Goal: Task Accomplishment & Management: Manage account settings

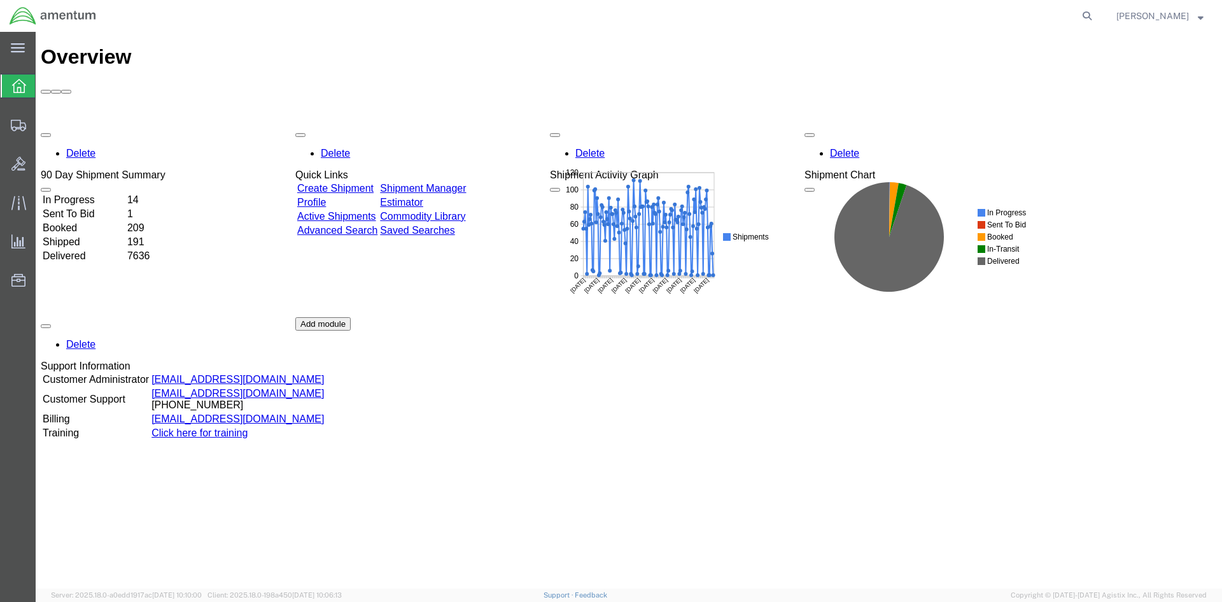
click at [453, 183] on link "Shipment Manager" at bounding box center [423, 188] width 86 height 11
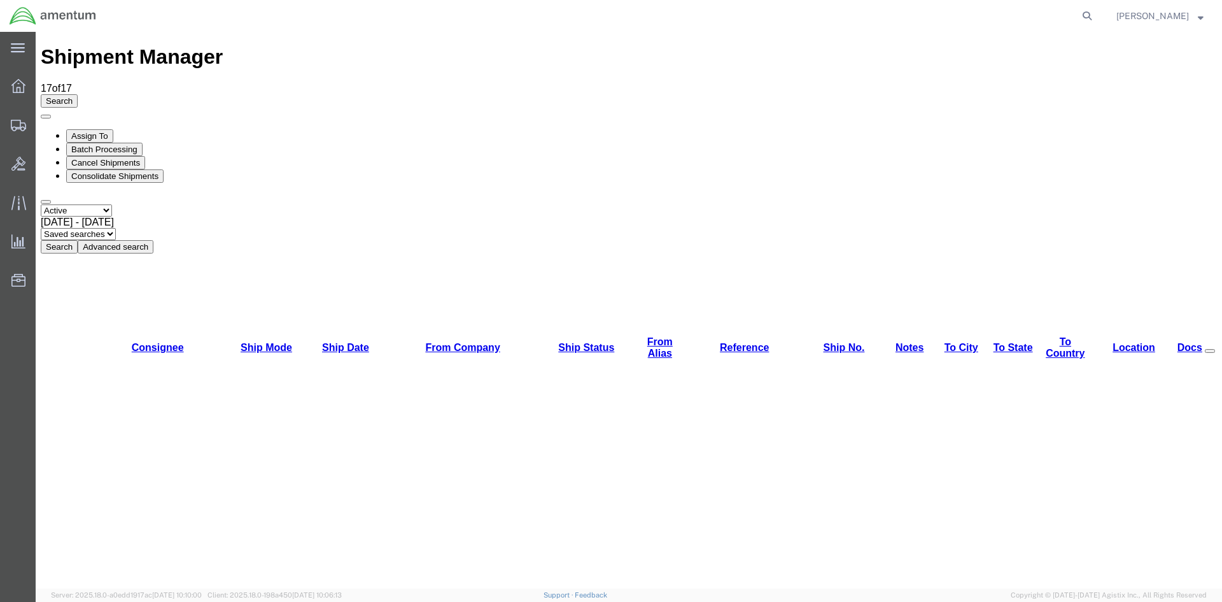
click at [78, 240] on button "Search" at bounding box center [59, 246] width 37 height 13
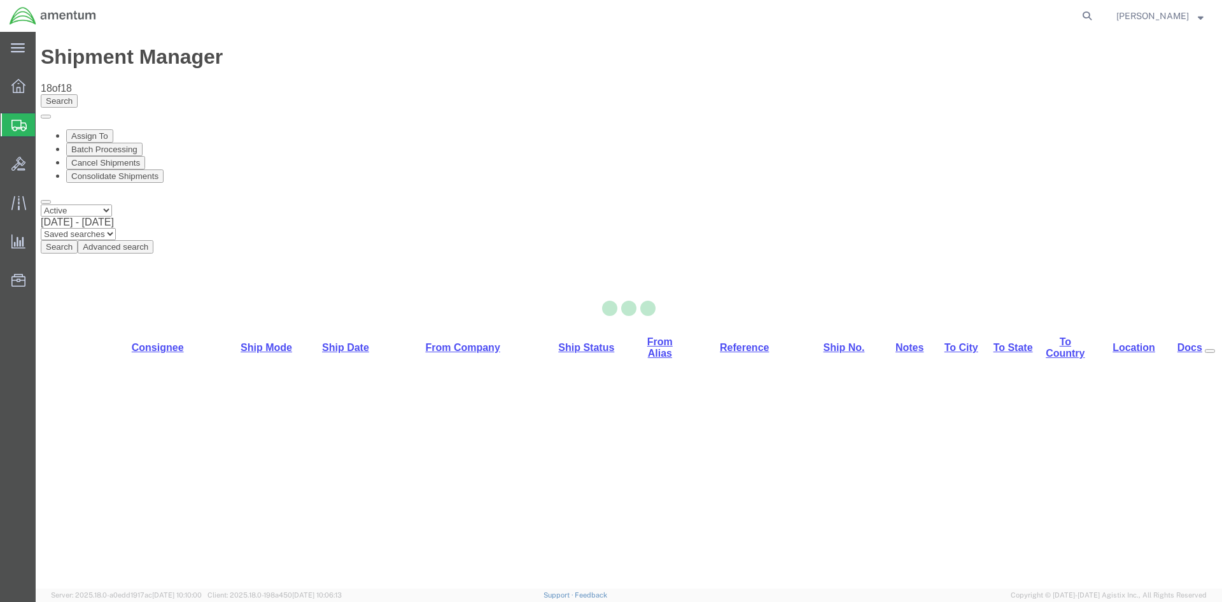
select select "42668"
select select "42679"
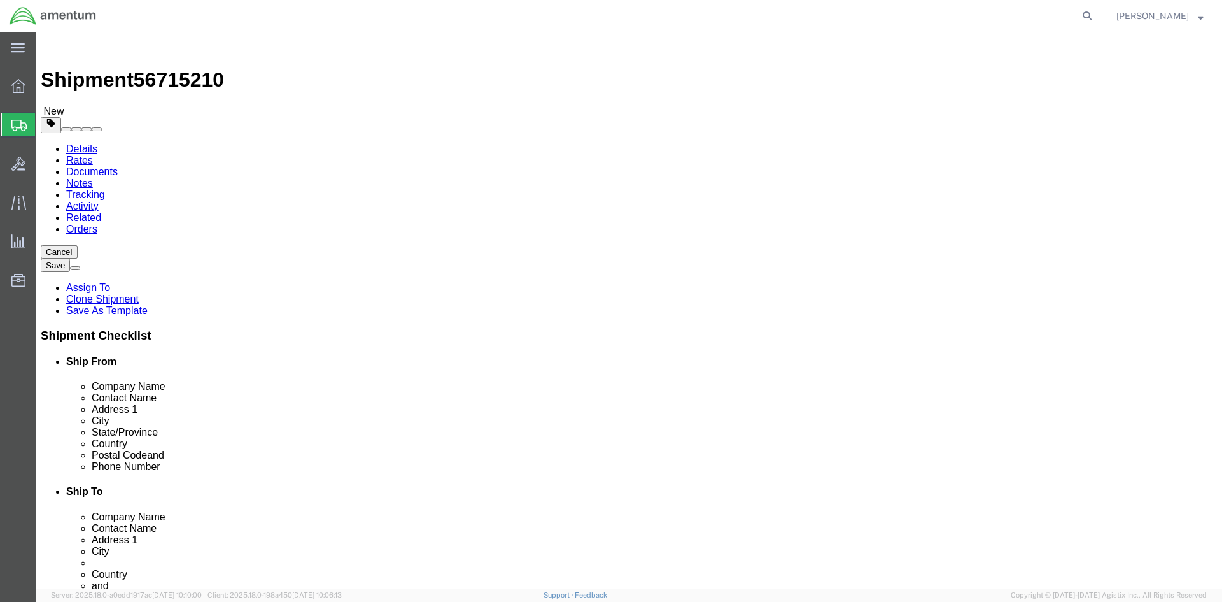
click link "Special Services"
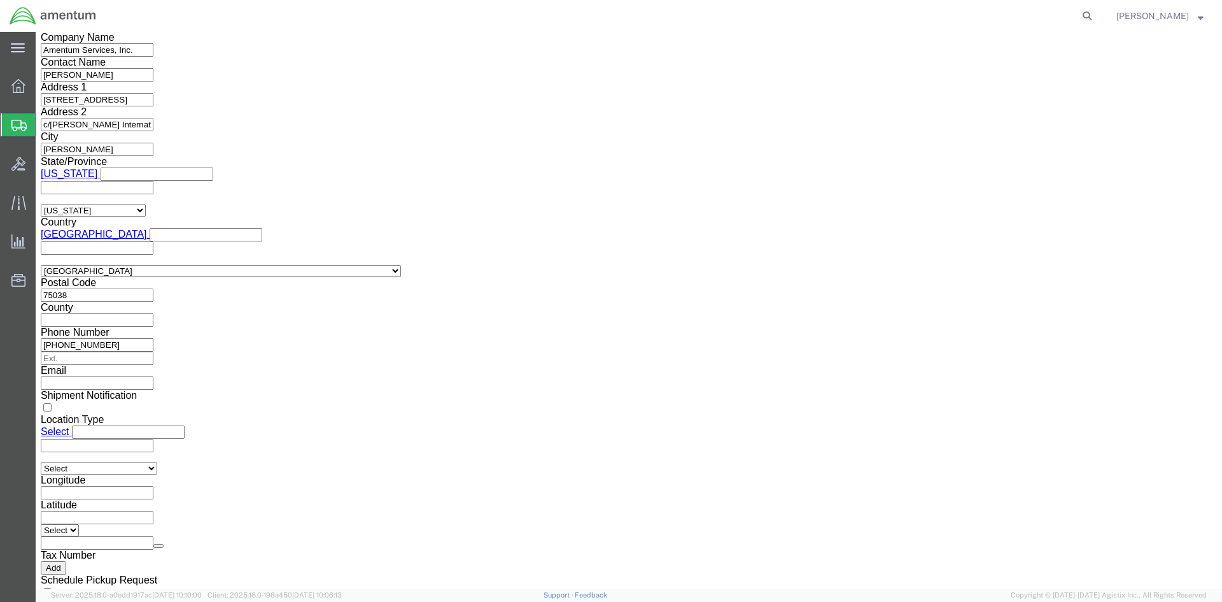
scroll to position [1018, 0]
click select "Select ATF BIS DEA EPA FDA FTR ITAR OFAC Other (OPA)"
select select "FTR"
click select "Select ATF BIS DEA EPA FDA FTR ITAR OFAC Other (OPA)"
click select "Select 30.2(d)(2) 30.36 30.37(a) 30.37(f) 30.37(g) 30.37(h) 30.37(i) 30.37(j) 3…"
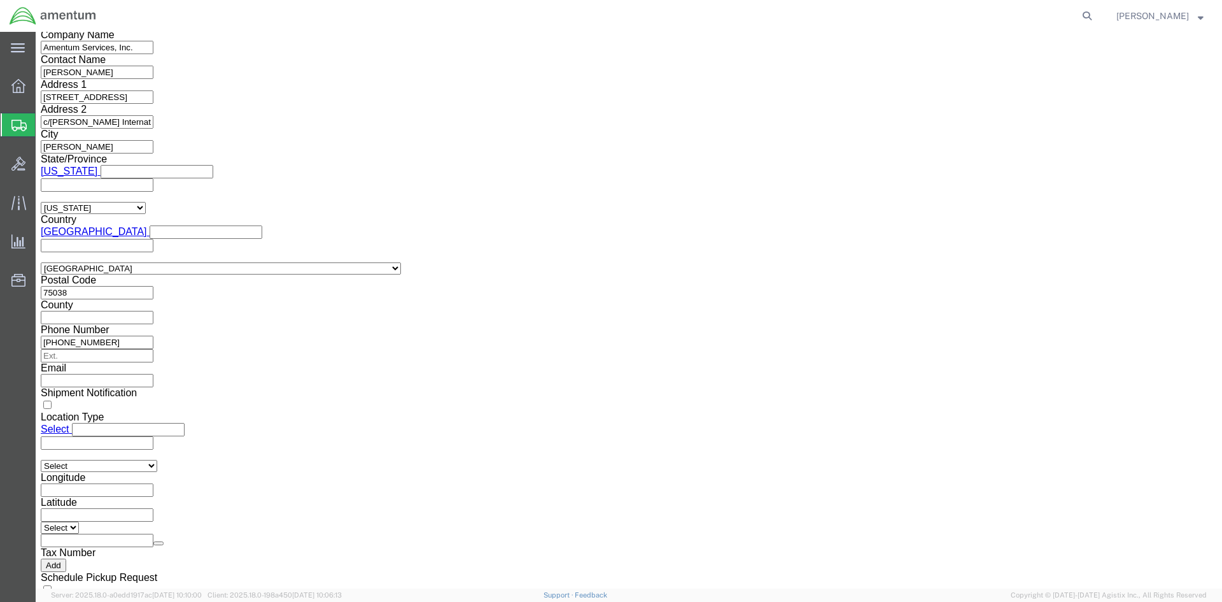
select select "30.37(a)"
click select "Select 30.2(d)(2) 30.36 30.37(a) 30.37(f) 30.37(g) 30.37(h) 30.37(i) 30.37(j) 3…"
click select "Select AES-Direct EEI Carrier File EEI EEI Exempt"
select select "EXEM"
click select "Select AES-Direct EEI Carrier File EEI EEI Exempt"
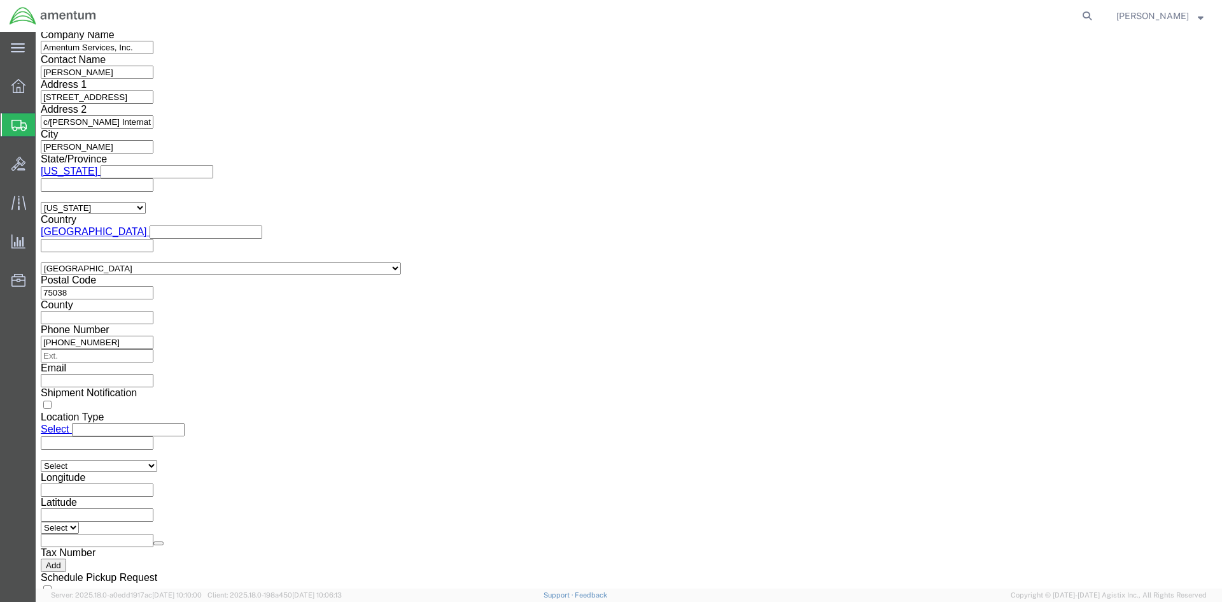
drag, startPoint x: 680, startPoint y: 250, endPoint x: 627, endPoint y: 242, distance: 53.4
click input "30.37(A)"
click button "Rate Shipment"
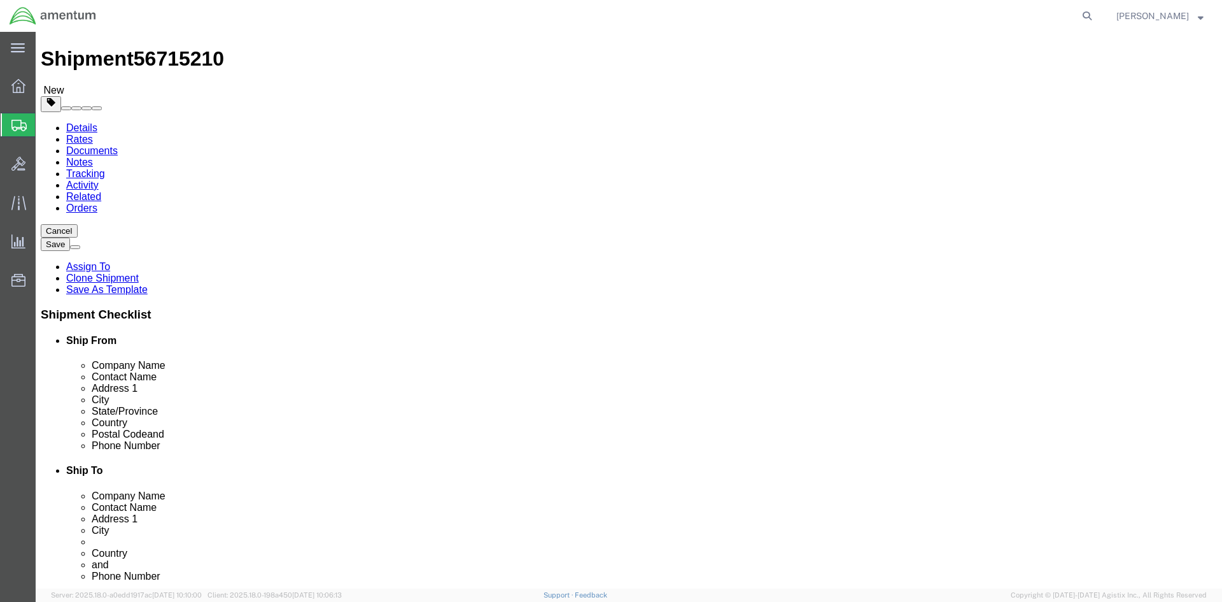
scroll to position [0, 0]
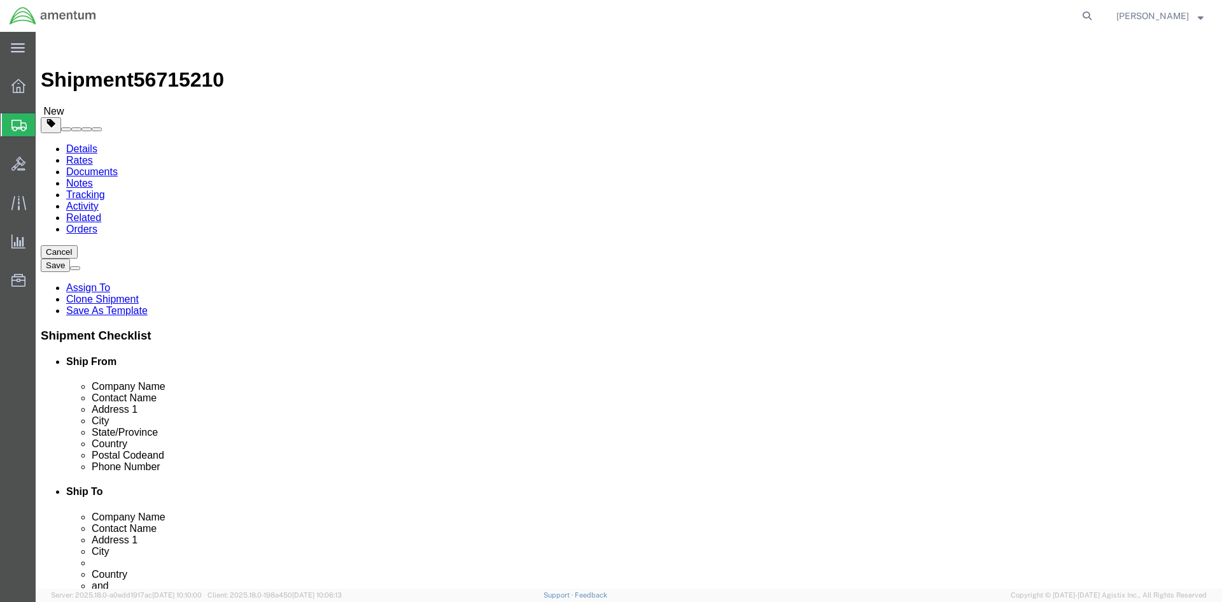
click link "Package Information"
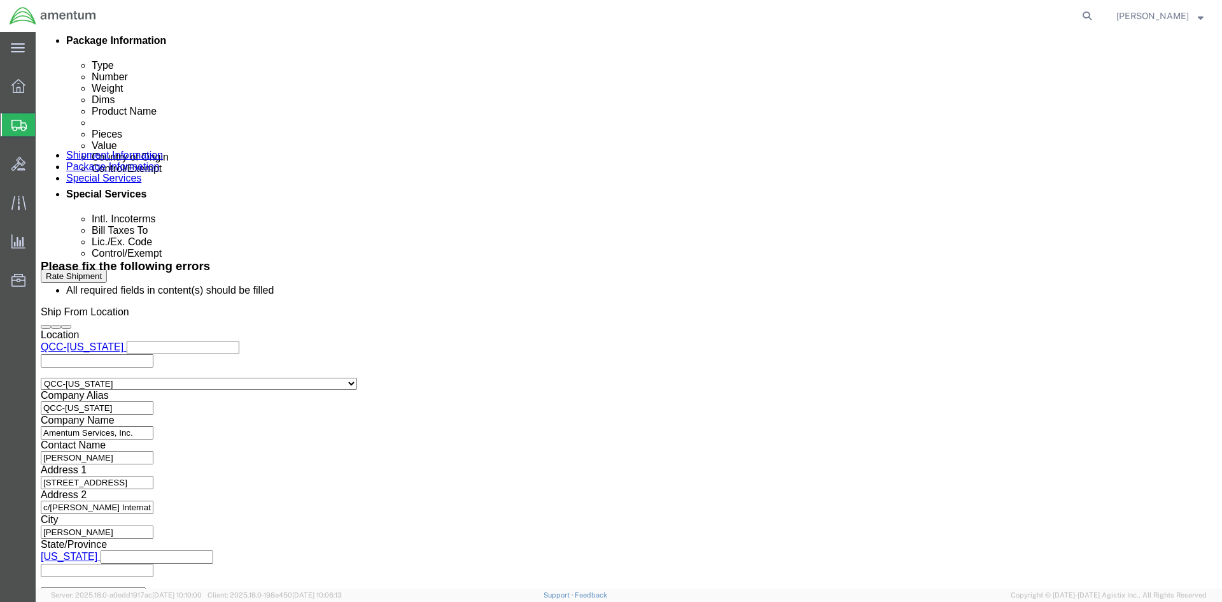
scroll to position [700, 0]
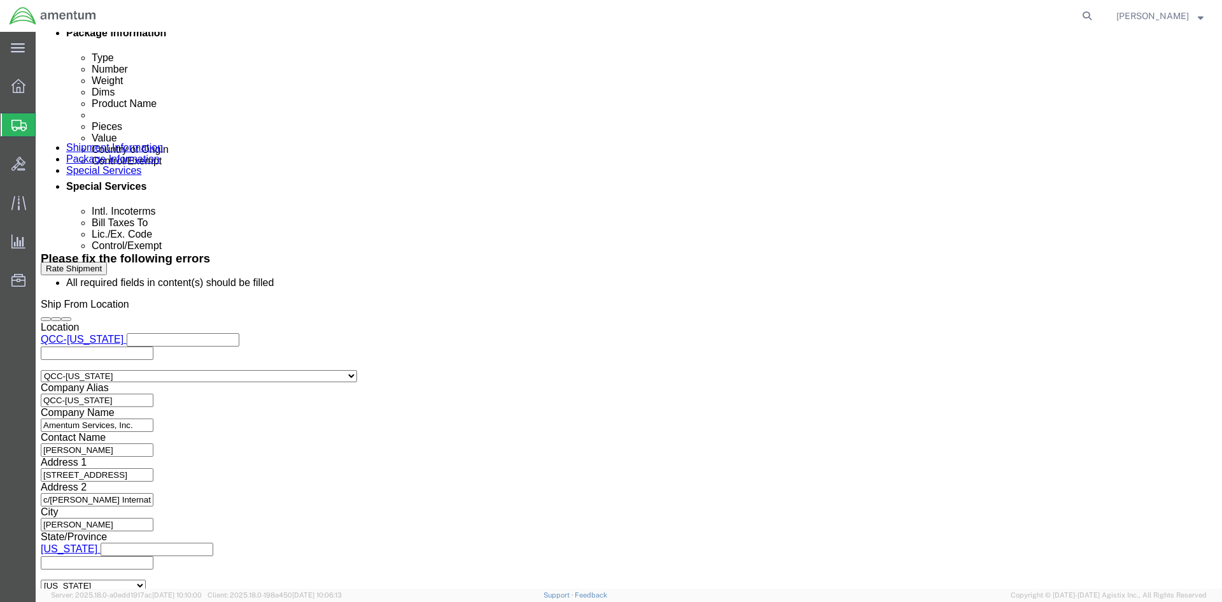
click dd
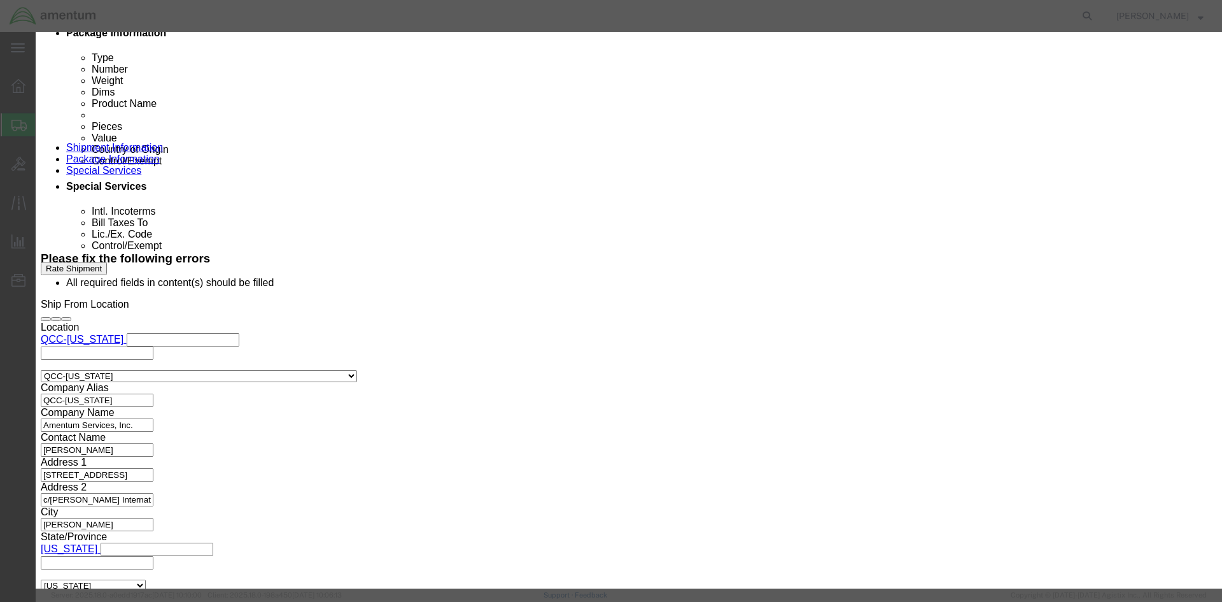
click input "text"
type input "1500"
click button "Save & Close"
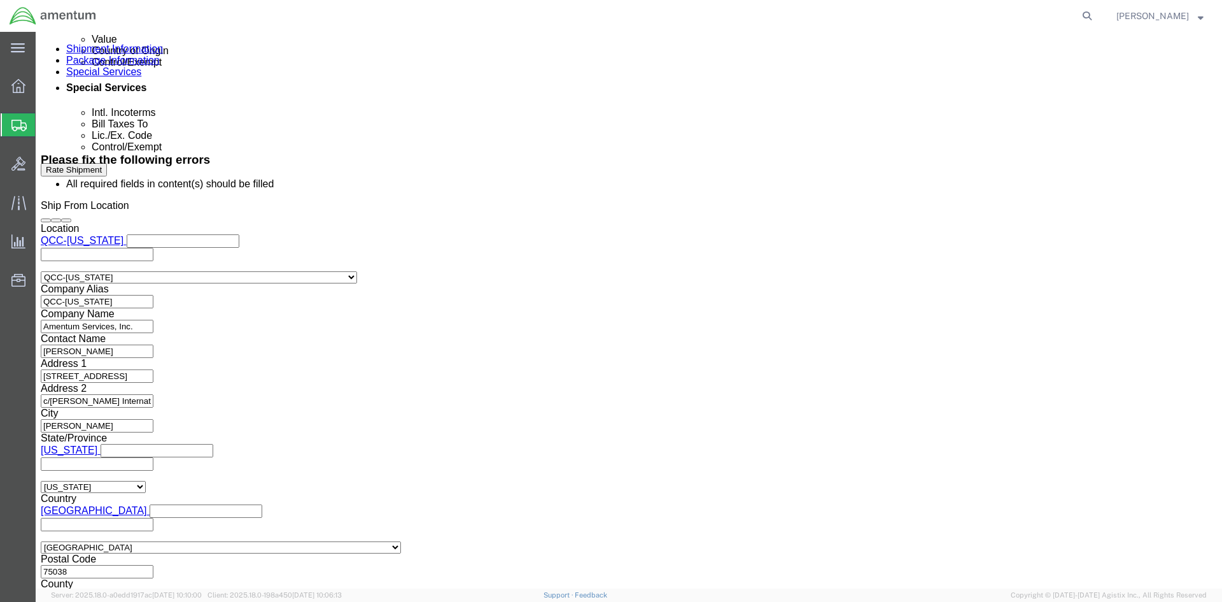
scroll to position [891, 0]
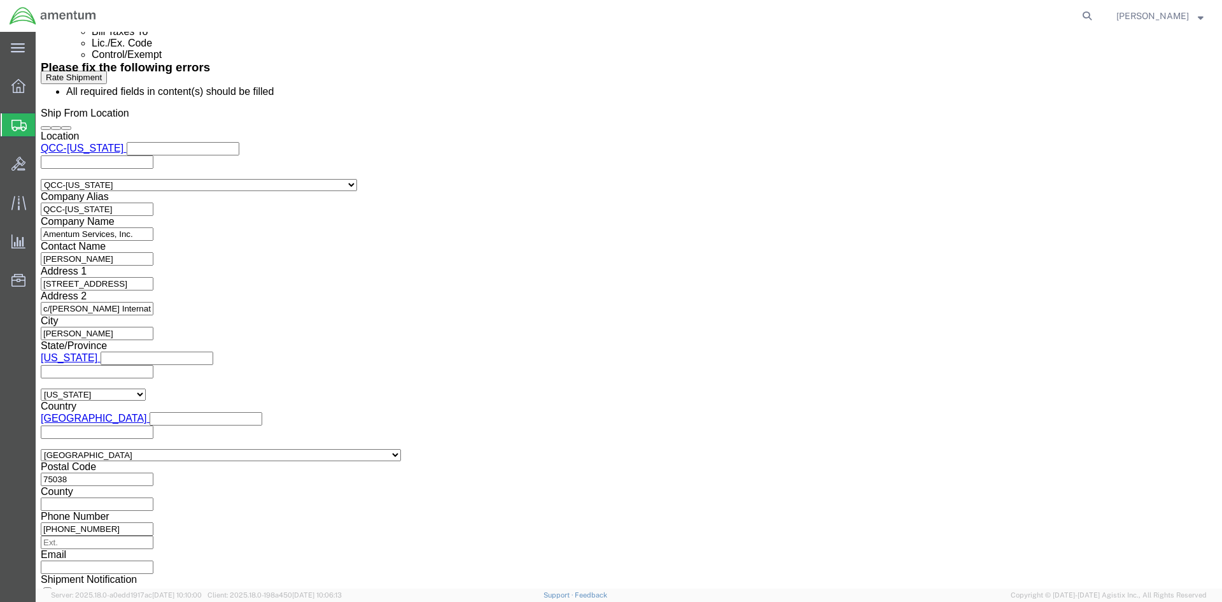
click dd "4.00 Each"
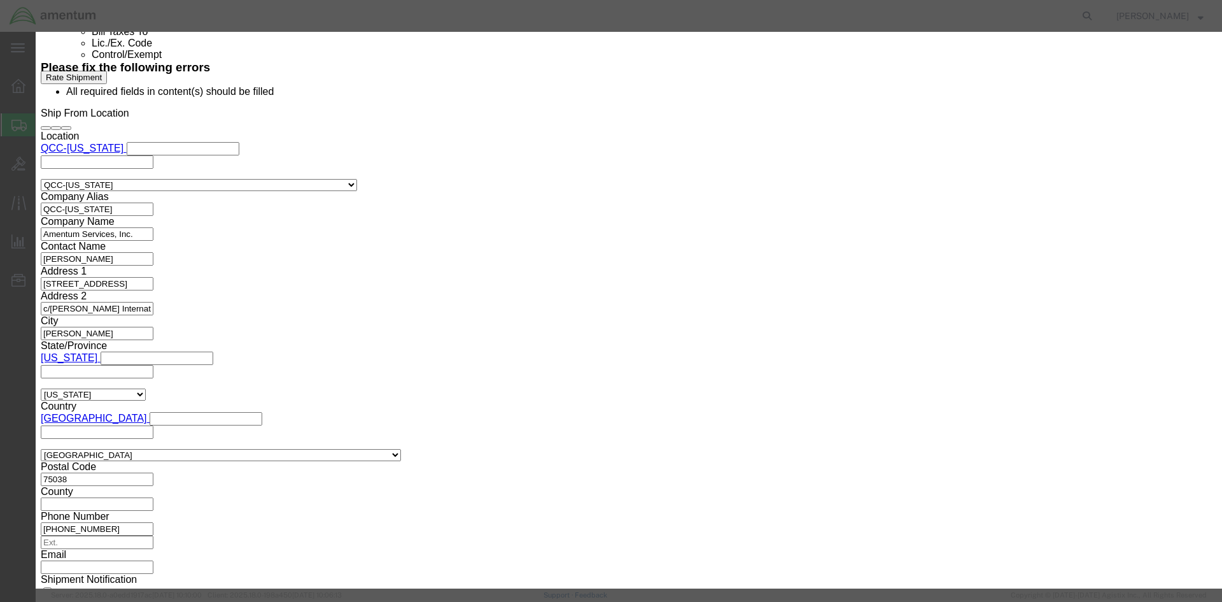
click select "Select [GEOGRAPHIC_DATA] [GEOGRAPHIC_DATA] [GEOGRAPHIC_DATA] [GEOGRAPHIC_DATA] …"
select select "CA"
click select "Select [GEOGRAPHIC_DATA] [GEOGRAPHIC_DATA] [GEOGRAPHIC_DATA] [GEOGRAPHIC_DATA] …"
click button "Save & Close"
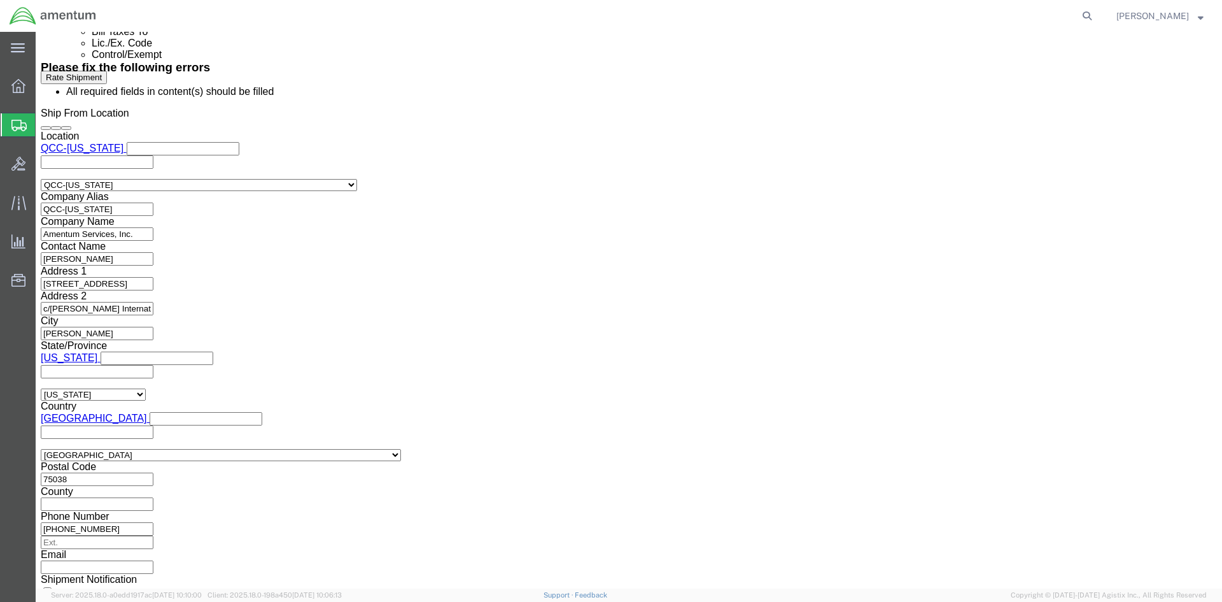
drag, startPoint x: 1010, startPoint y: 530, endPoint x: 1046, endPoint y: 562, distance: 48.7
click button "Rate Shipment"
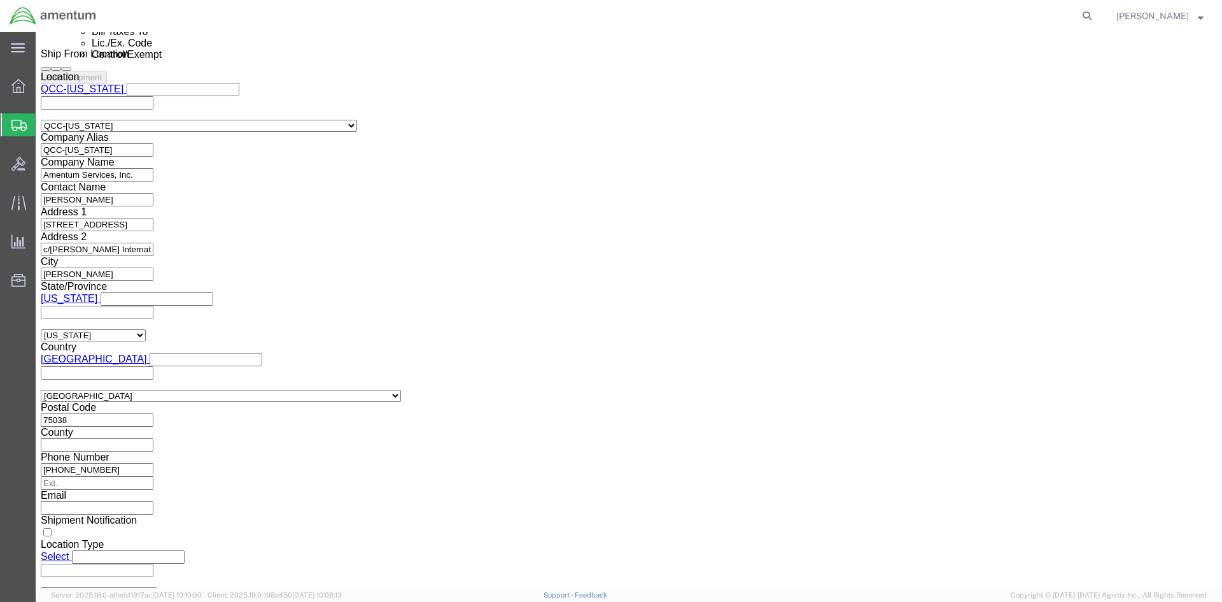
scroll to position [838, 0]
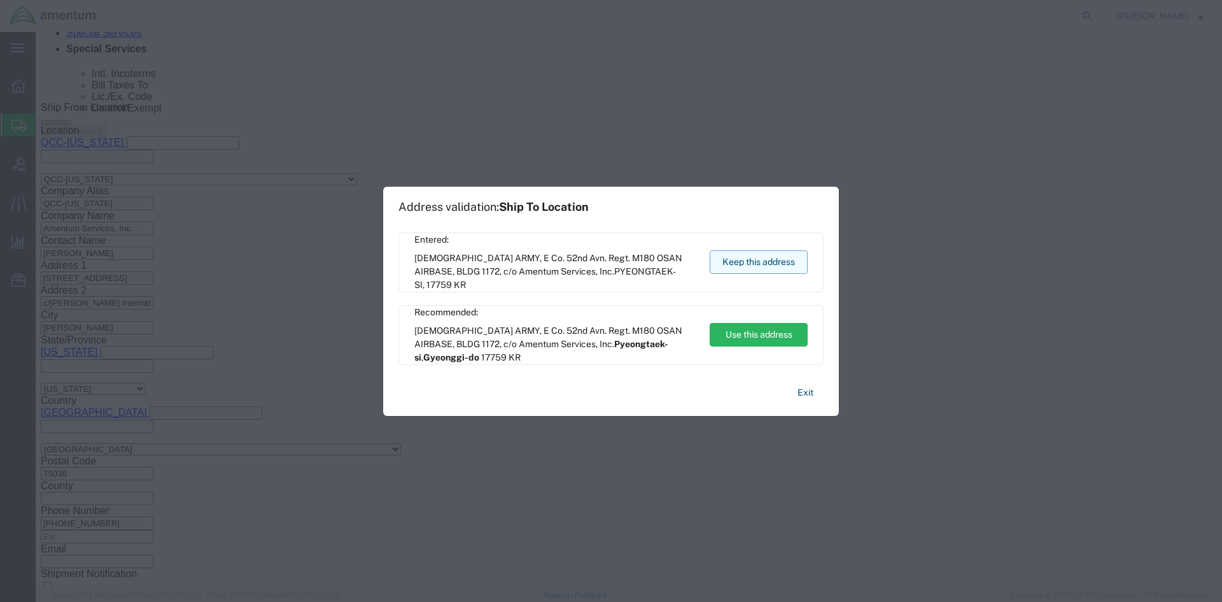
click at [746, 262] on button "Keep this address" at bounding box center [759, 262] width 98 height 24
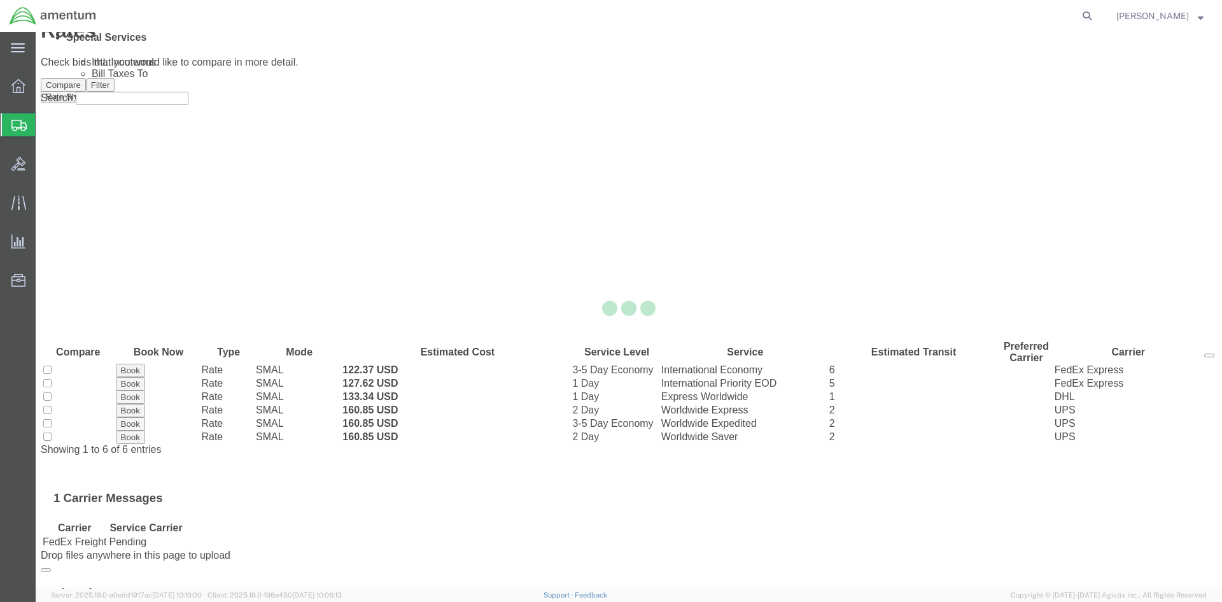
scroll to position [0, 0]
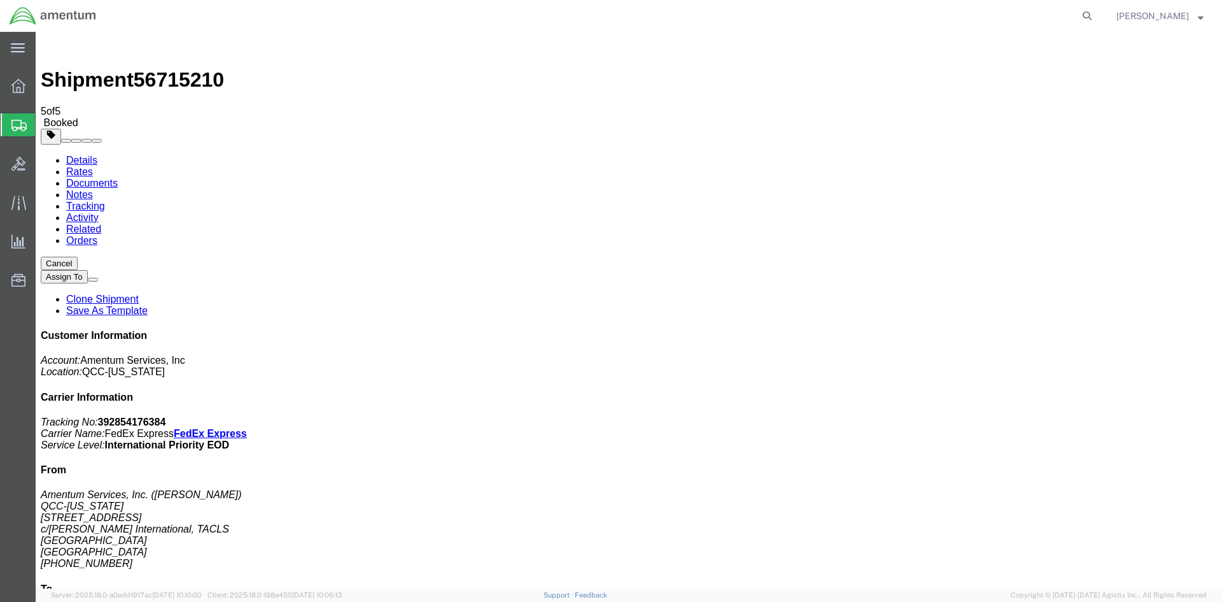
drag, startPoint x: 37, startPoint y: 301, endPoint x: 532, endPoint y: 276, distance: 495.8
click at [44, 90] on span "Overview" at bounding box center [39, 85] width 9 height 25
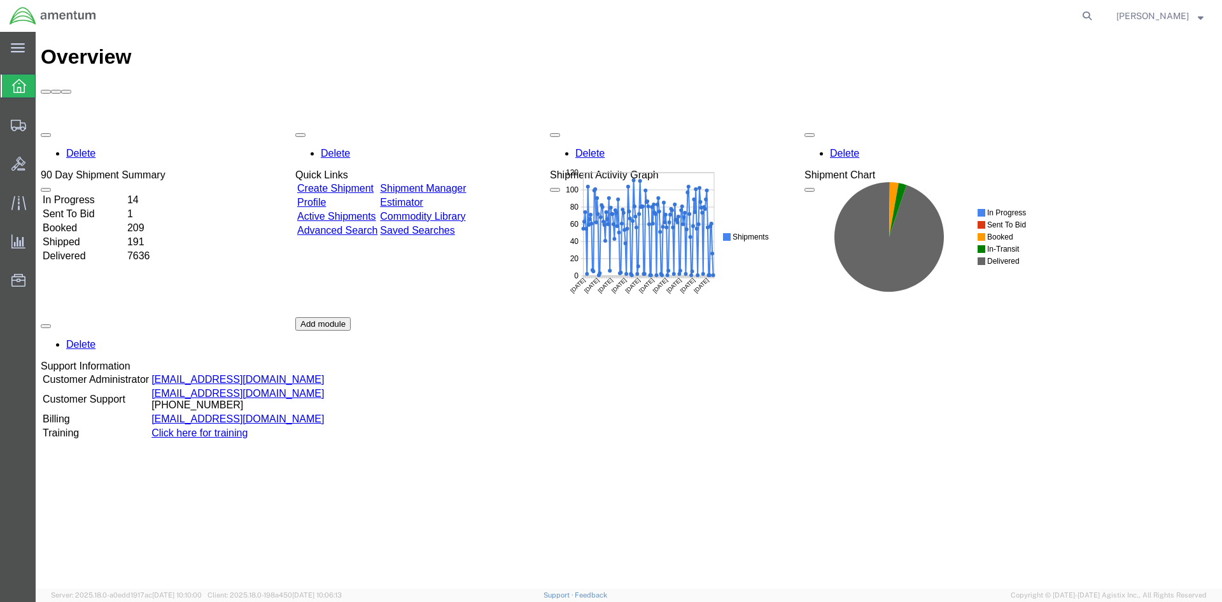
click at [466, 183] on link "Shipment Manager" at bounding box center [423, 188] width 86 height 11
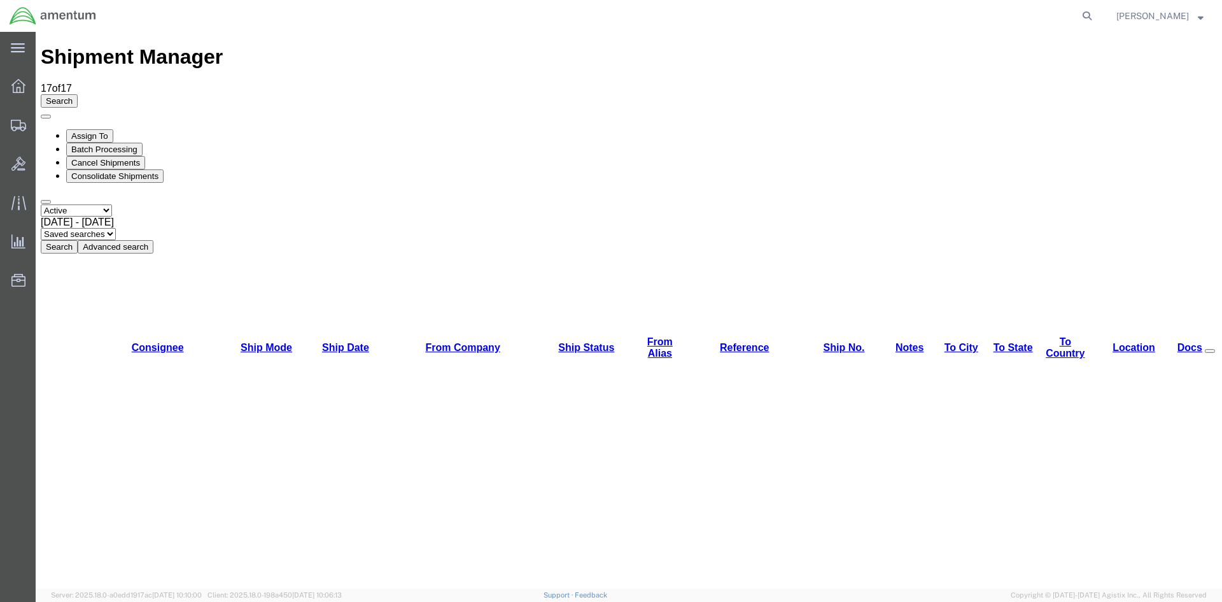
click at [78, 240] on button "Search" at bounding box center [59, 246] width 37 height 13
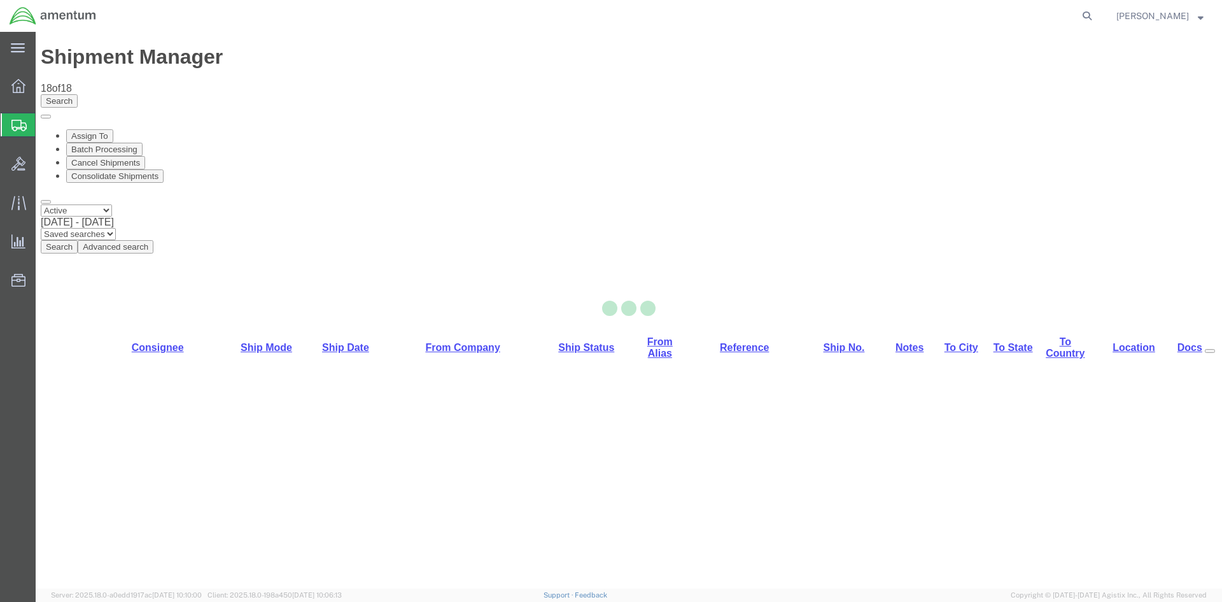
select select "42668"
select select "42679"
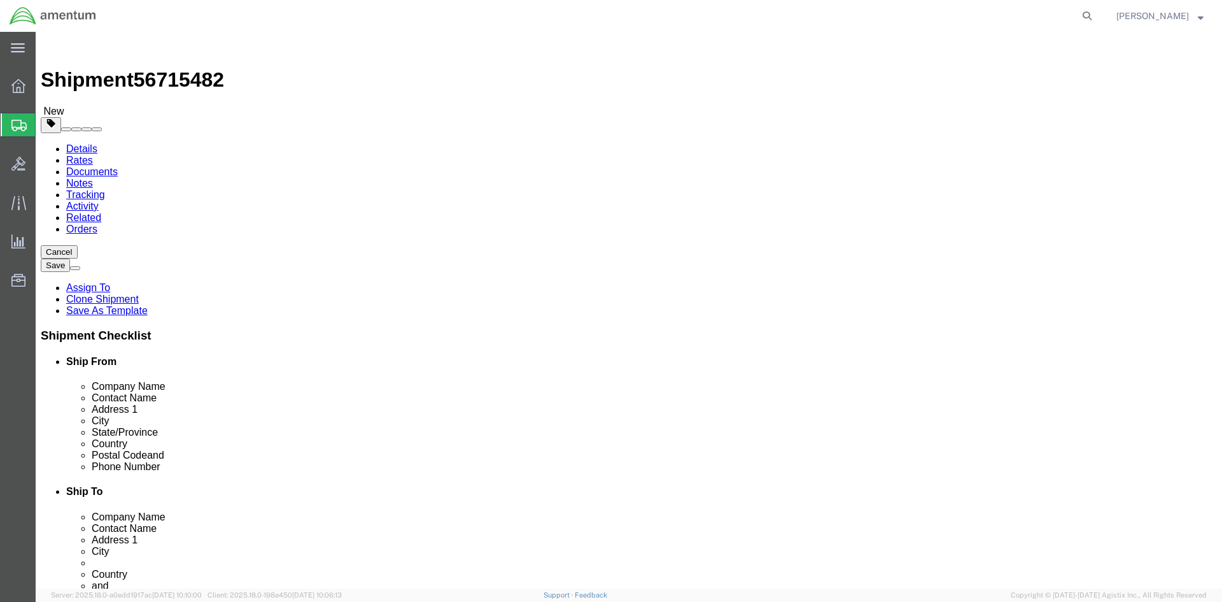
click link "Special Services"
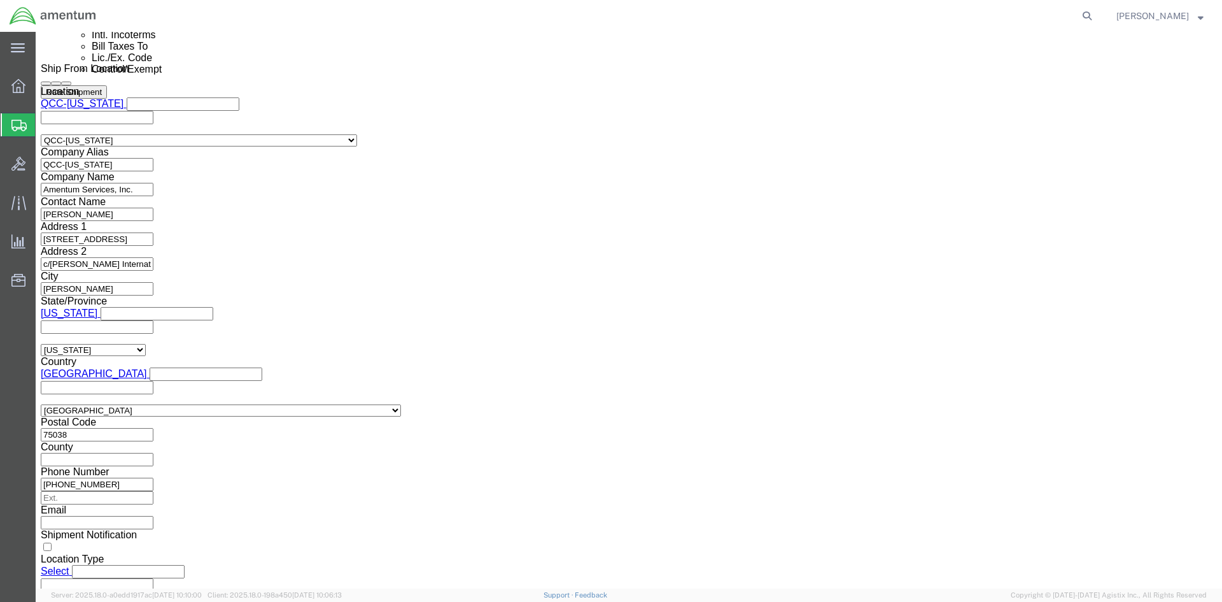
scroll to position [891, 0]
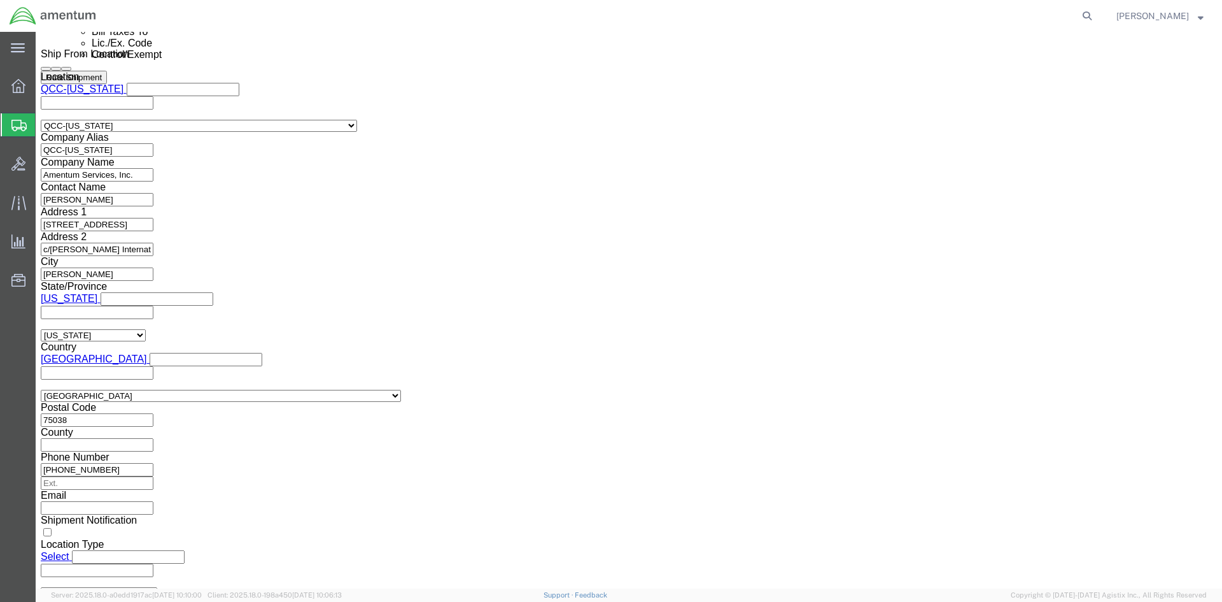
click select "Select ATF BIS DEA EPA FDA FTR ITAR OFAC Other (OPA)"
select select "FTR"
click select "Select ATF BIS DEA EPA FDA FTR ITAR OFAC Other (OPA)"
click select "Select 30.2(d)(2) 30.36 30.37(a) 30.37(f) 30.37(g) 30.37(h) 30.37(i) 30.37(j) 3…"
select select "30.37(a)"
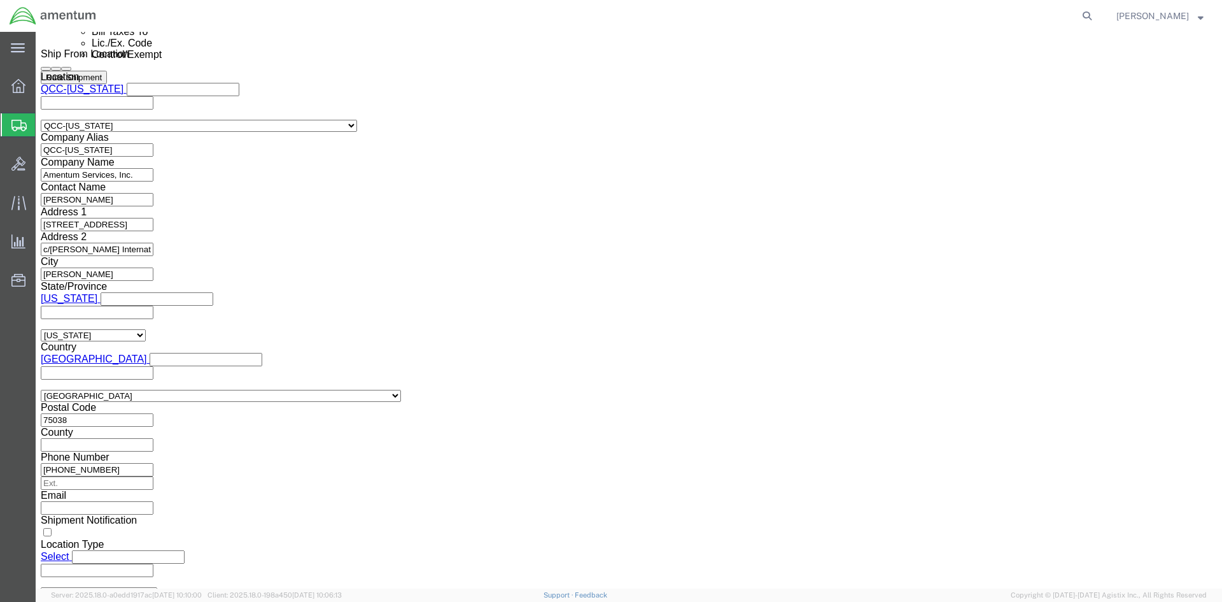
click select "Select 30.2(d)(2) 30.36 30.37(a) 30.37(f) 30.37(g) 30.37(h) 30.37(i) 30.37(j) 3…"
click div "EEI Information Select AES-Direct EEI Carrier File EEI EEI Exempt ITN Number 30…"
click select "Select AES-Direct EEI Carrier File EEI EEI Exempt"
select select "EXEM"
click select "Select AES-Direct EEI Carrier File EEI EEI Exempt"
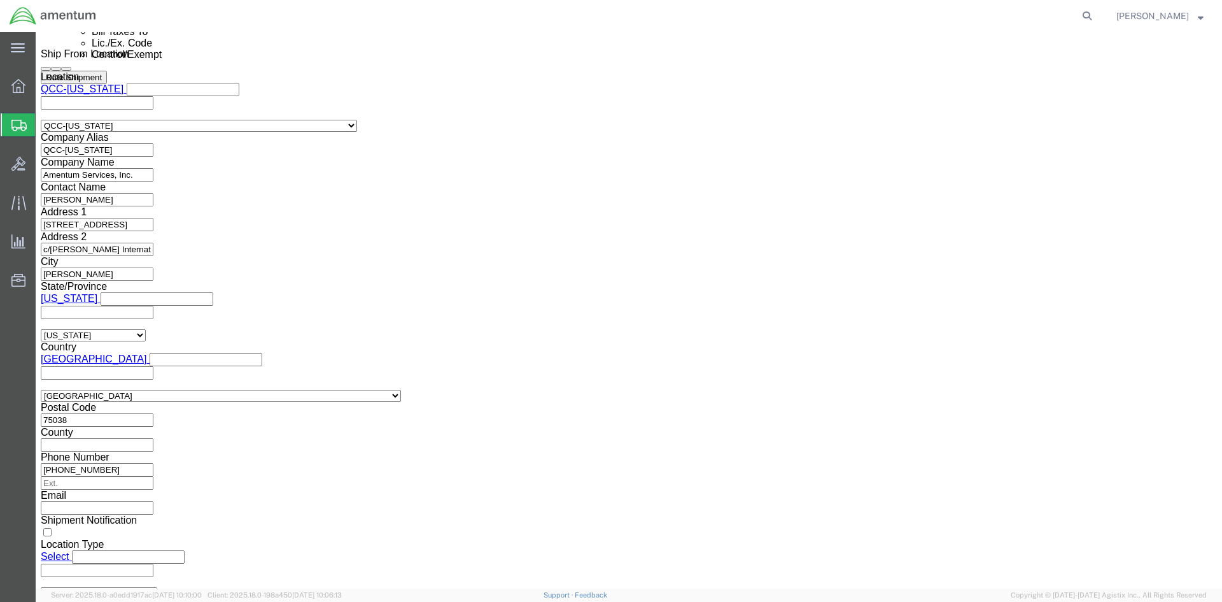
drag, startPoint x: 668, startPoint y: 372, endPoint x: 610, endPoint y: 372, distance: 57.3
click div "ITN Number 30.37(A)"
click label
click input "checkbox"
checkbox input "true"
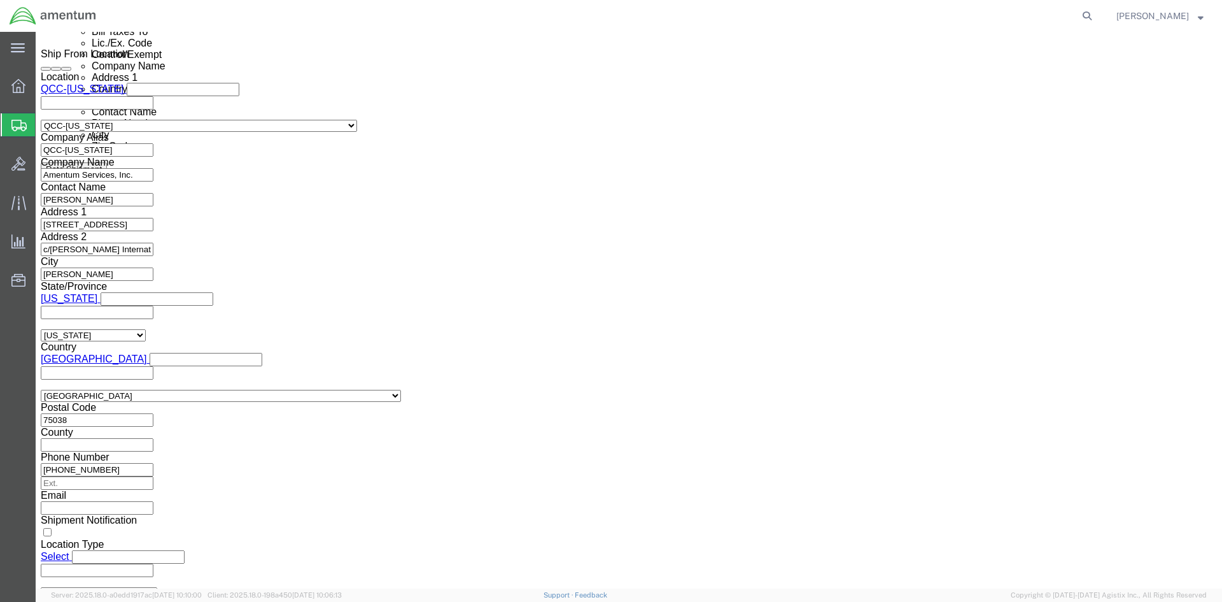
click button "Rate Shipment"
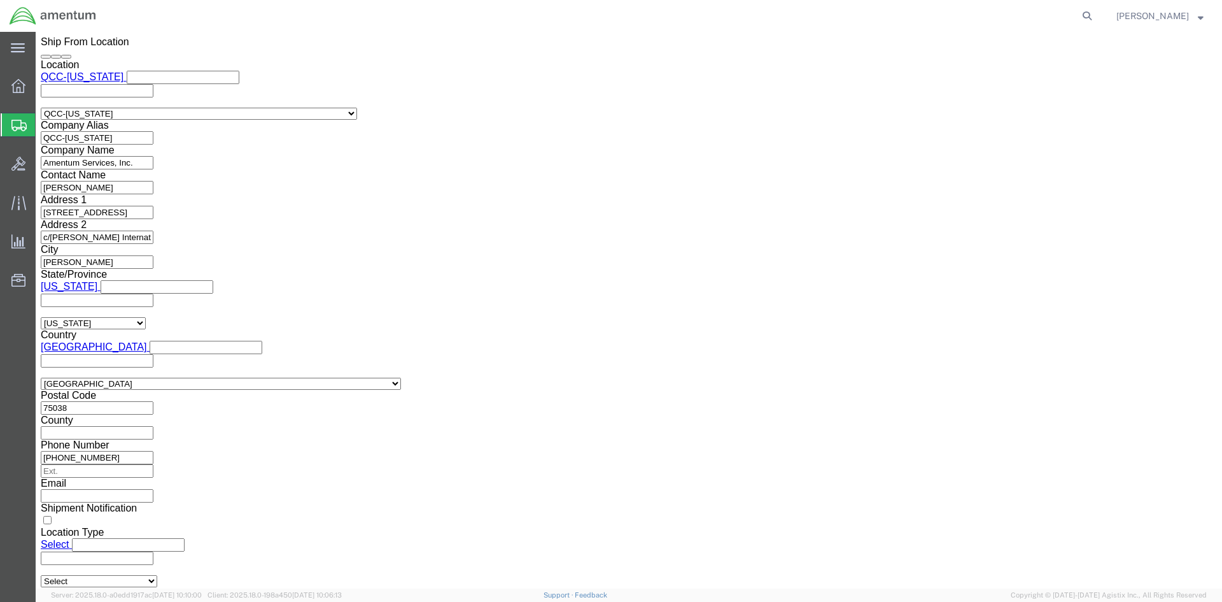
scroll to position [0, 0]
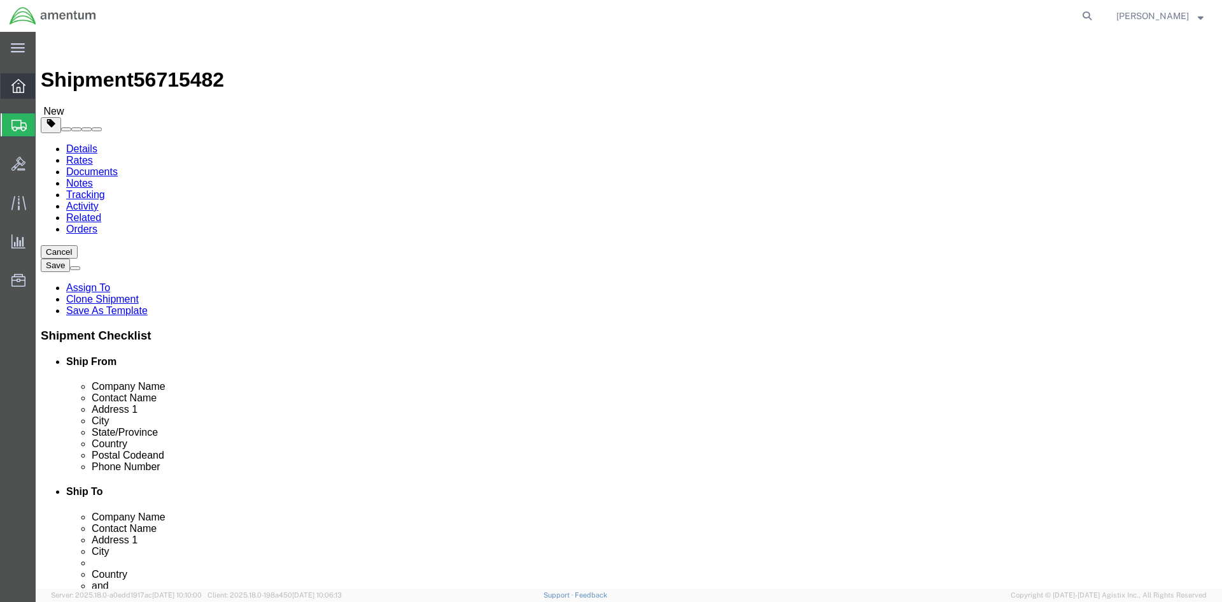
click at [15, 85] on icon at bounding box center [18, 86] width 14 height 14
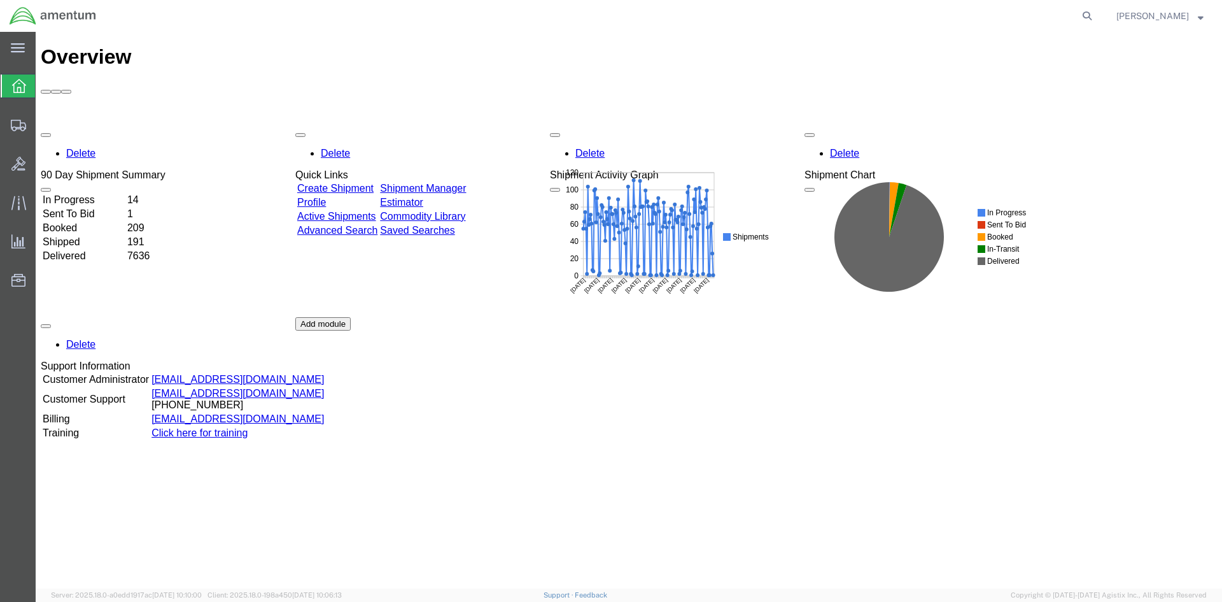
click at [466, 183] on link "Shipment Manager" at bounding box center [423, 188] width 86 height 11
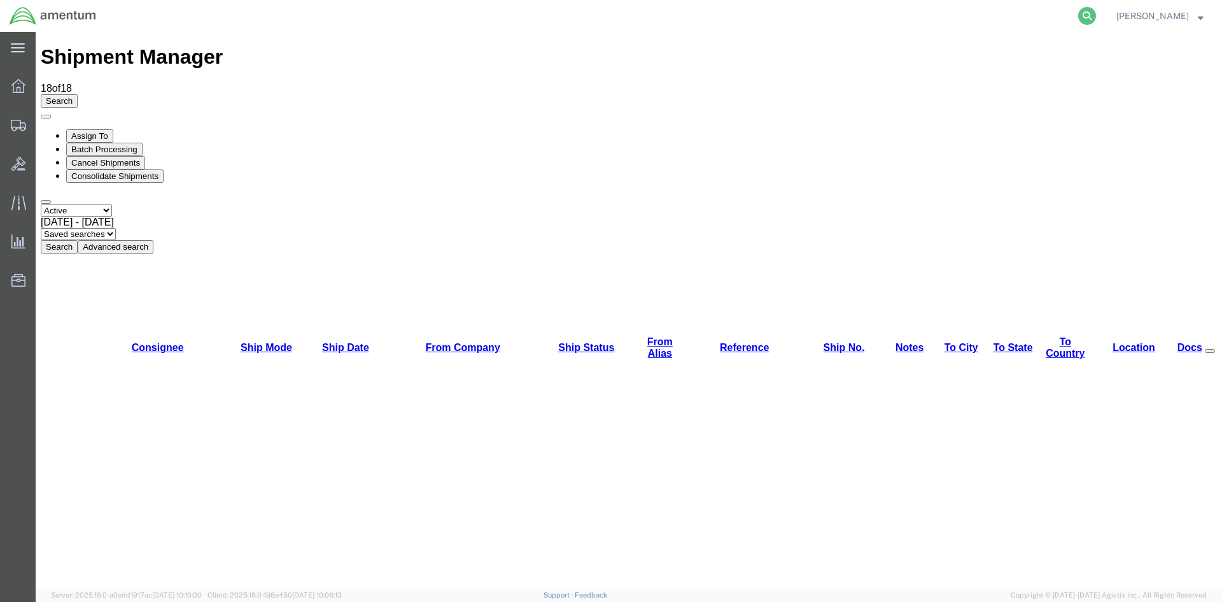
click at [1096, 17] on icon at bounding box center [1087, 16] width 18 height 18
click at [816, 18] on input "search" at bounding box center [884, 16] width 387 height 31
type input "TACLS-25246-19269"
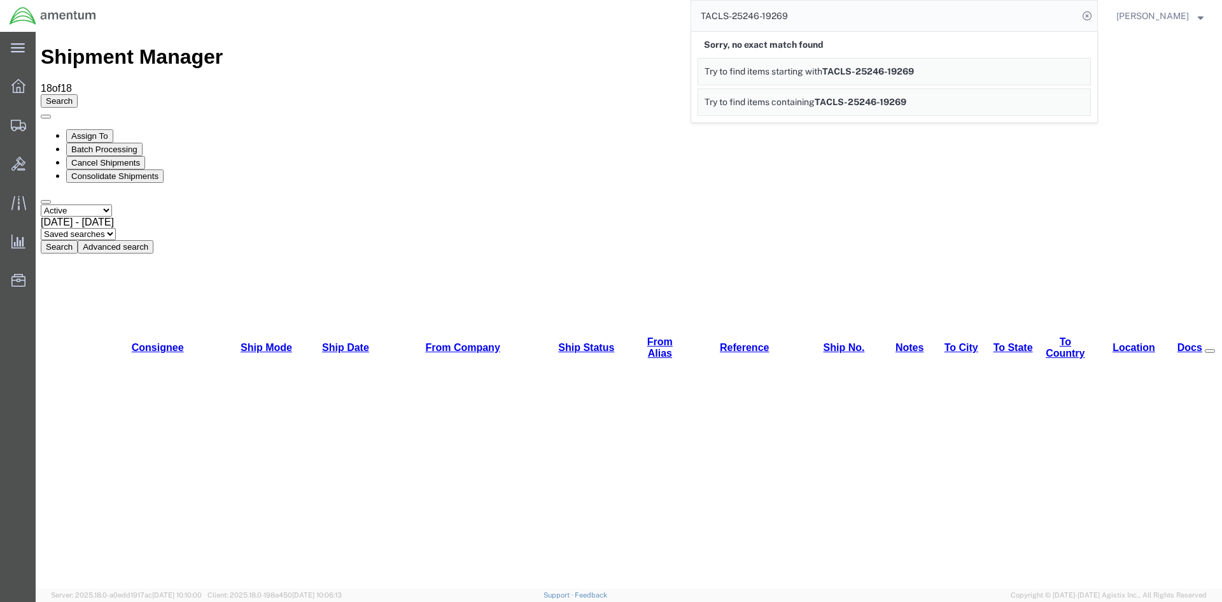
click at [859, 72] on span "TACLS-25246-19269" at bounding box center [868, 71] width 92 height 10
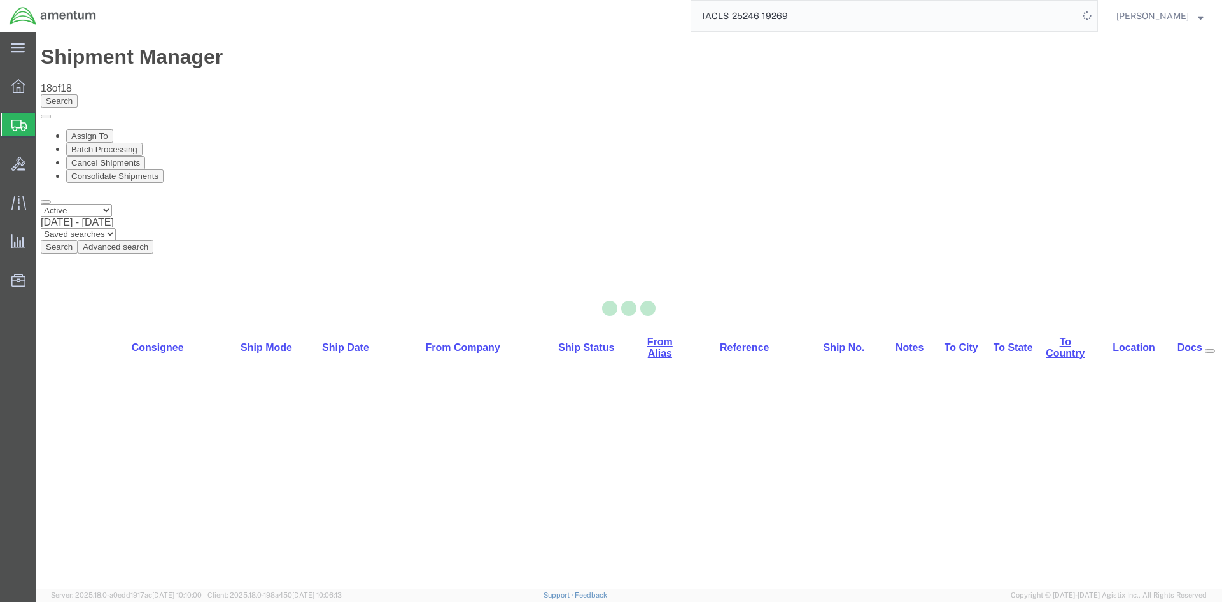
select select "42668"
select select "42679"
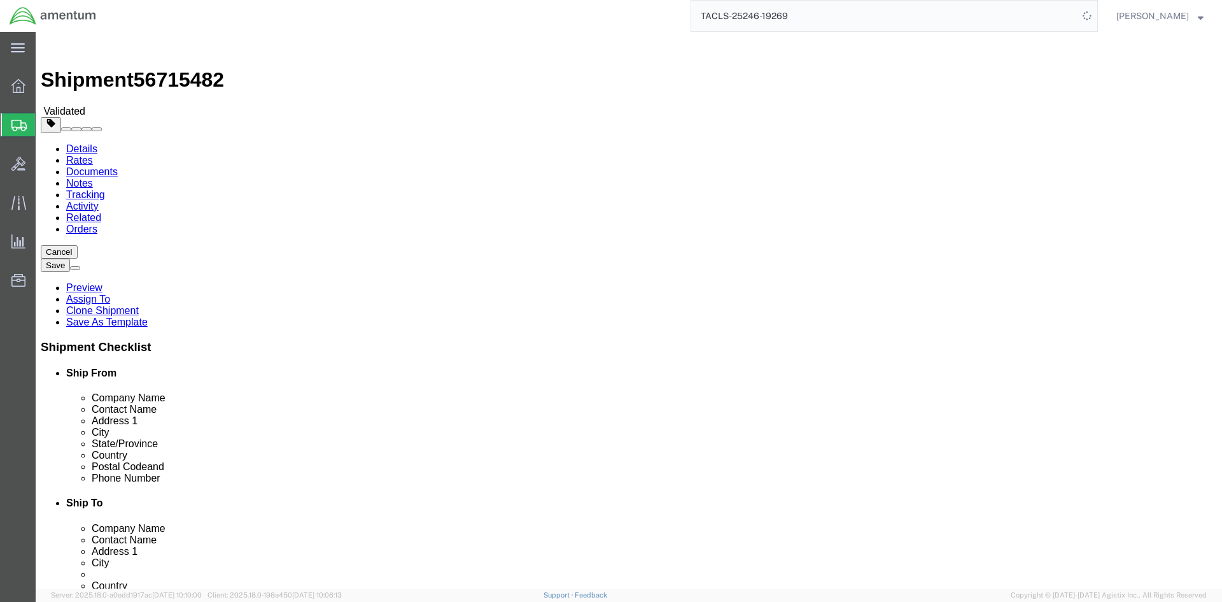
click link "Special Services"
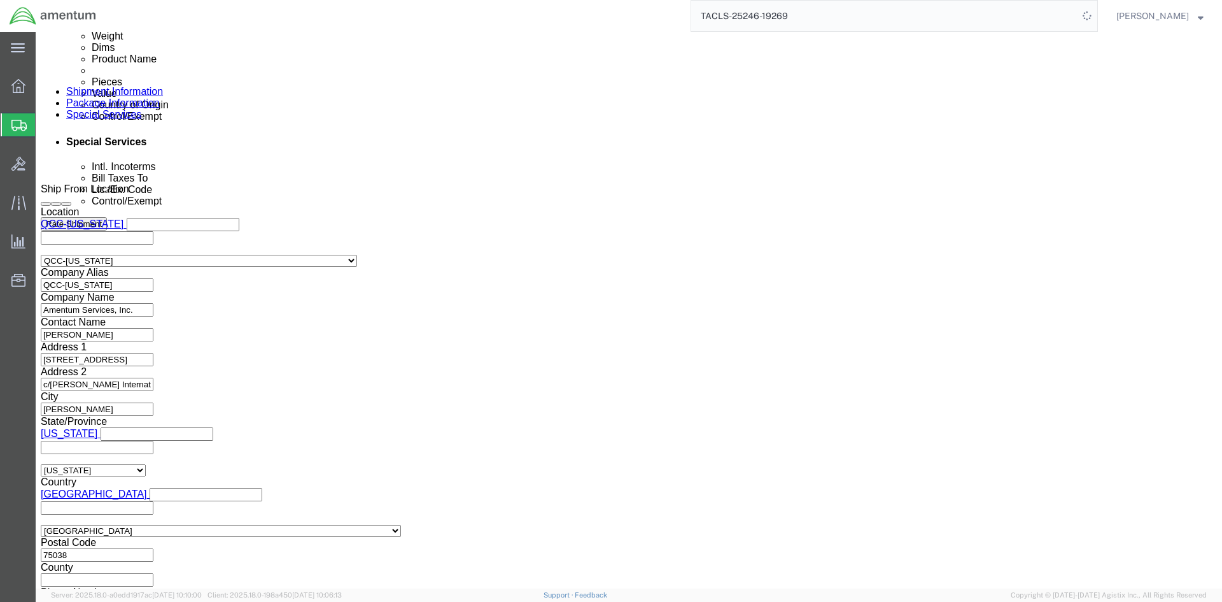
scroll to position [891, 0]
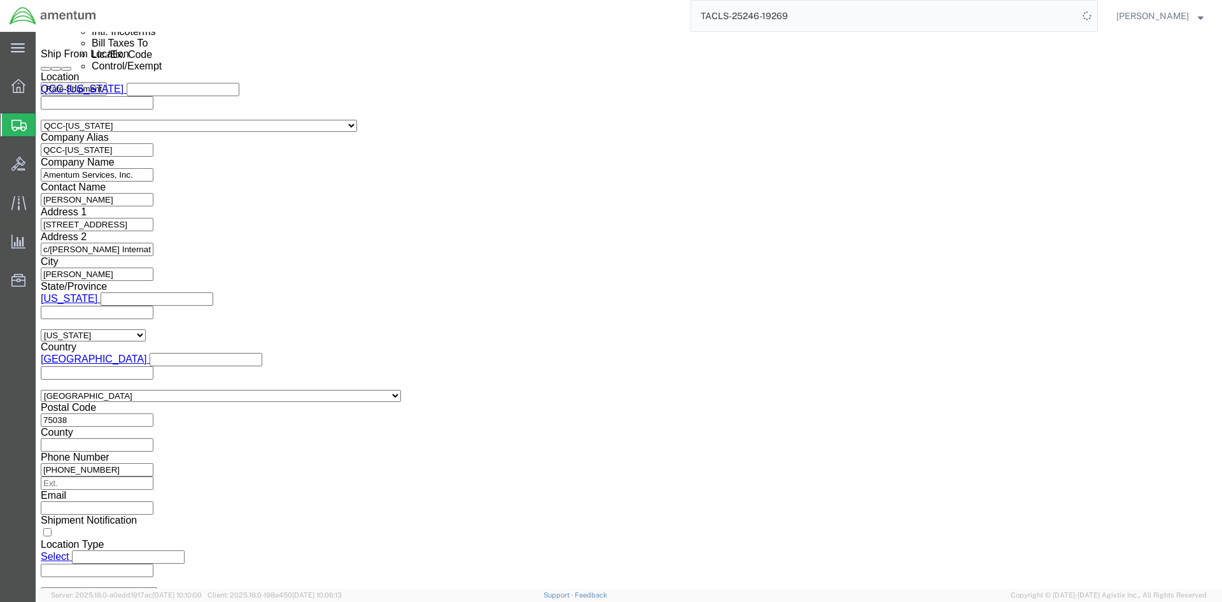
drag, startPoint x: 983, startPoint y: 534, endPoint x: 786, endPoint y: 421, distance: 227.2
click button "Rate Shipment"
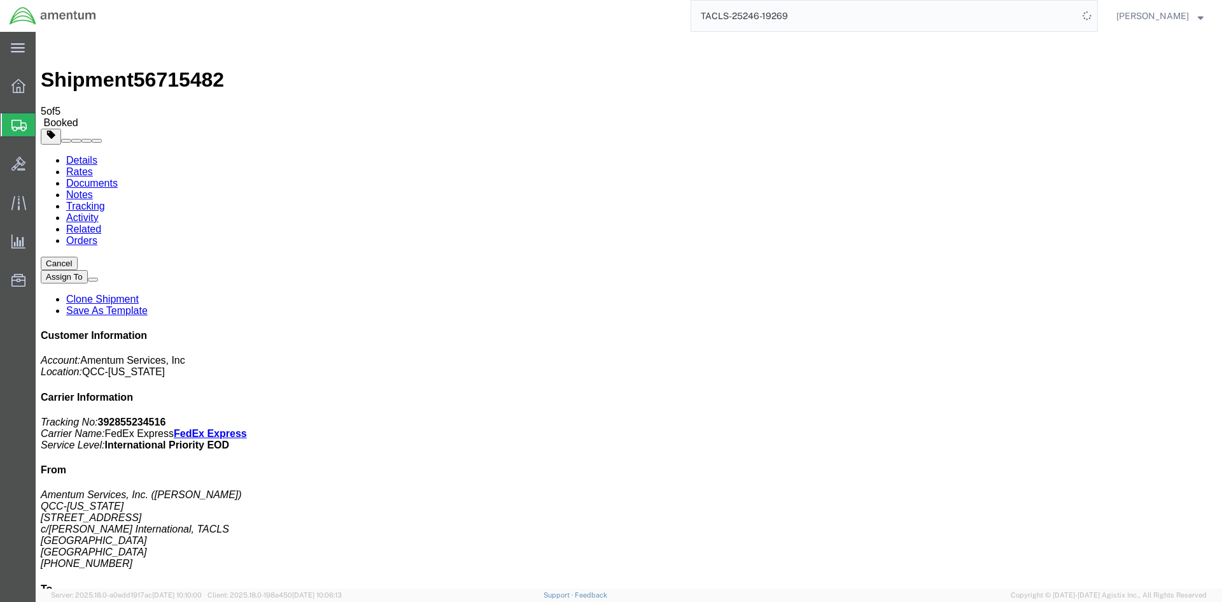
click at [44, 86] on span "Overview" at bounding box center [39, 85] width 9 height 25
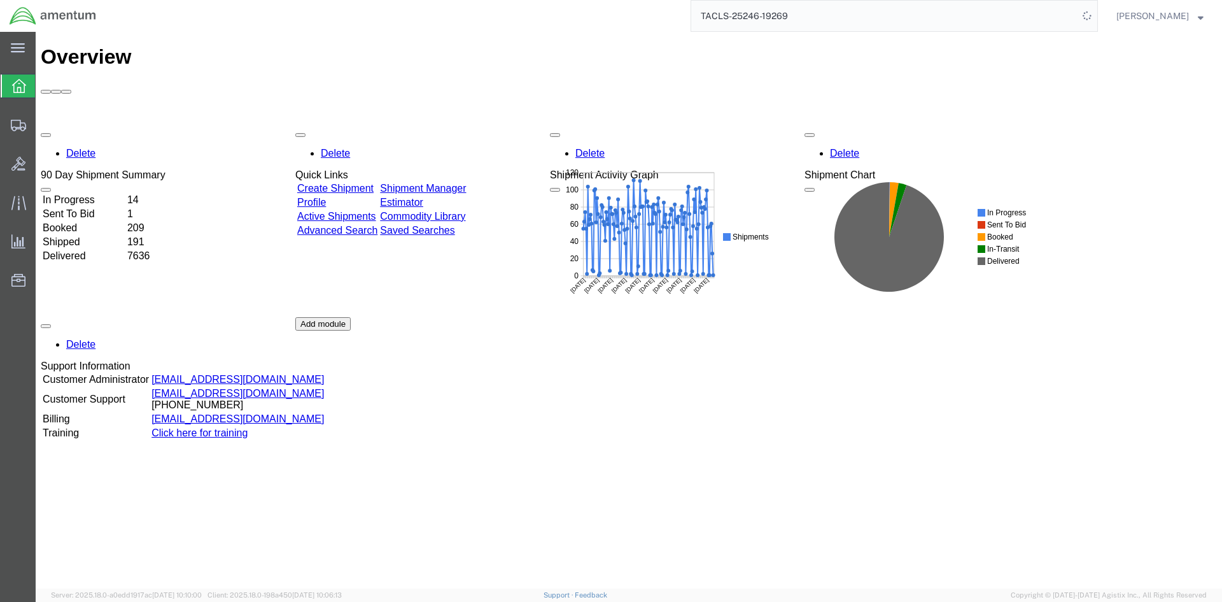
drag, startPoint x: 440, startPoint y: 118, endPoint x: 513, endPoint y: 405, distance: 296.1
click at [440, 183] on link "Shipment Manager" at bounding box center [423, 188] width 86 height 11
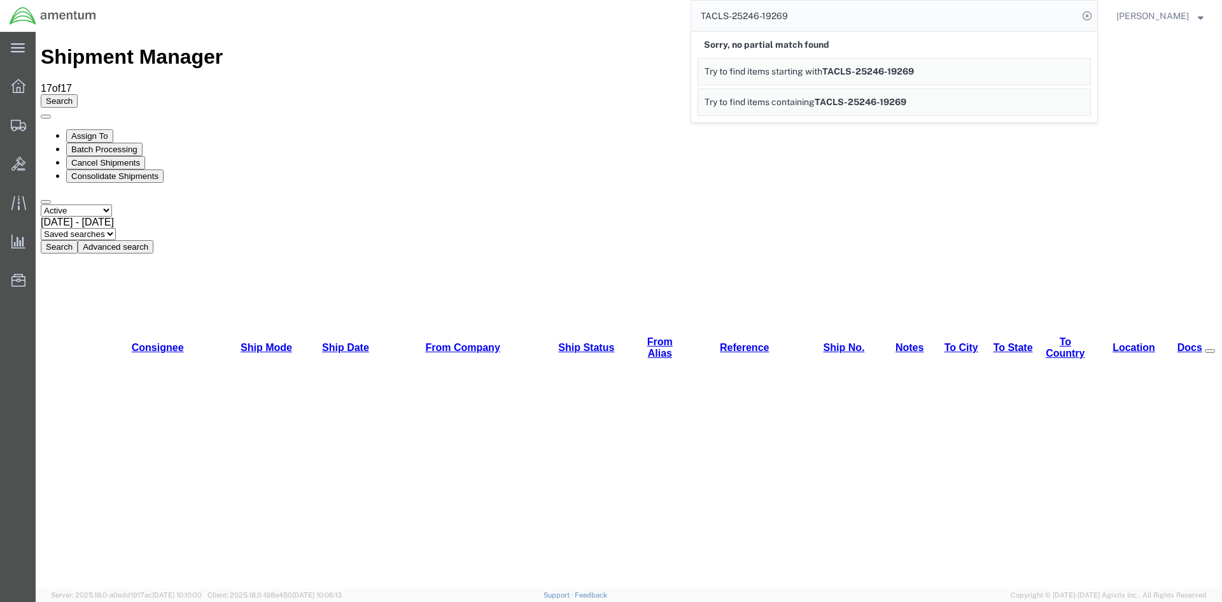
drag, startPoint x: 647, startPoint y: 92, endPoint x: 569, endPoint y: 93, distance: 77.7
click at [647, 204] on div "Select status Active All Shipments Approved Booked Canceled Delivered Denied Ne…" at bounding box center [629, 228] width 1176 height 49
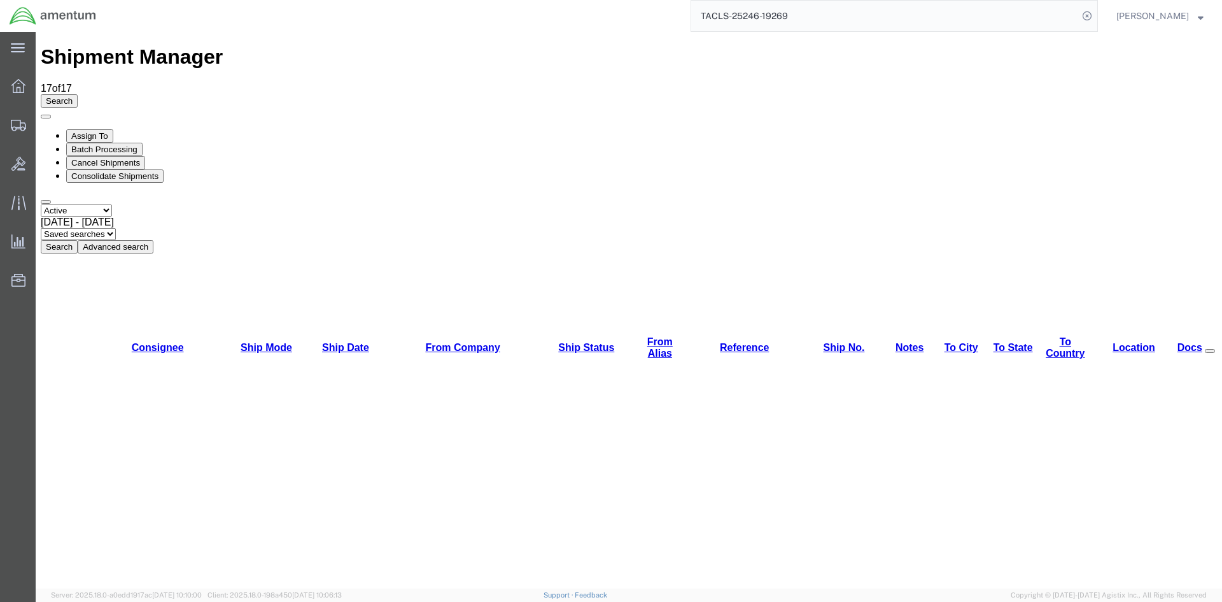
click at [78, 240] on button "Search" at bounding box center [59, 246] width 37 height 13
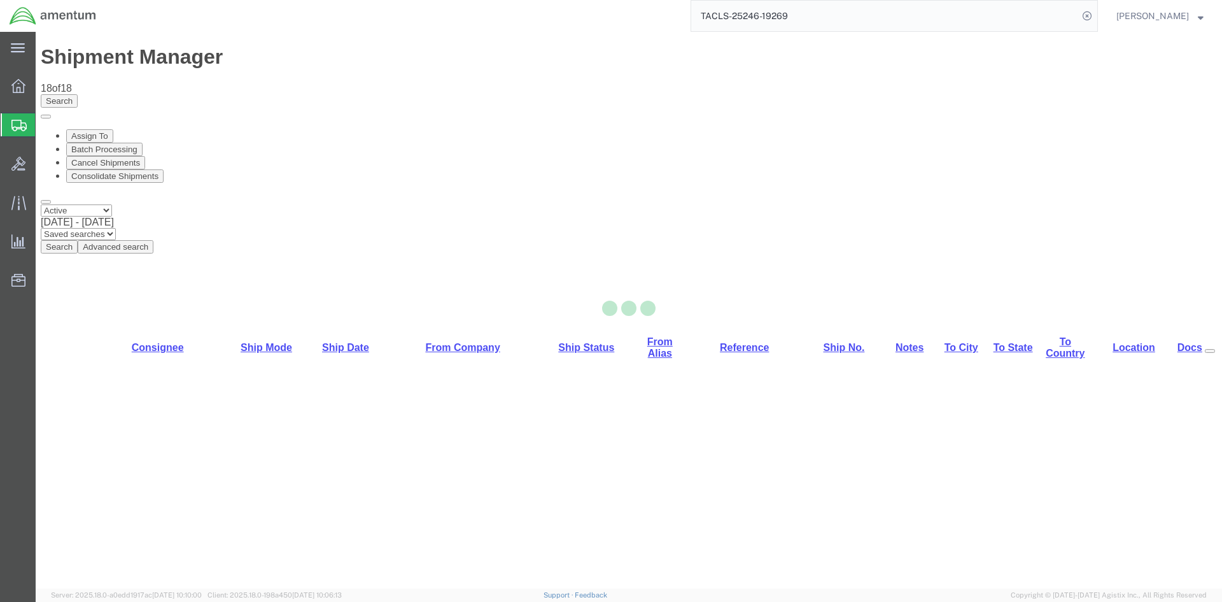
select select "42668"
select select "42677"
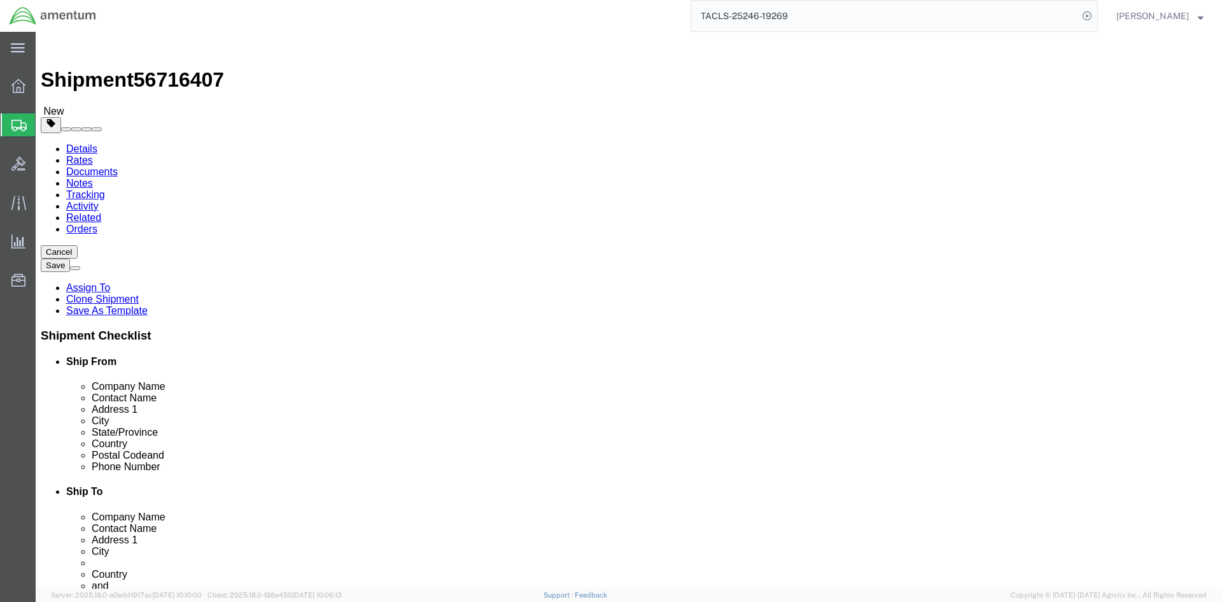
click icon
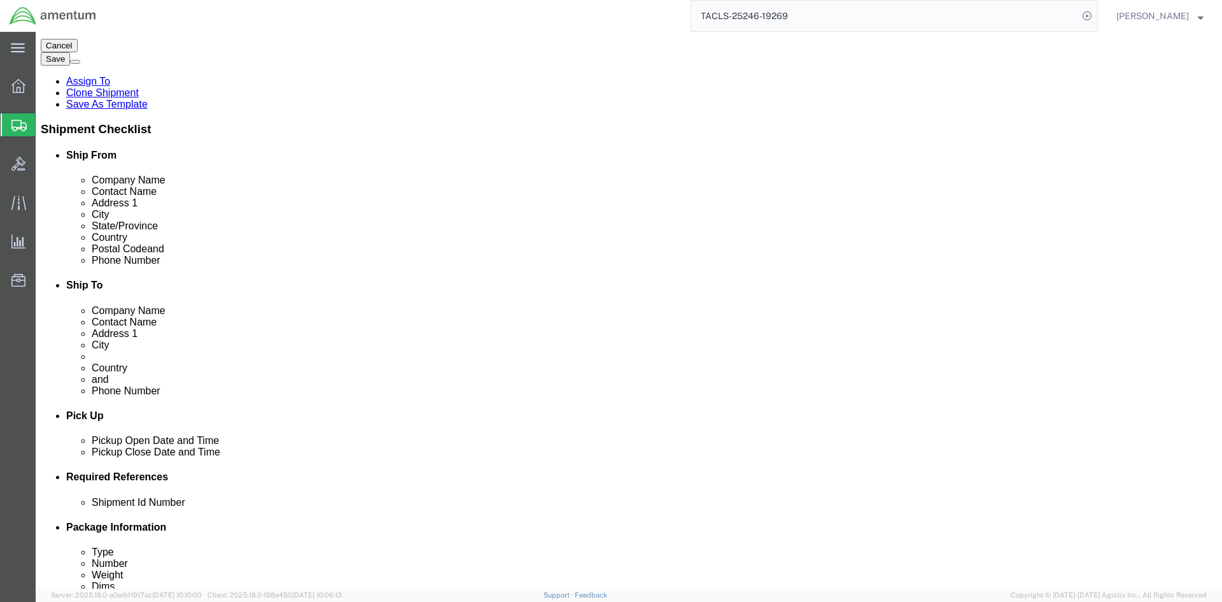
scroll to position [255, 0]
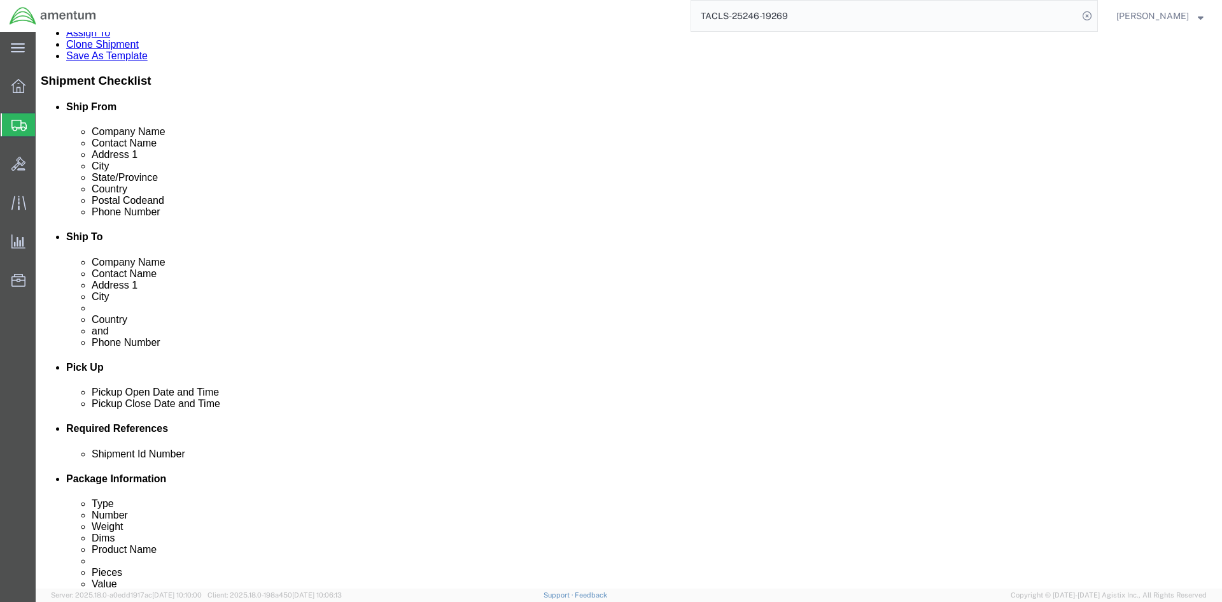
click button "Add"
click select "Select EIN EORI TIN VAT Other"
select select "EORI"
click select "Select EIN EORI TIN VAT Other"
click input "text"
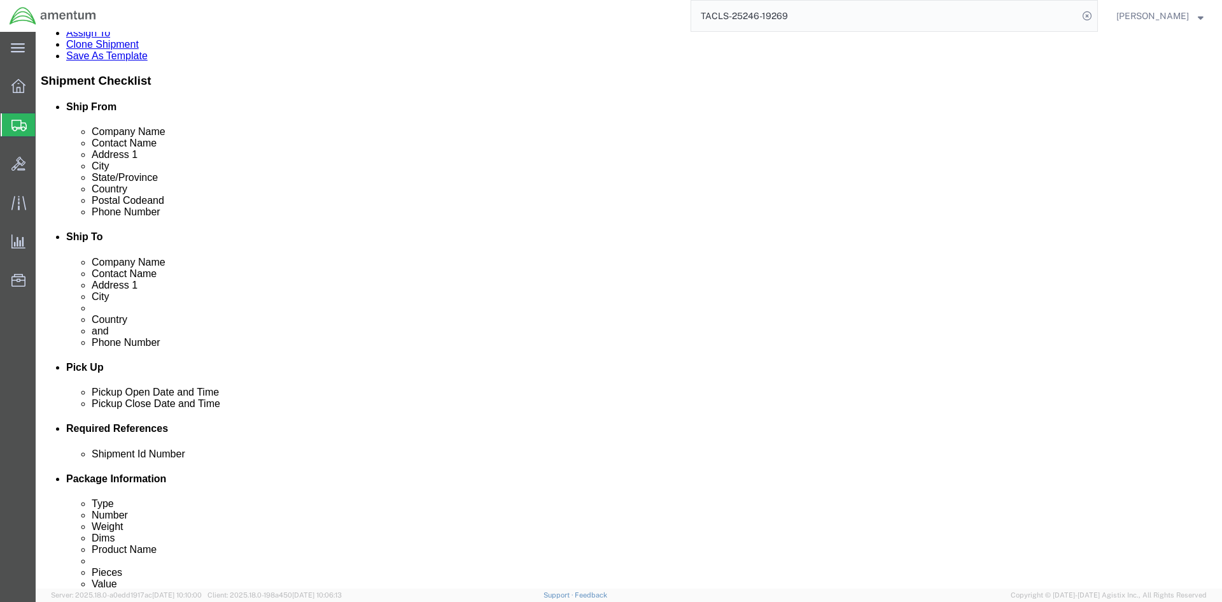
type input "[US_VEHICLE_IDENTIFICATION_NUMBER]"
click link "Special Services"
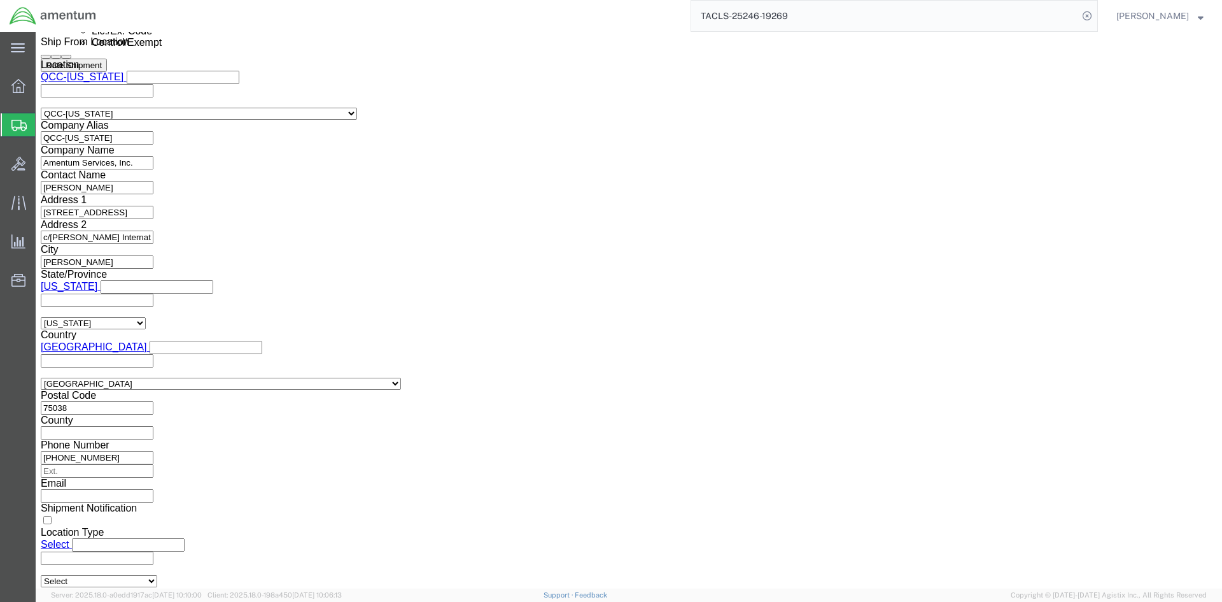
scroll to position [955, 0]
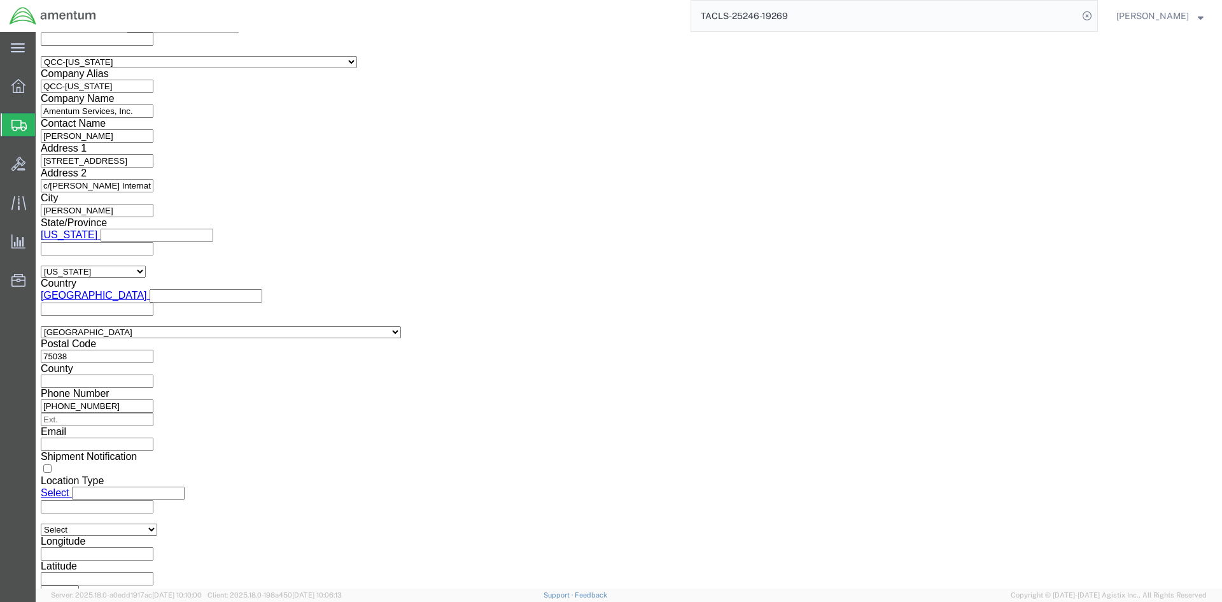
click select "Select AES-Direct EEI Carrier File EEI EEI Exempt"
select select "AESD"
click select "Select AES-Direct EEI Carrier File EEI EEI Exempt"
click button "Rate Shipment"
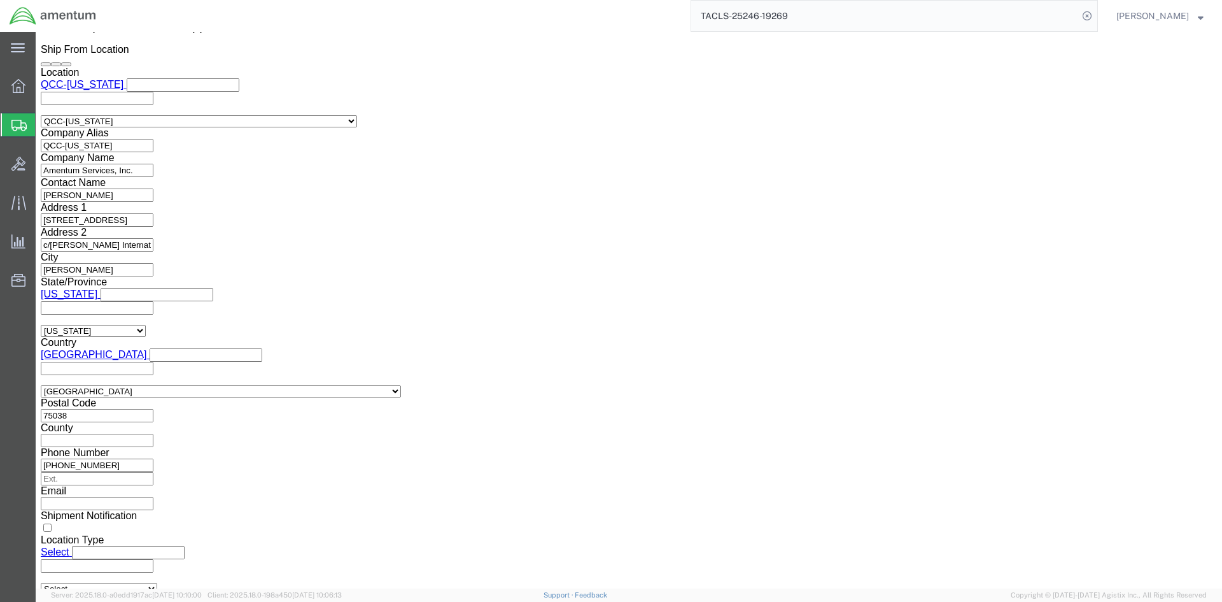
scroll to position [0, 0]
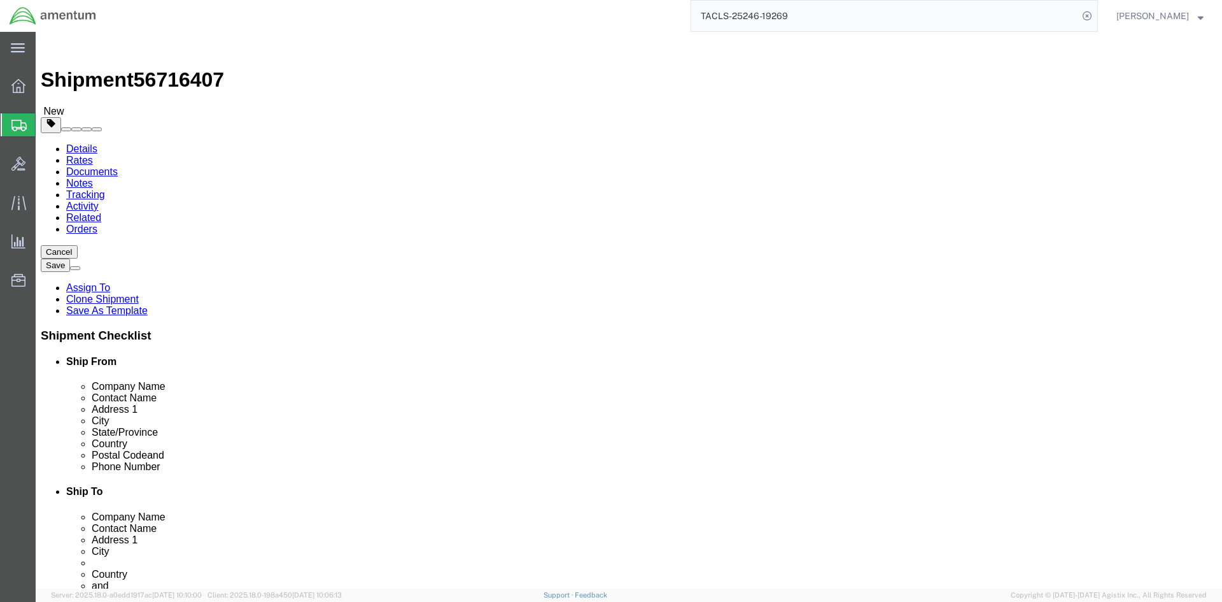
click icon
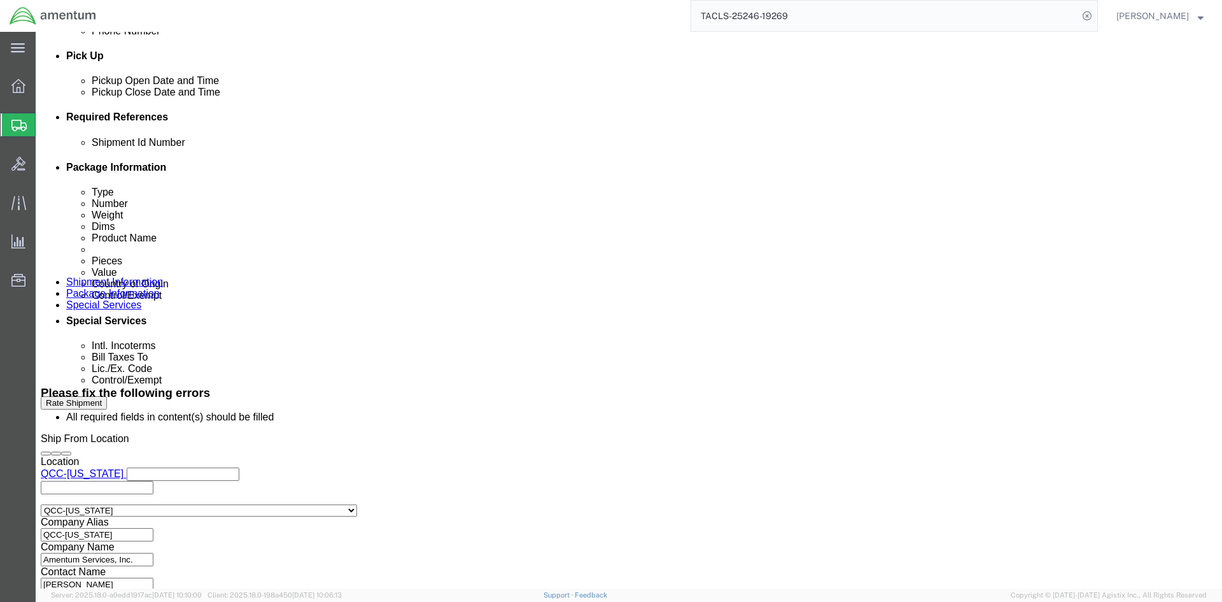
scroll to position [573, 0]
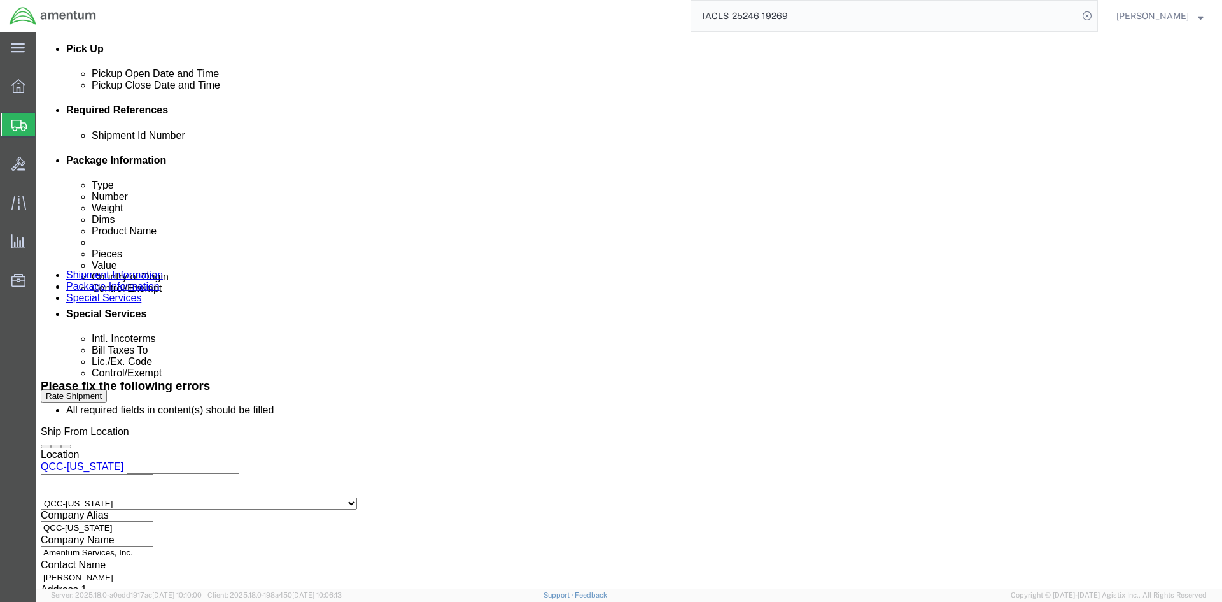
click dd "1.00 Each"
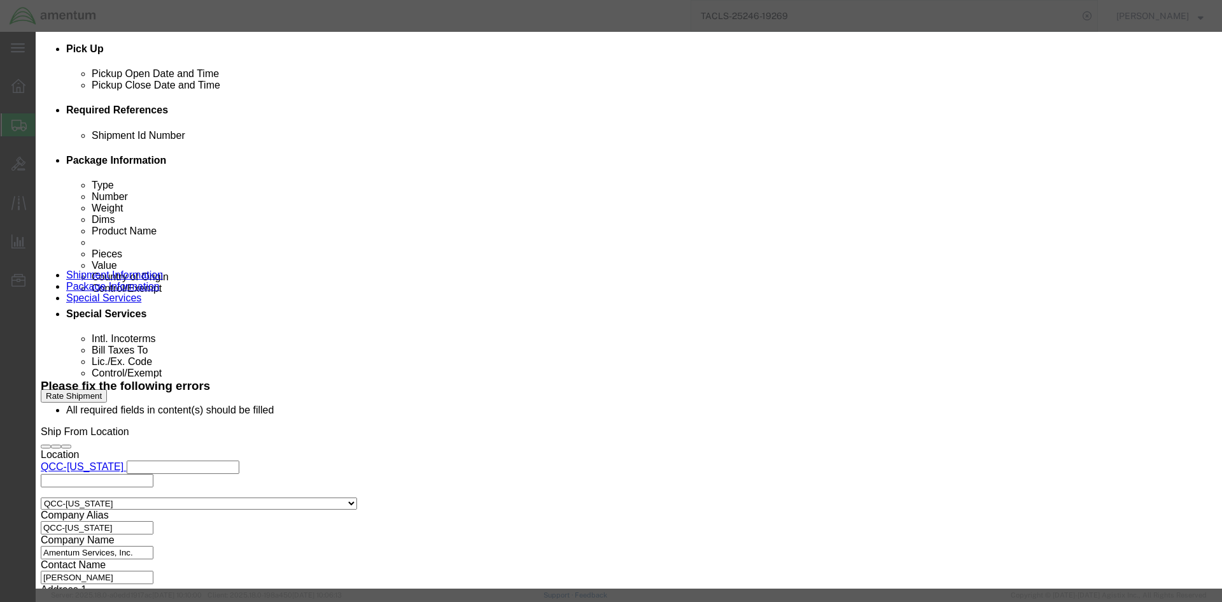
click select "Select [GEOGRAPHIC_DATA] [GEOGRAPHIC_DATA] [GEOGRAPHIC_DATA] [GEOGRAPHIC_DATA] …"
select select "US"
click select "Select [GEOGRAPHIC_DATA] [GEOGRAPHIC_DATA] [GEOGRAPHIC_DATA] [GEOGRAPHIC_DATA] …"
click button "Save & Close"
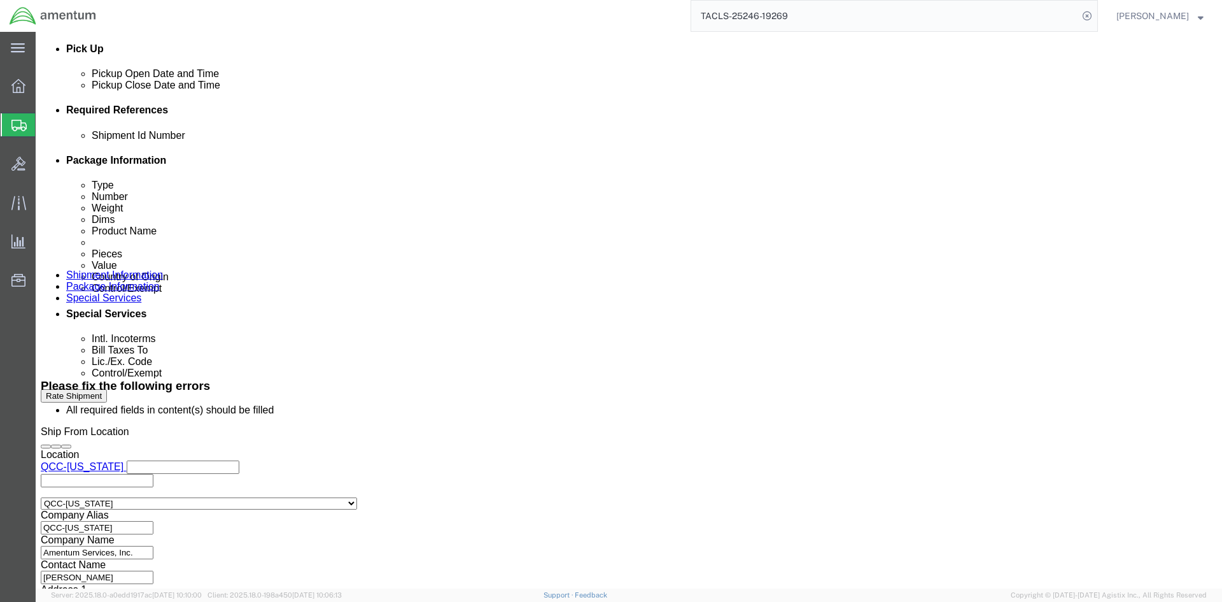
click button "Rate Shipment"
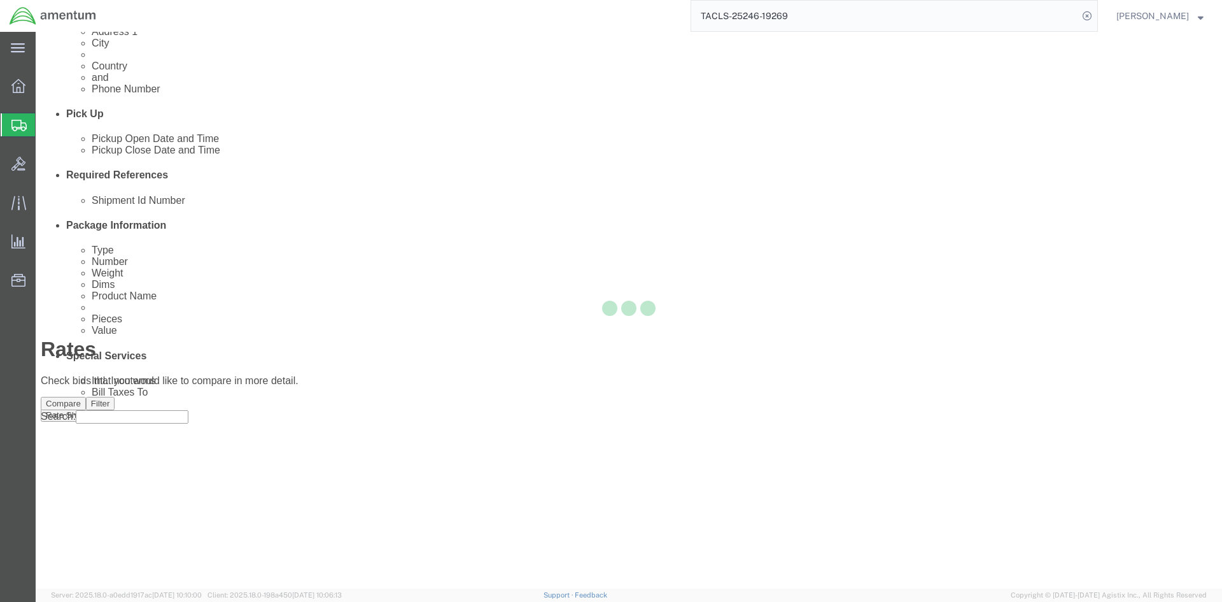
scroll to position [0, 0]
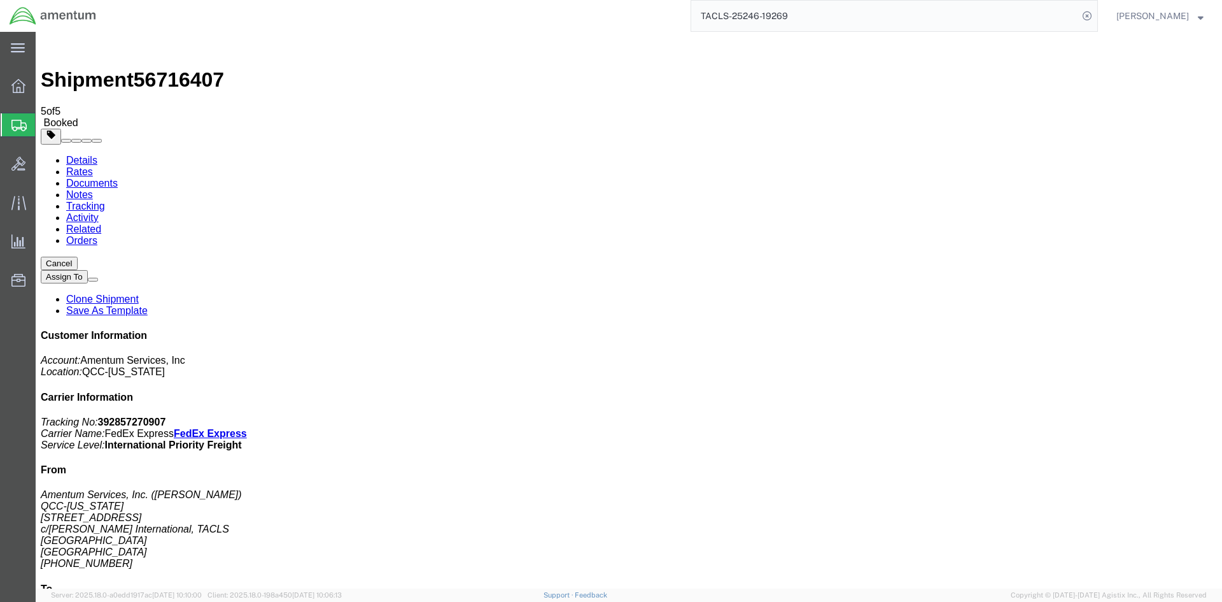
drag, startPoint x: 57, startPoint y: 246, endPoint x: 531, endPoint y: 277, distance: 475.2
drag, startPoint x: 535, startPoint y: 203, endPoint x: 648, endPoint y: 193, distance: 113.8
click at [44, 89] on span "Overview" at bounding box center [39, 85] width 9 height 25
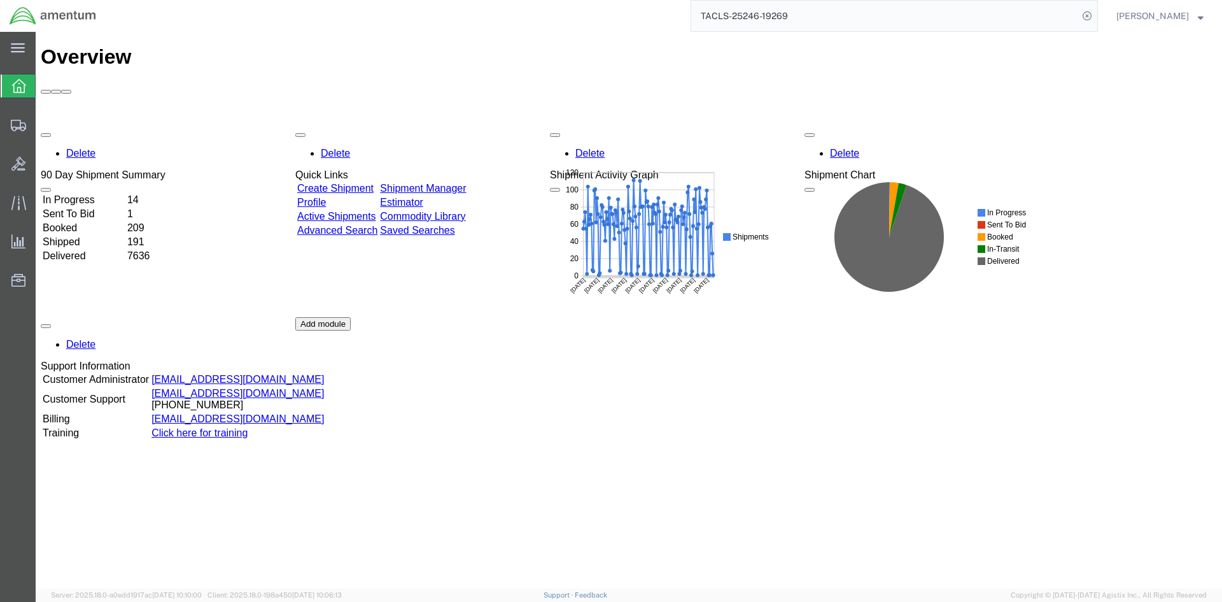
click at [461, 183] on link "Shipment Manager" at bounding box center [423, 188] width 86 height 11
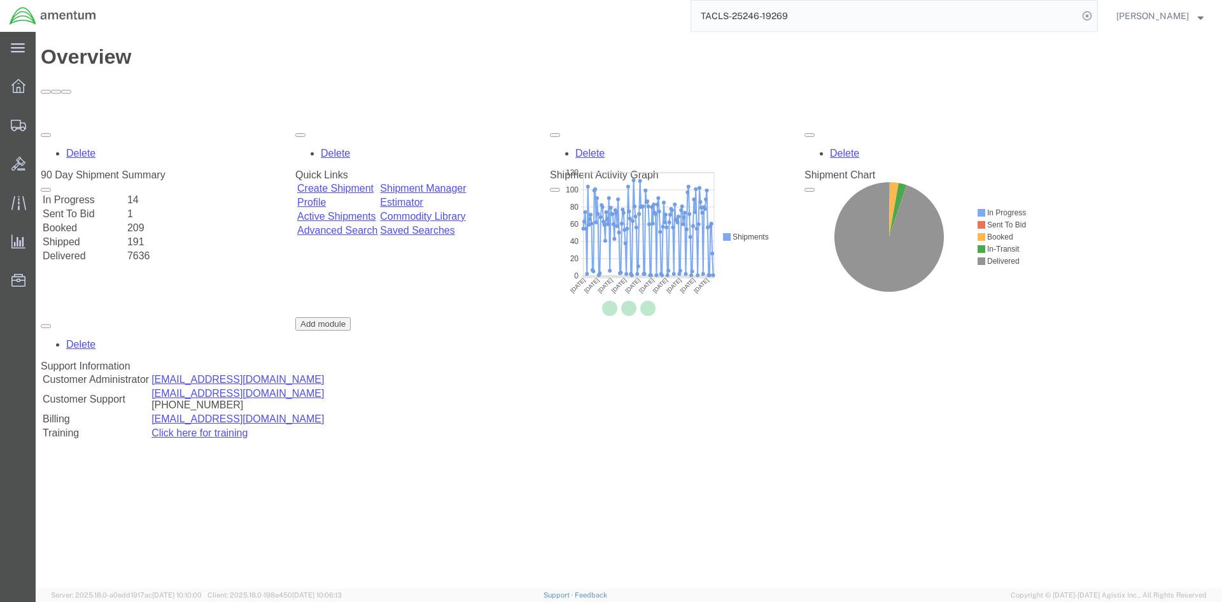
click at [894, 21] on input "TACLS-25246-19269" at bounding box center [884, 16] width 387 height 31
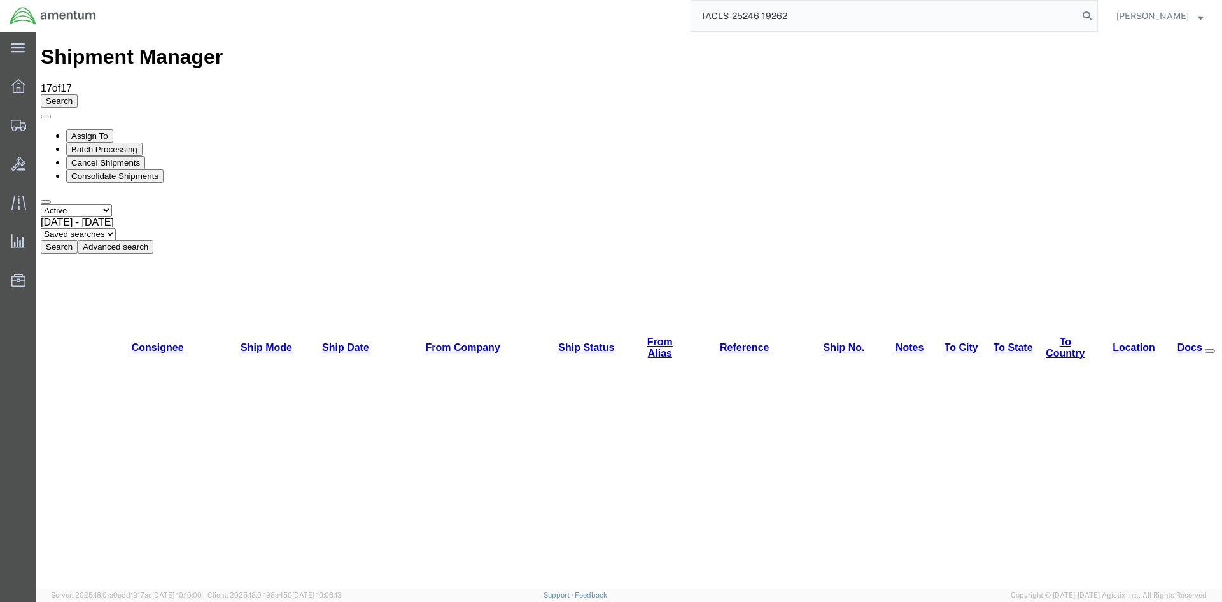
type input "TACLS-25246-19262"
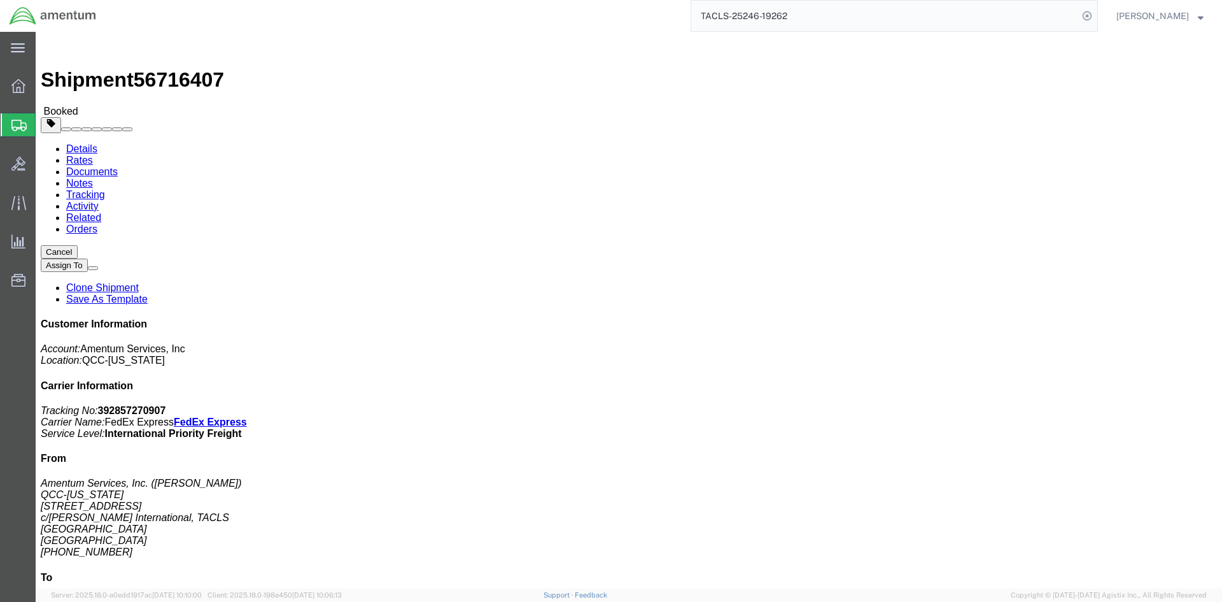
click span "button"
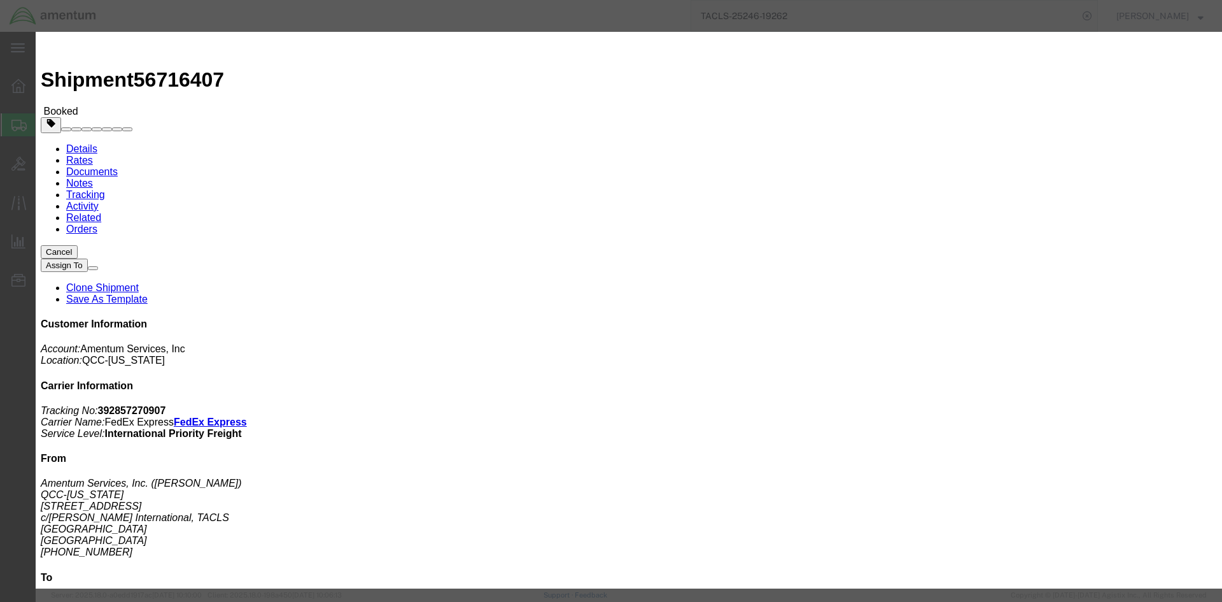
click div "[DATE] 4:48 PM"
type input "2:00 PM"
click button "Apply"
click button "Save"
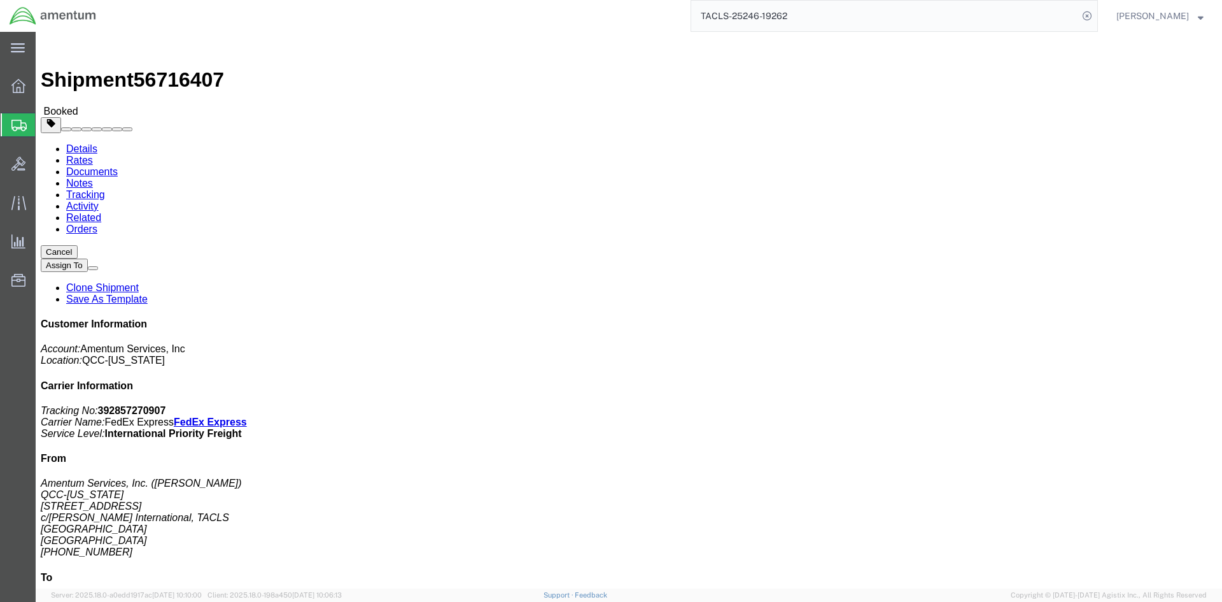
click button "Close"
click at [44, 85] on span "Overview" at bounding box center [39, 85] width 9 height 25
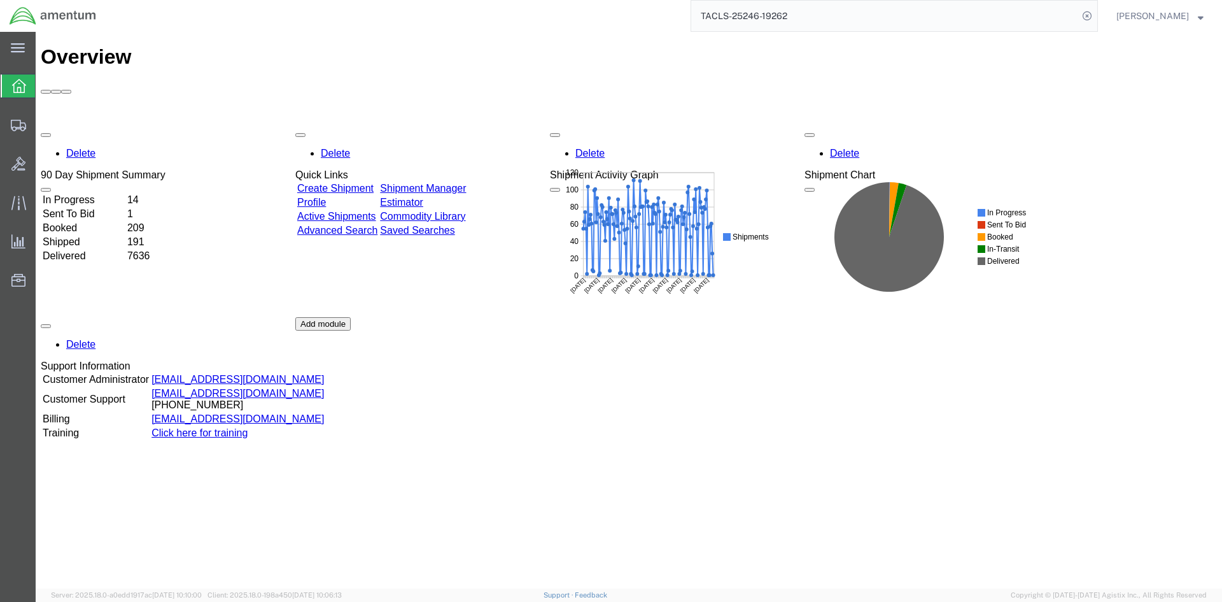
click at [456, 183] on link "Shipment Manager" at bounding box center [423, 188] width 86 height 11
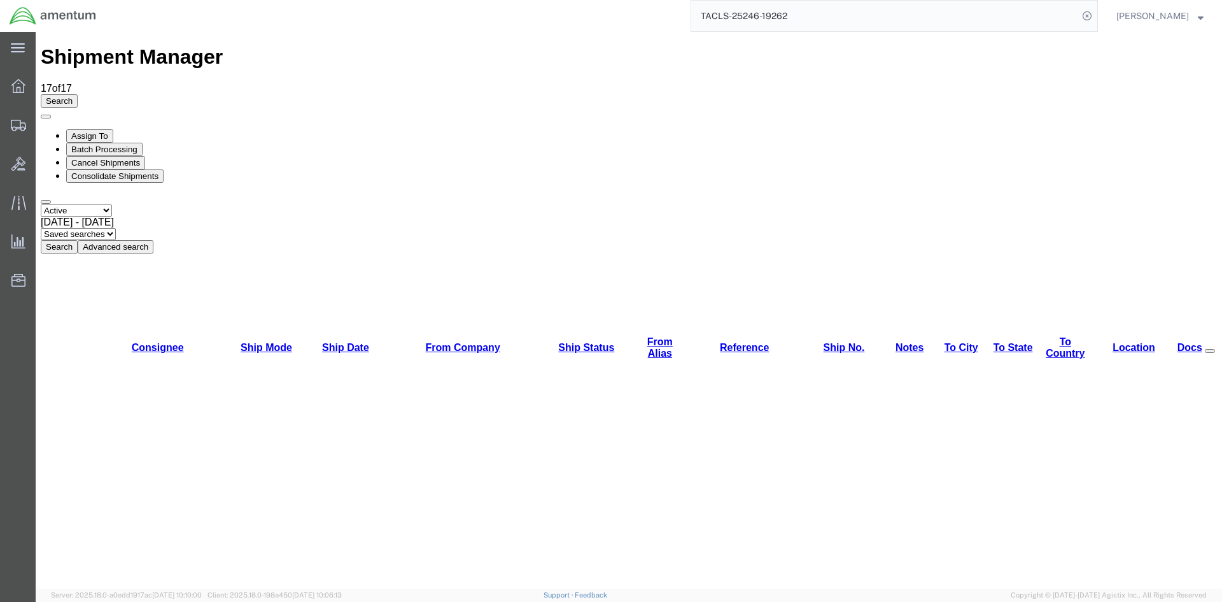
click at [78, 240] on button "Search" at bounding box center [59, 246] width 37 height 13
drag, startPoint x: 386, startPoint y: 93, endPoint x: 372, endPoint y: 97, distance: 14.5
click at [78, 240] on button "Search" at bounding box center [59, 246] width 37 height 13
drag, startPoint x: 805, startPoint y: 148, endPoint x: 786, endPoint y: 150, distance: 19.2
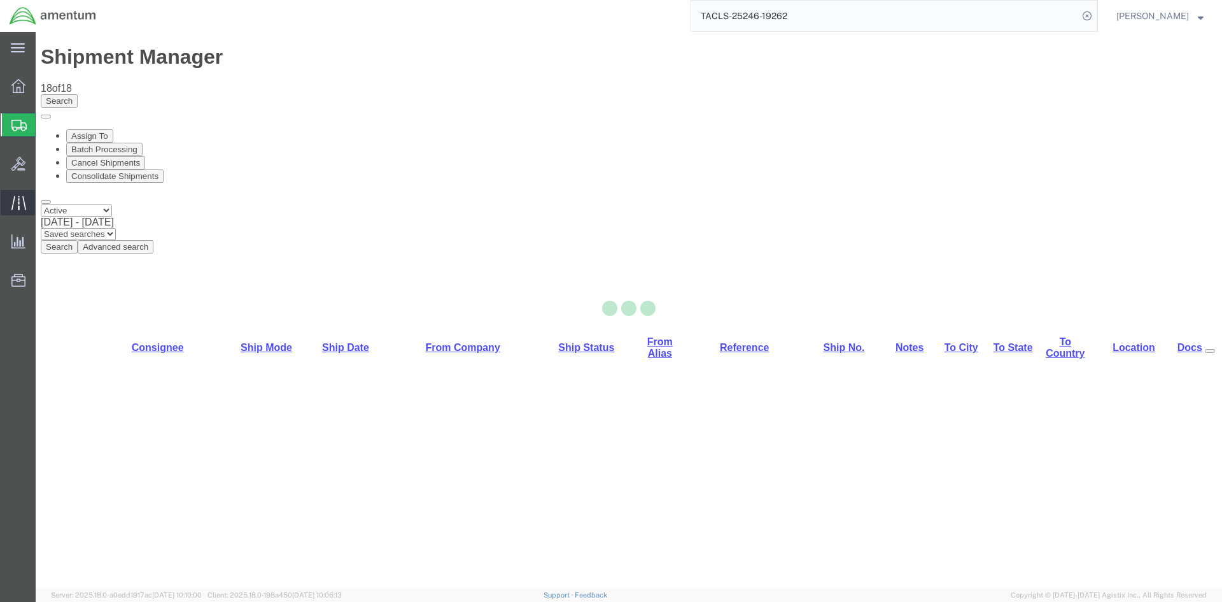
select select "42668"
select select "42727"
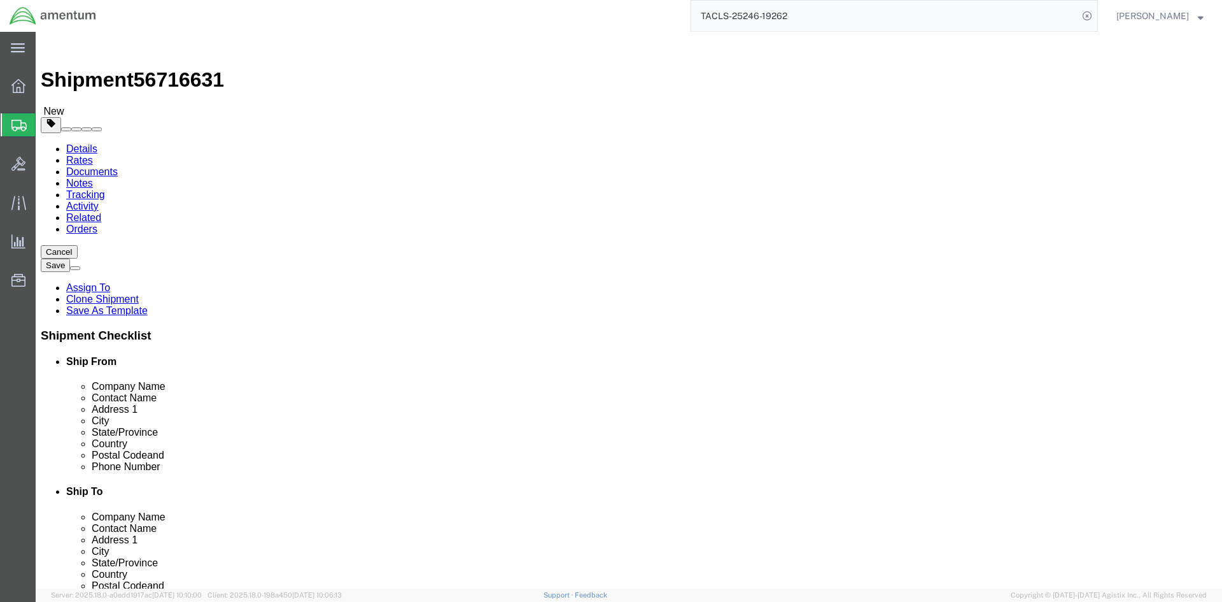
click button "Rate Shipment"
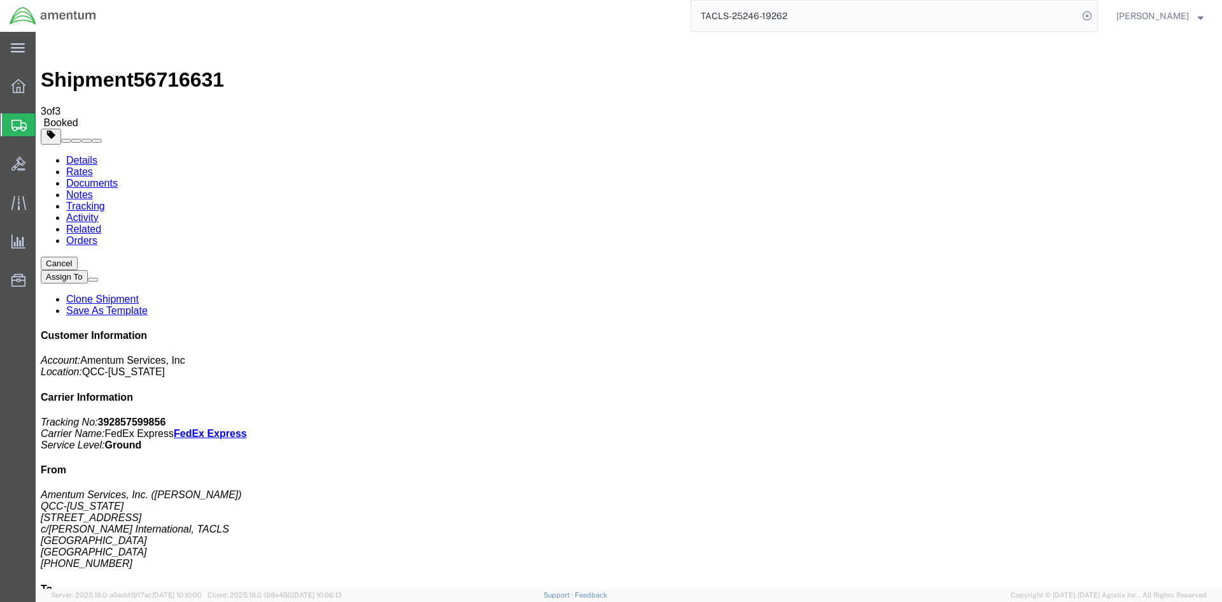
drag, startPoint x: 512, startPoint y: 228, endPoint x: 454, endPoint y: 223, distance: 57.5
copy td "392857599856"
click at [44, 87] on span "Overview" at bounding box center [39, 85] width 9 height 25
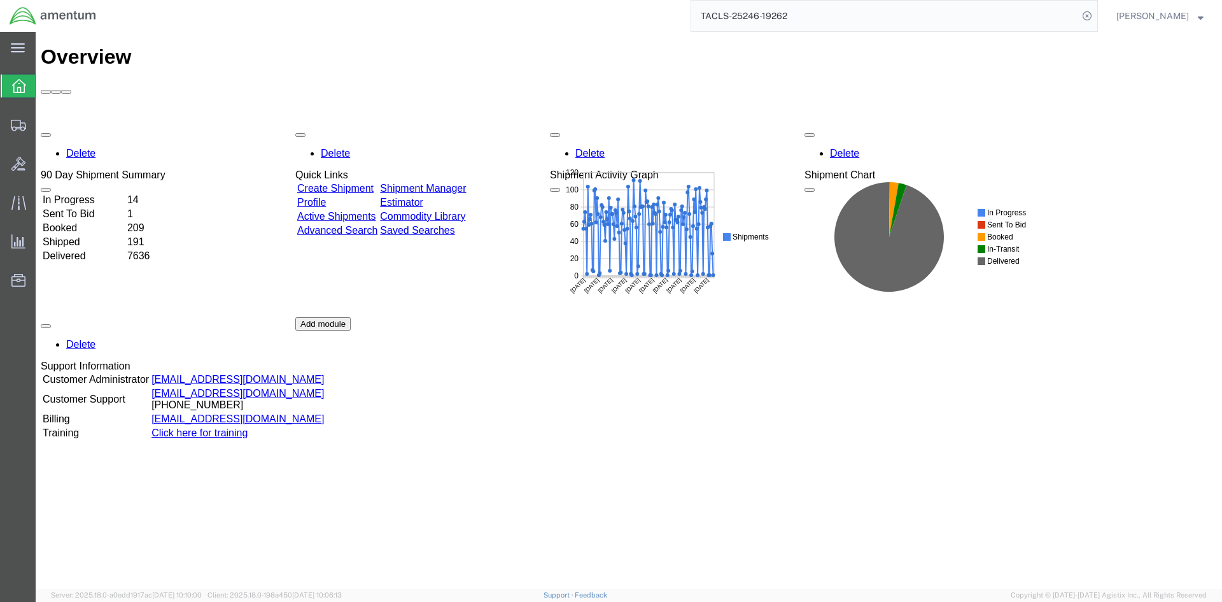
click at [458, 183] on link "Shipment Manager" at bounding box center [423, 188] width 86 height 11
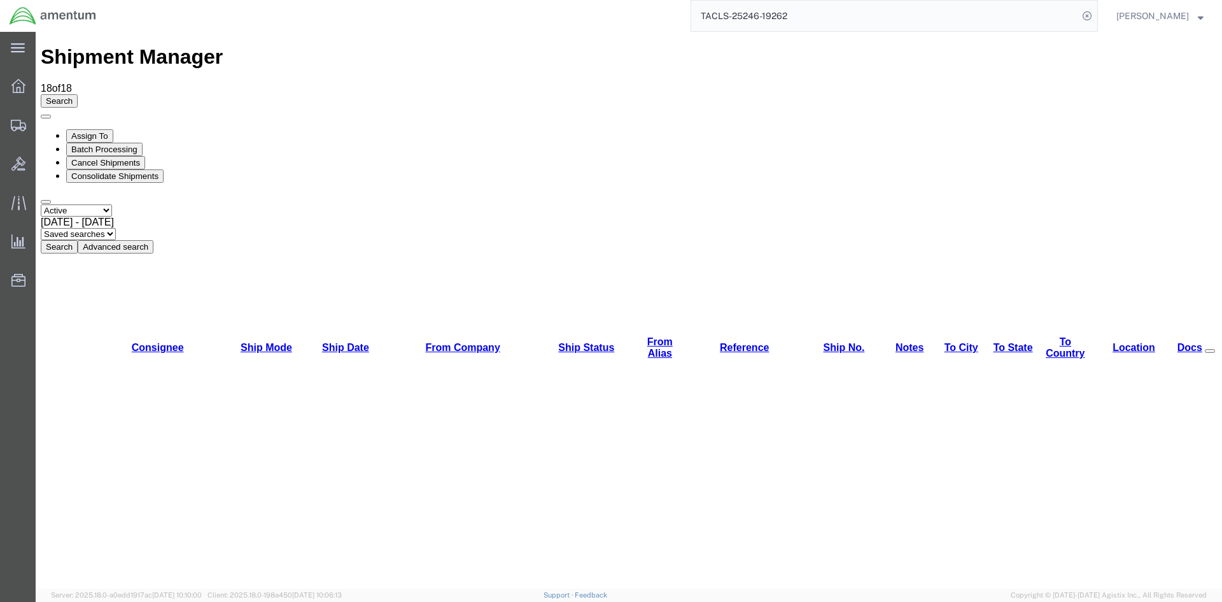
drag, startPoint x: 810, startPoint y: 146, endPoint x: 819, endPoint y: 139, distance: 10.8
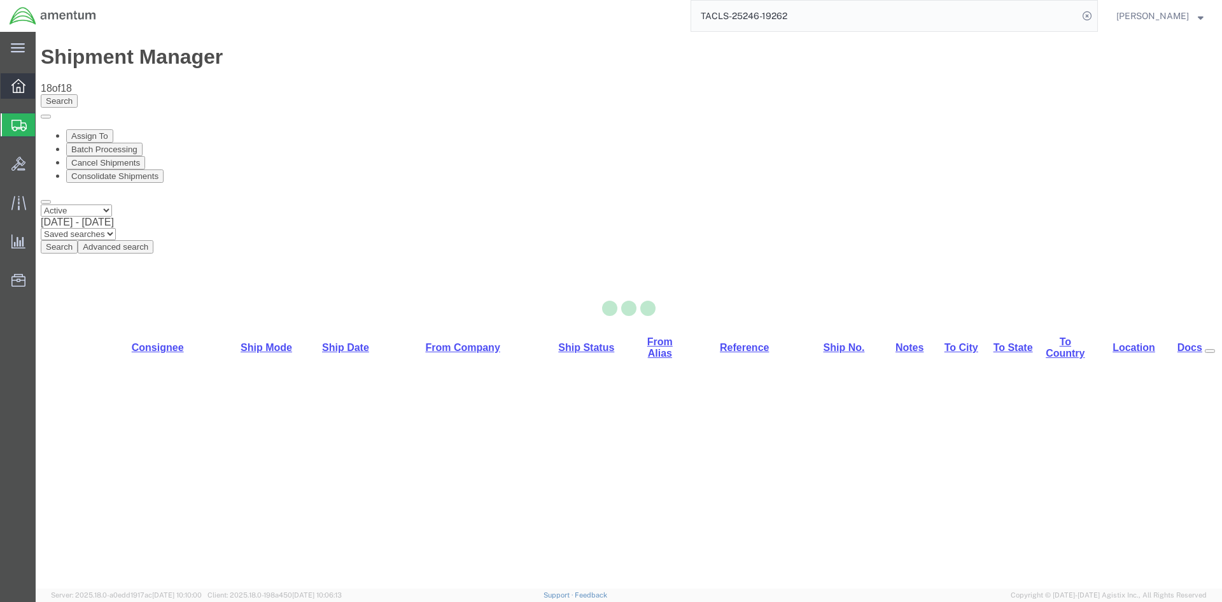
select select "42668"
select select "42739"
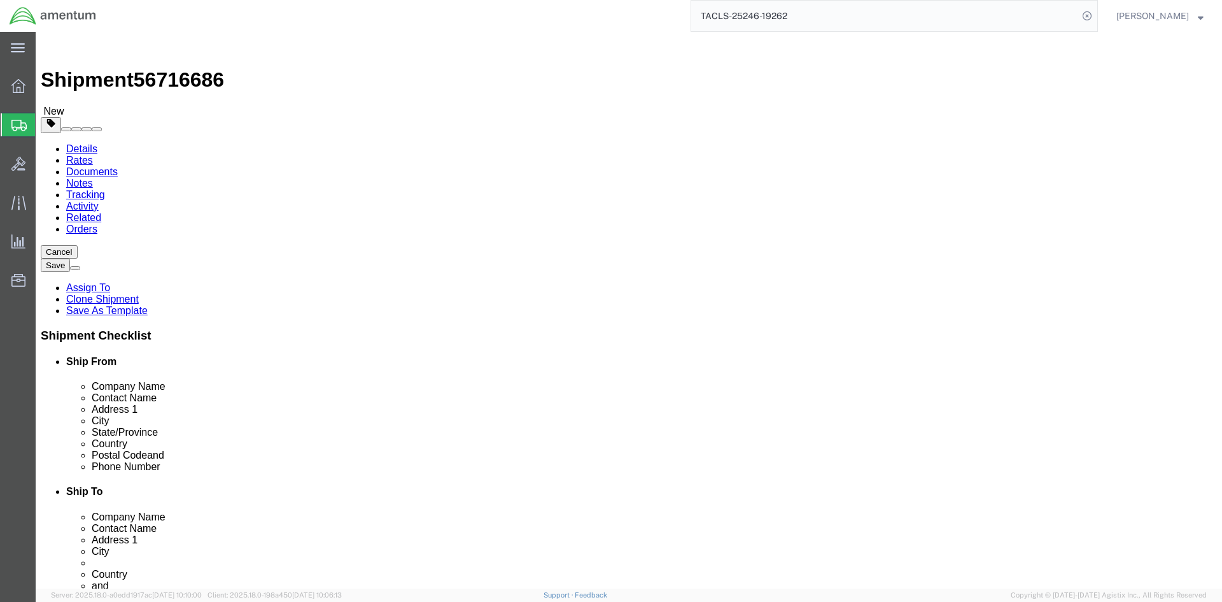
click link "Special Services"
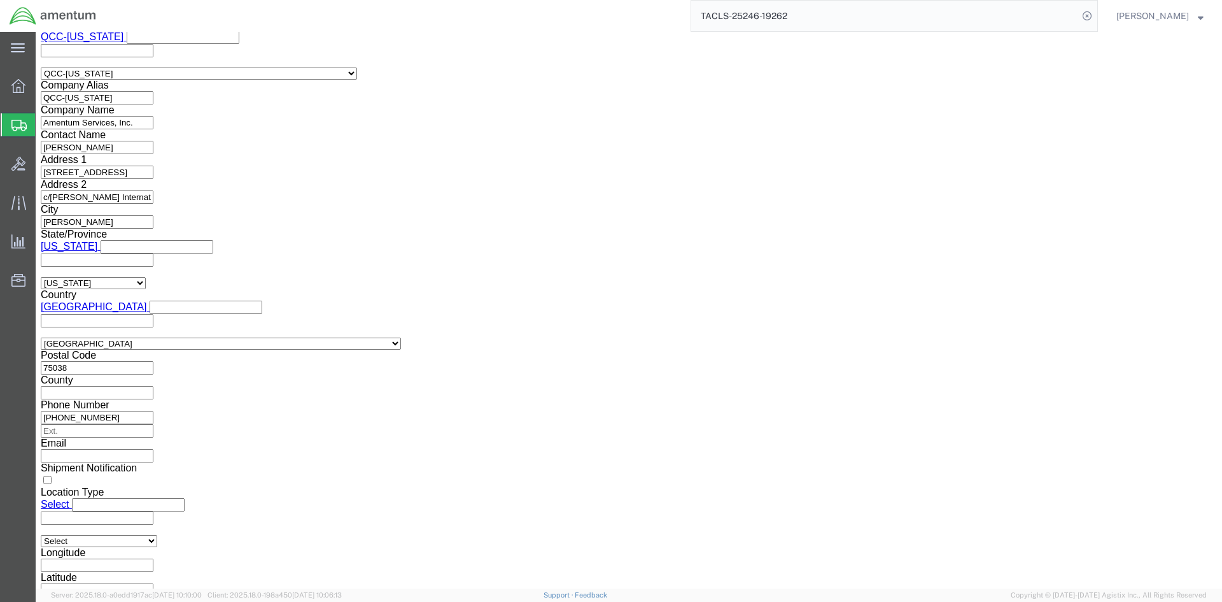
scroll to position [955, 0]
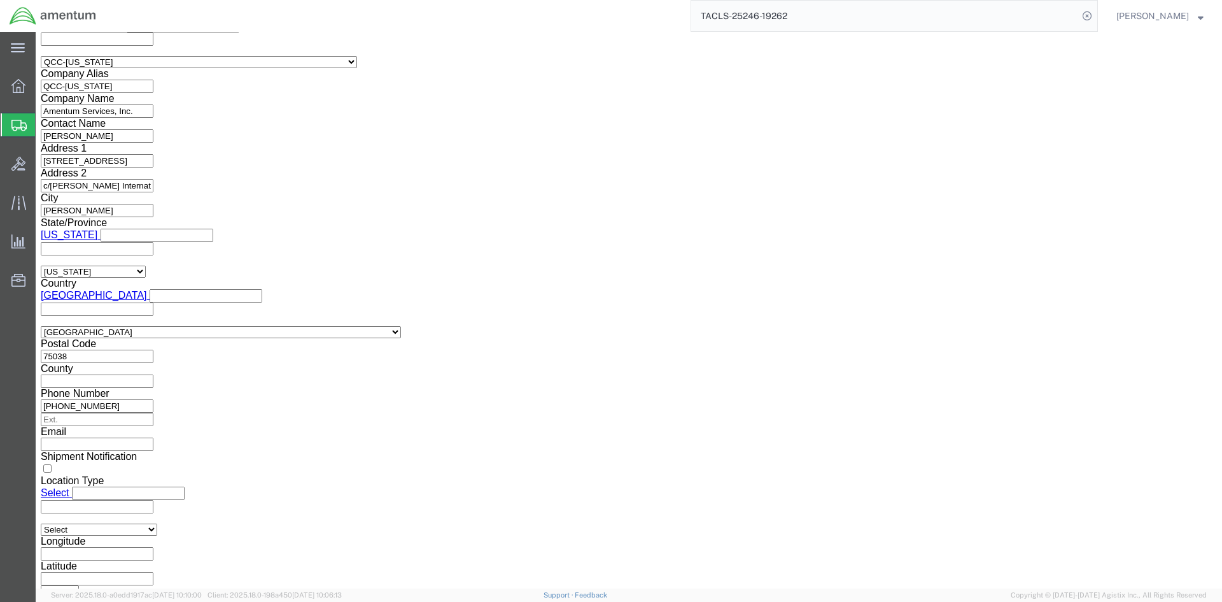
click select "Select AES-Direct EEI Carrier File EEI EEI Exempt"
select select "EXEM"
click select "Select AES-Direct EEI Carrier File EEI EEI Exempt"
drag, startPoint x: 257, startPoint y: 280, endPoint x: 255, endPoint y: 286, distance: 6.9
click select "Select ATF BIS DEA EPA FDA FTR ITAR OFAC Other (OPA)"
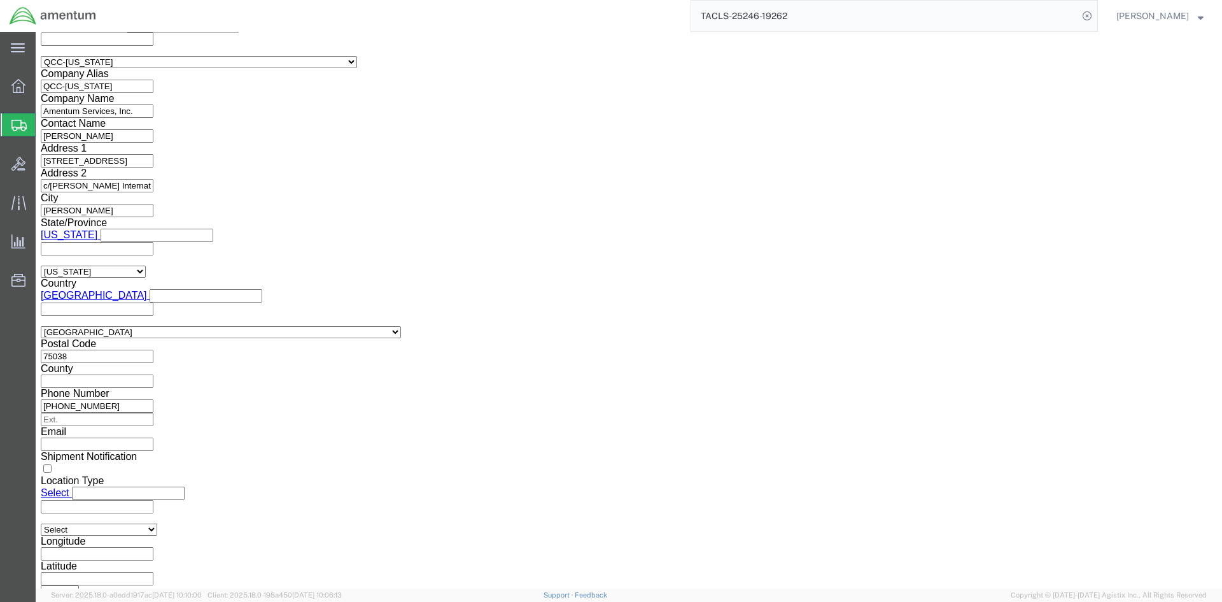
select select "FTR"
click select "Select ATF BIS DEA EPA FDA FTR ITAR OFAC Other (OPA)"
click select "Select 30.2(d)(2) 30.36 30.37(a) 30.37(f) 30.37(g) 30.37(h) 30.37(i) 30.37(j) 3…"
select select "30.37(a)"
click select "Select 30.2(d)(2) 30.36 30.37(a) 30.37(f) 30.37(g) 30.37(h) 30.37(i) 30.37(j) 3…"
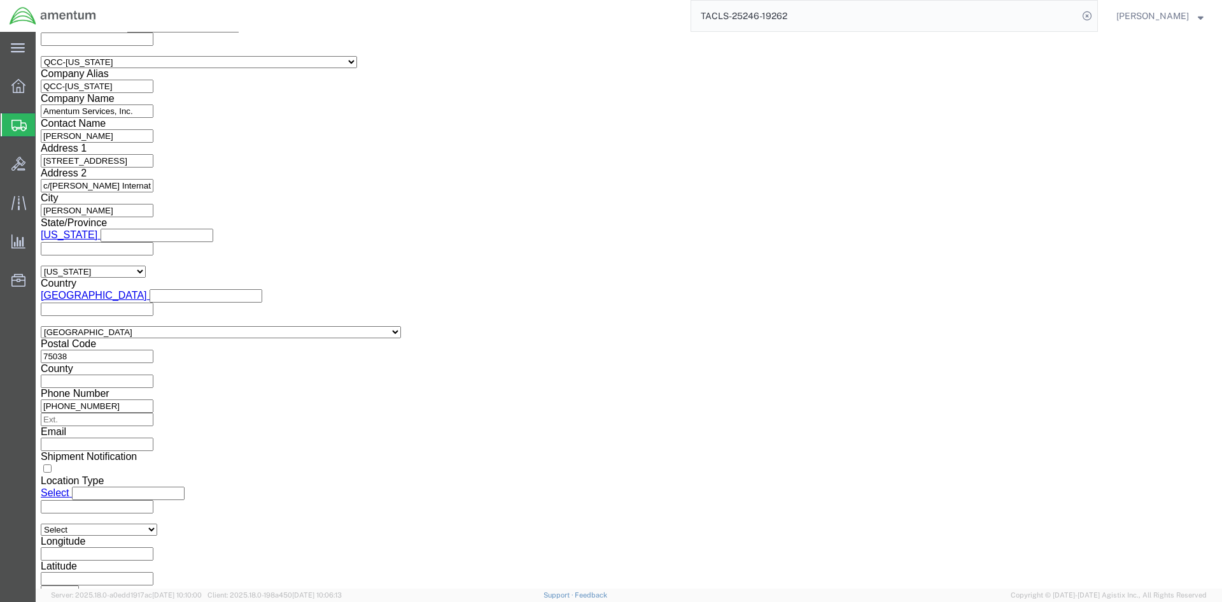
click button "Rate Shipment"
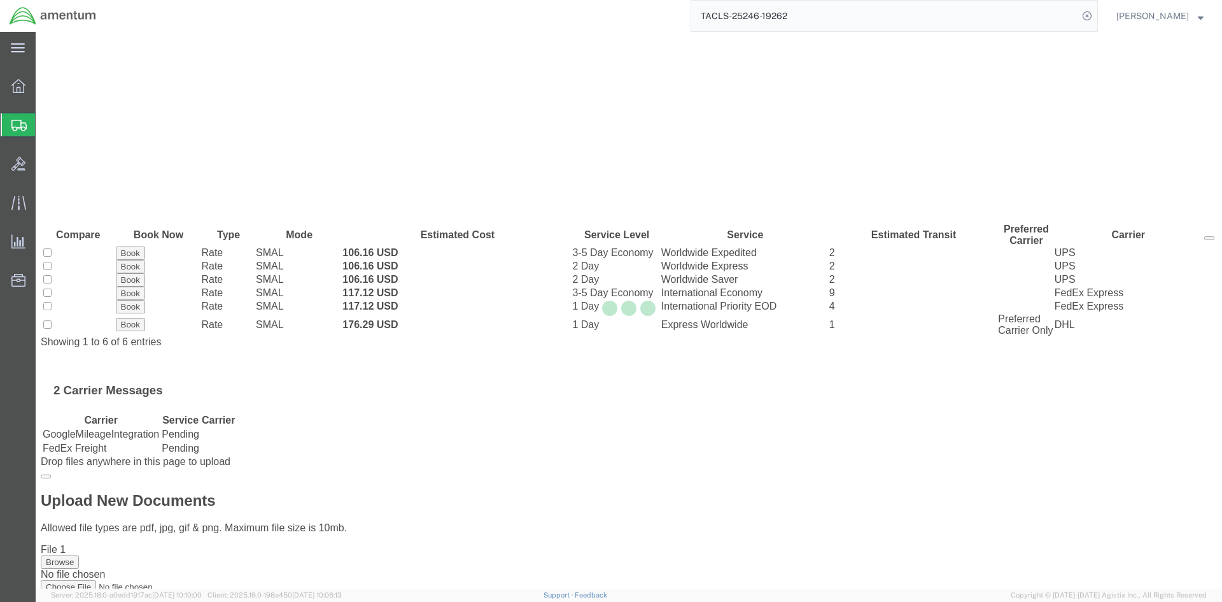
scroll to position [0, 0]
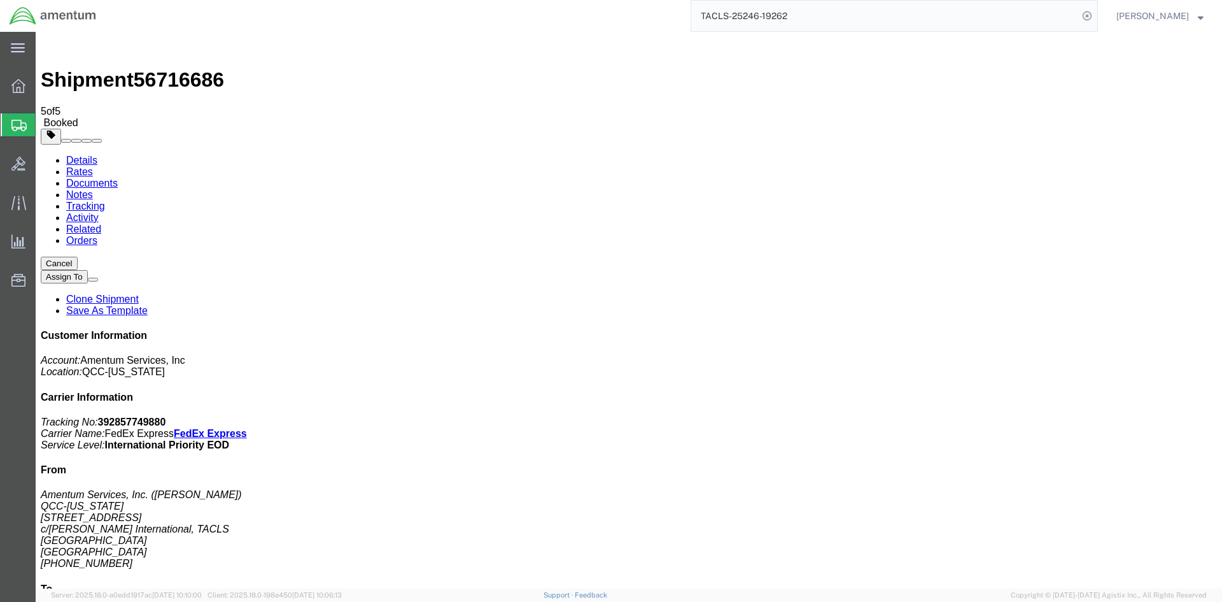
drag, startPoint x: 64, startPoint y: 290, endPoint x: 536, endPoint y: 276, distance: 471.9
drag, startPoint x: 533, startPoint y: 202, endPoint x: 44, endPoint y: 206, distance: 488.9
click at [44, 85] on span "Overview" at bounding box center [39, 85] width 9 height 25
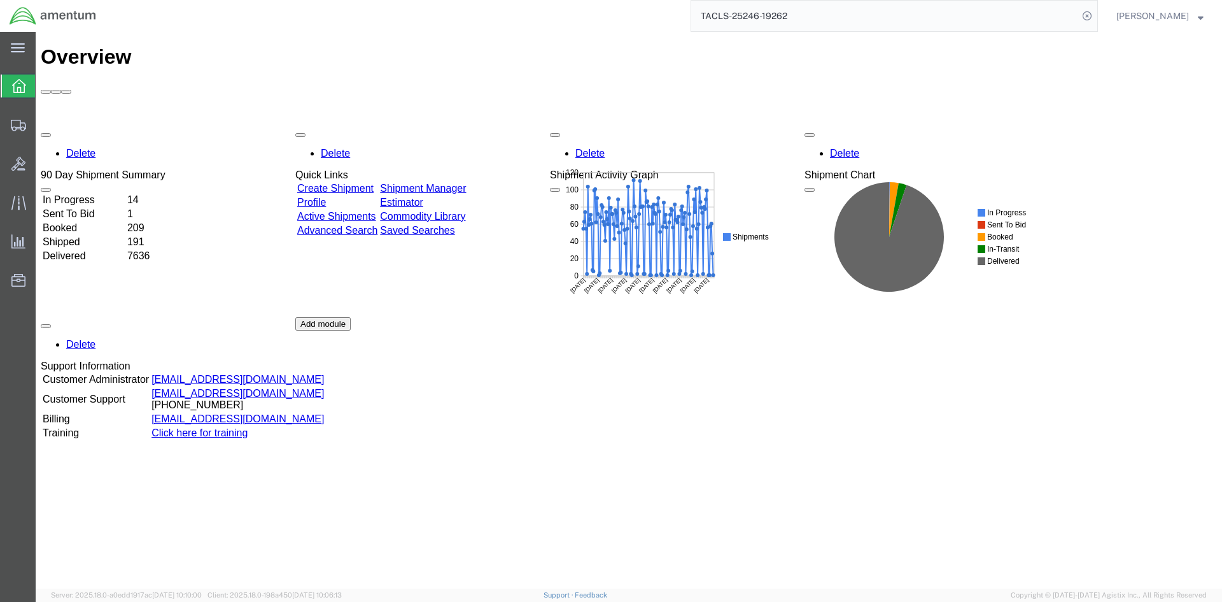
click at [439, 183] on link "Shipment Manager" at bounding box center [423, 188] width 86 height 11
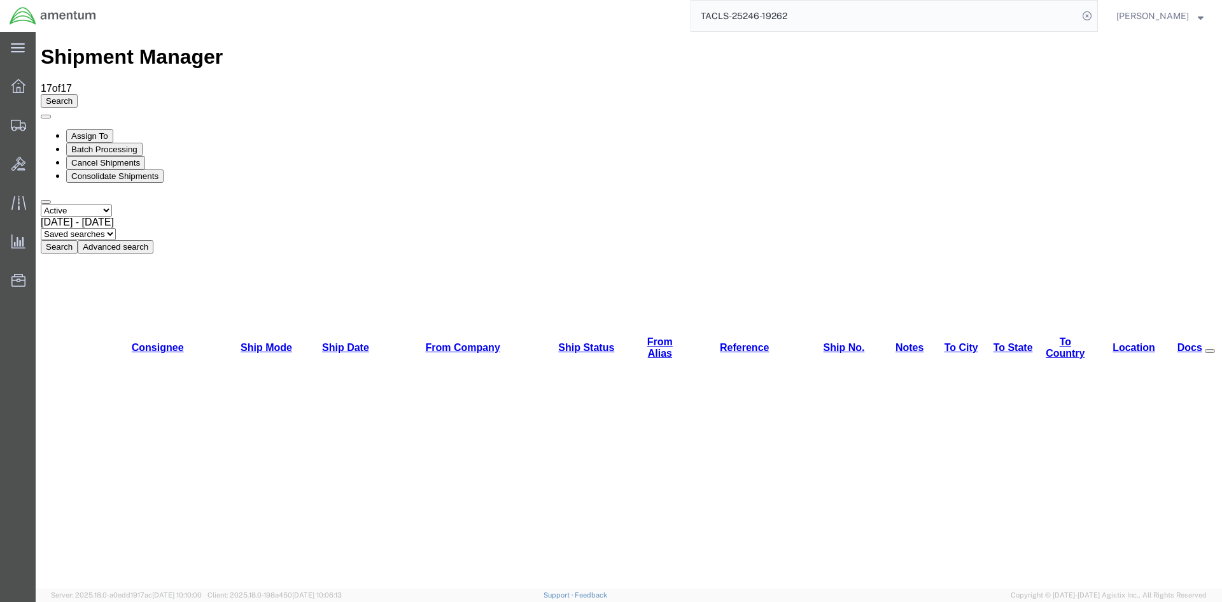
click at [78, 240] on button "Search" at bounding box center [59, 246] width 37 height 13
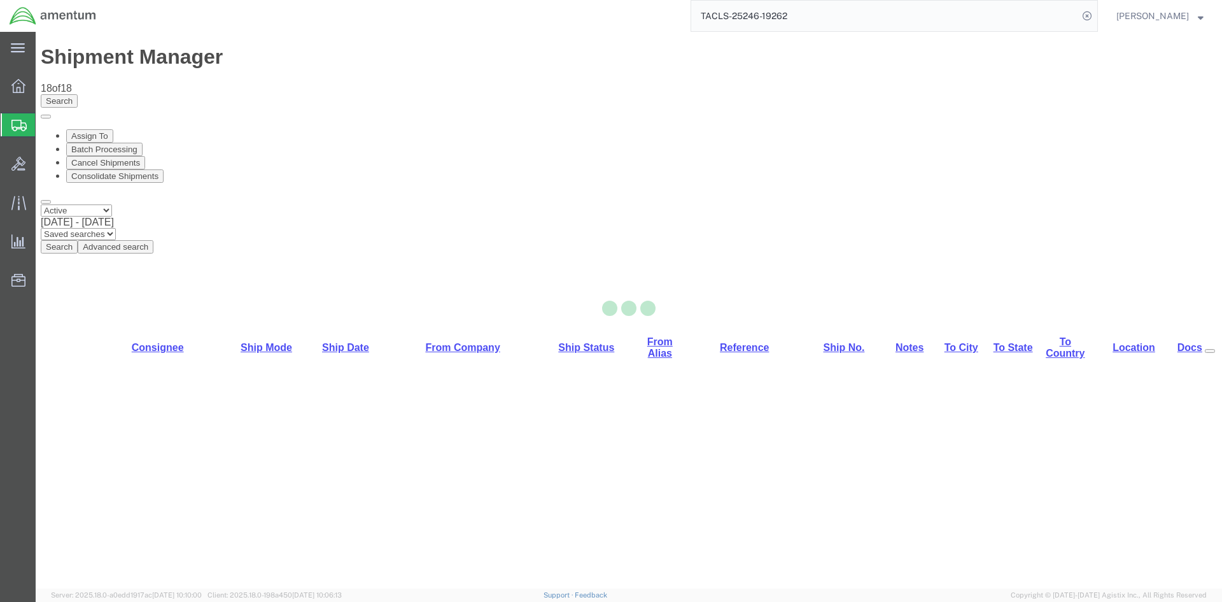
select select "42668"
select select "60371"
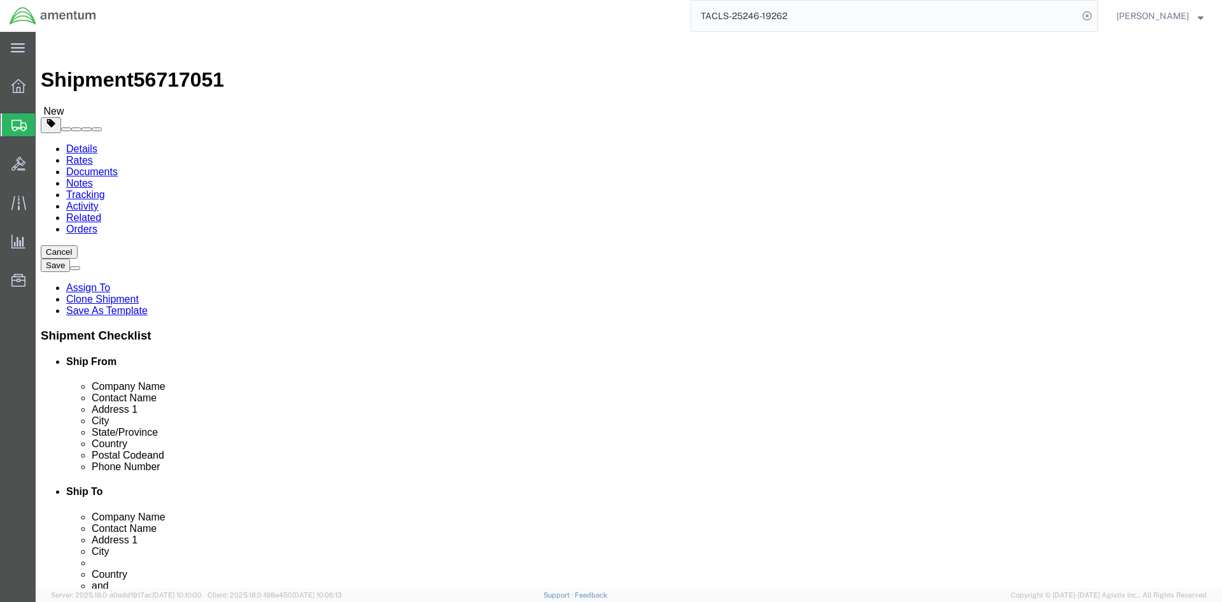
click link "Special Services"
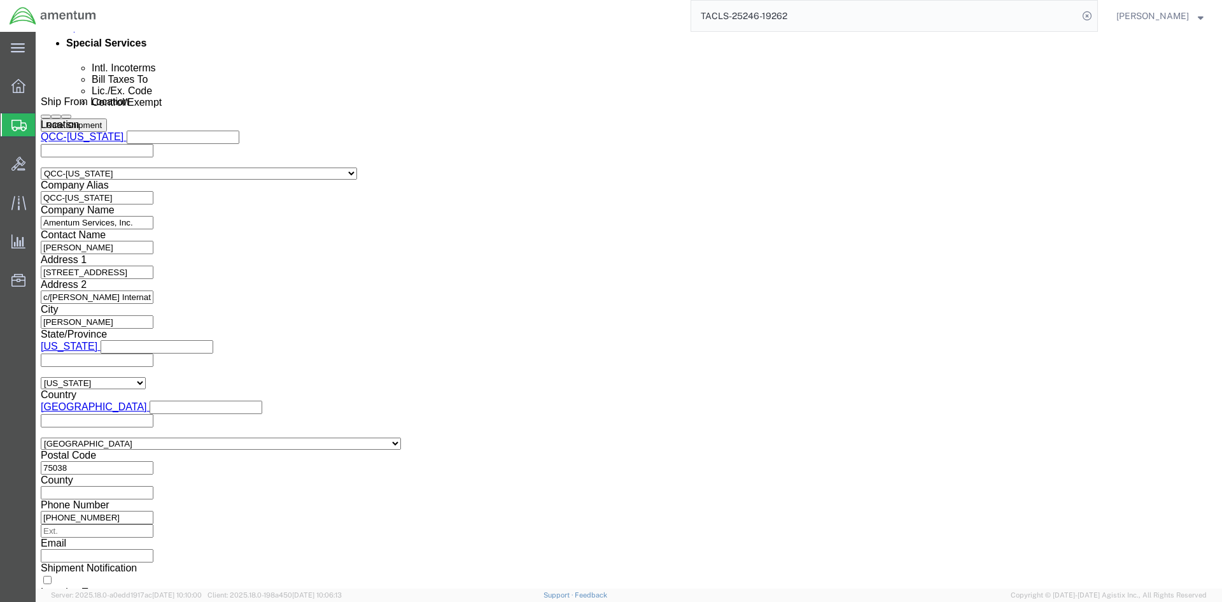
scroll to position [891, 0]
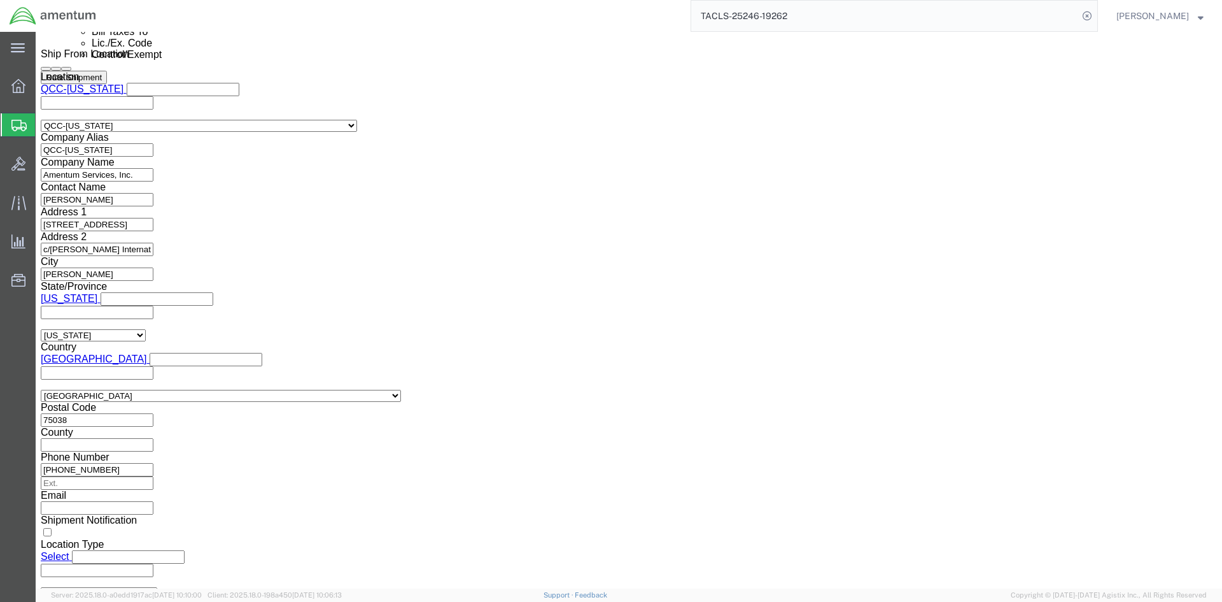
click select "Select AES-Direct EEI Carrier File EEI EEI Exempt"
select select "AESD"
click select "Select AES-Direct EEI Carrier File EEI EEI Exempt"
click button "Rate Shipment"
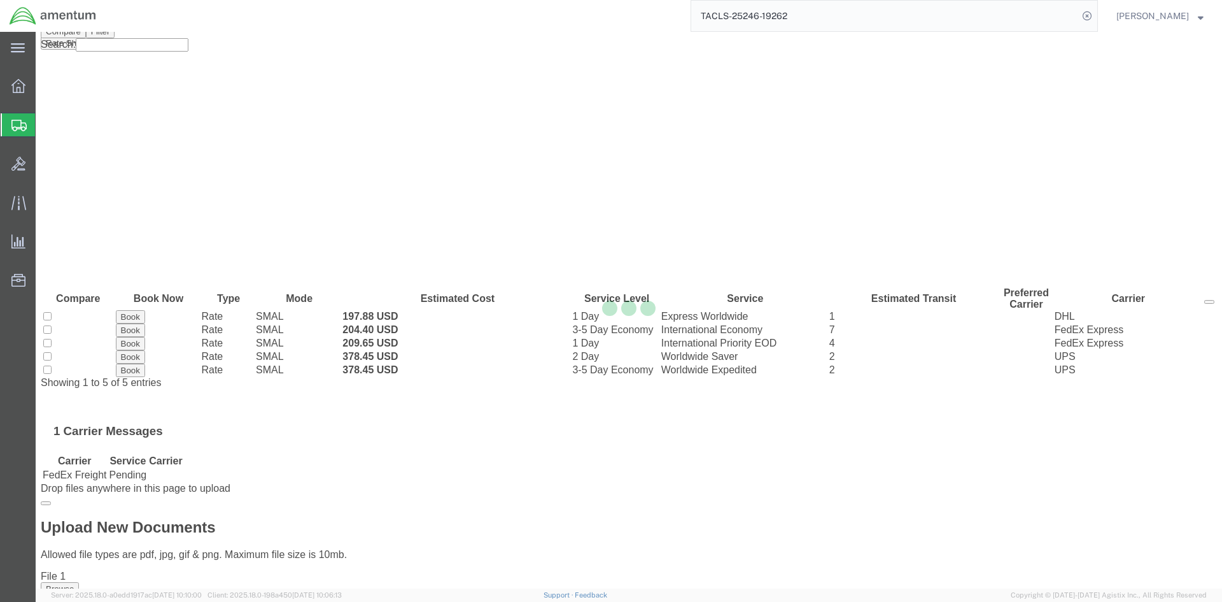
scroll to position [0, 0]
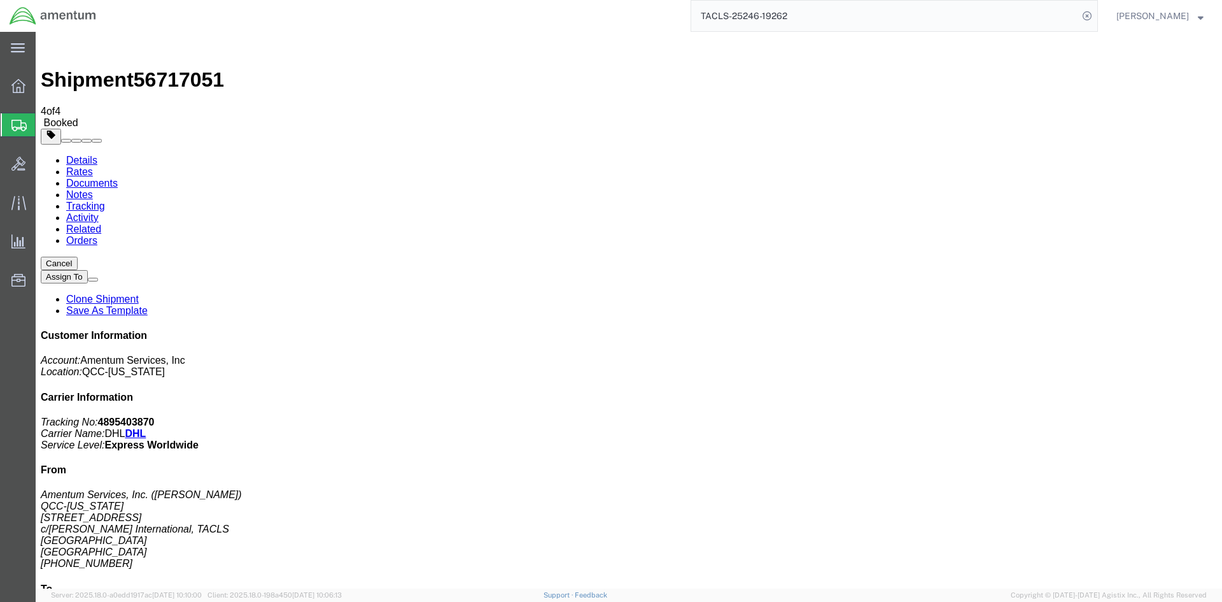
drag, startPoint x: 533, startPoint y: 251, endPoint x: 55, endPoint y: 272, distance: 478.5
click at [44, 87] on span "Overview" at bounding box center [39, 85] width 9 height 25
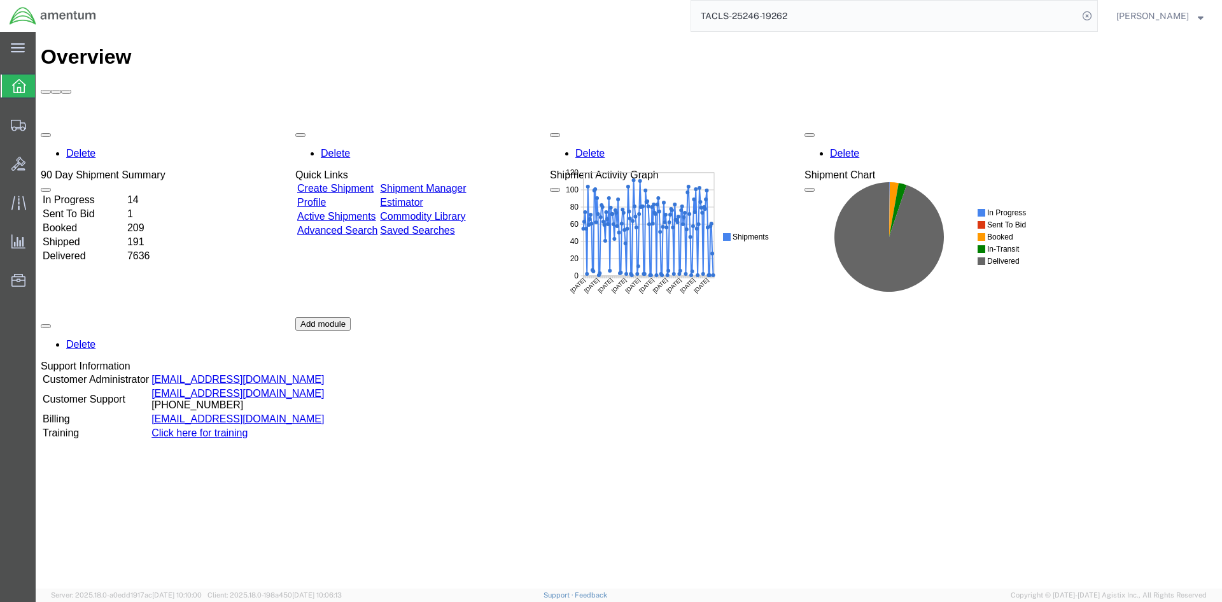
click at [456, 183] on link "Shipment Manager" at bounding box center [423, 188] width 86 height 11
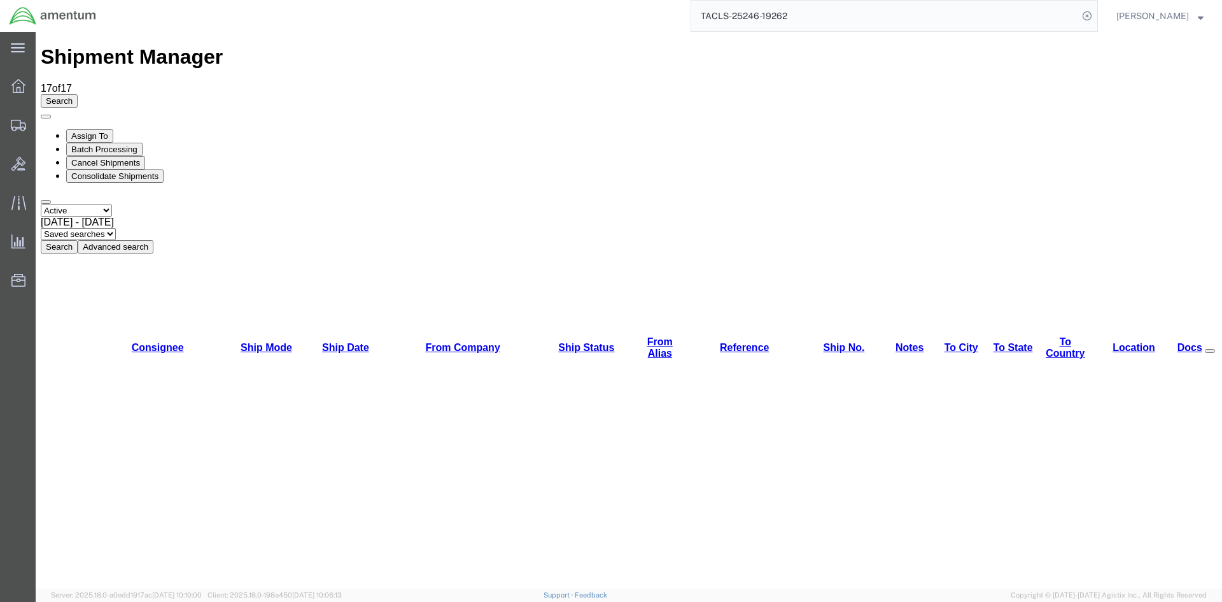
click at [78, 240] on button "Search" at bounding box center [59, 246] width 37 height 13
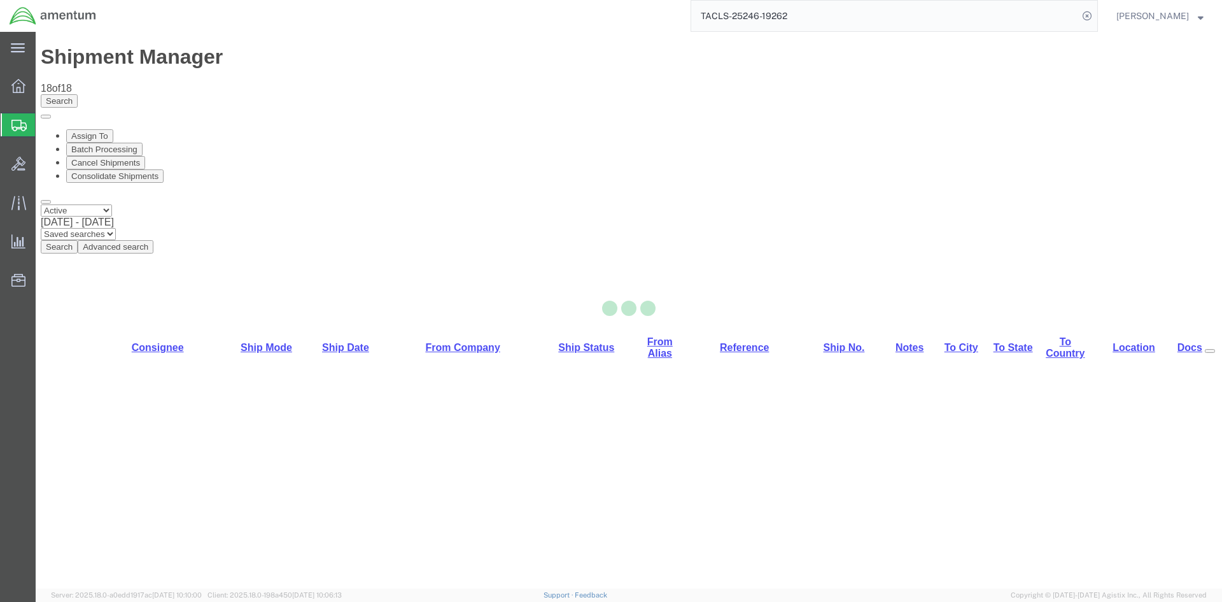
select select "42668"
select select "42682"
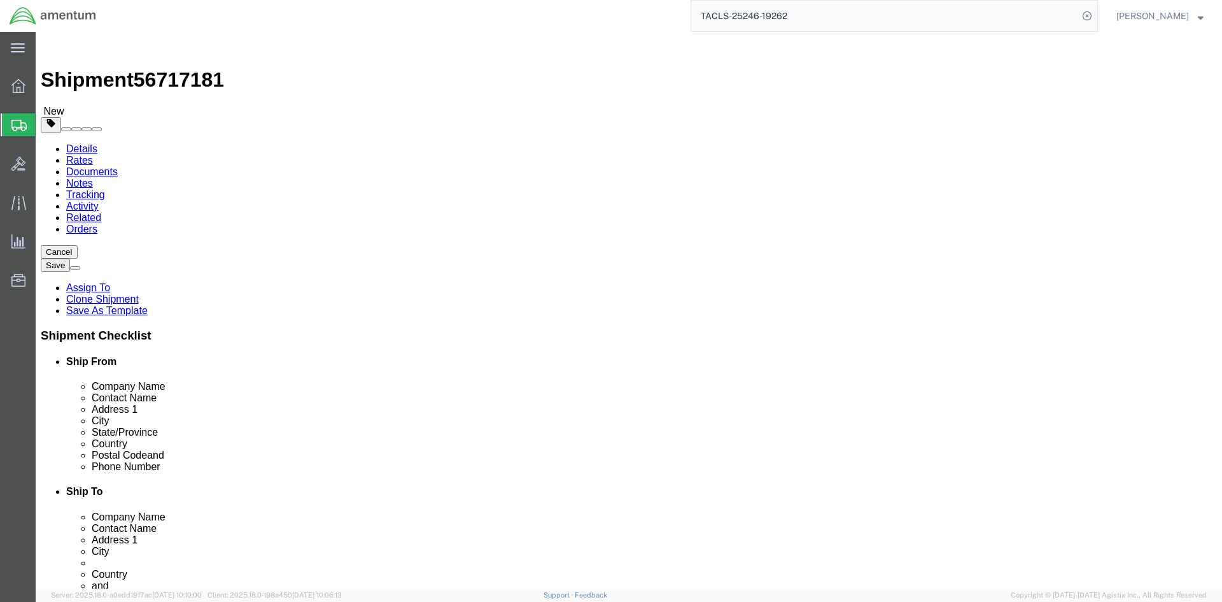
click link "Special Services"
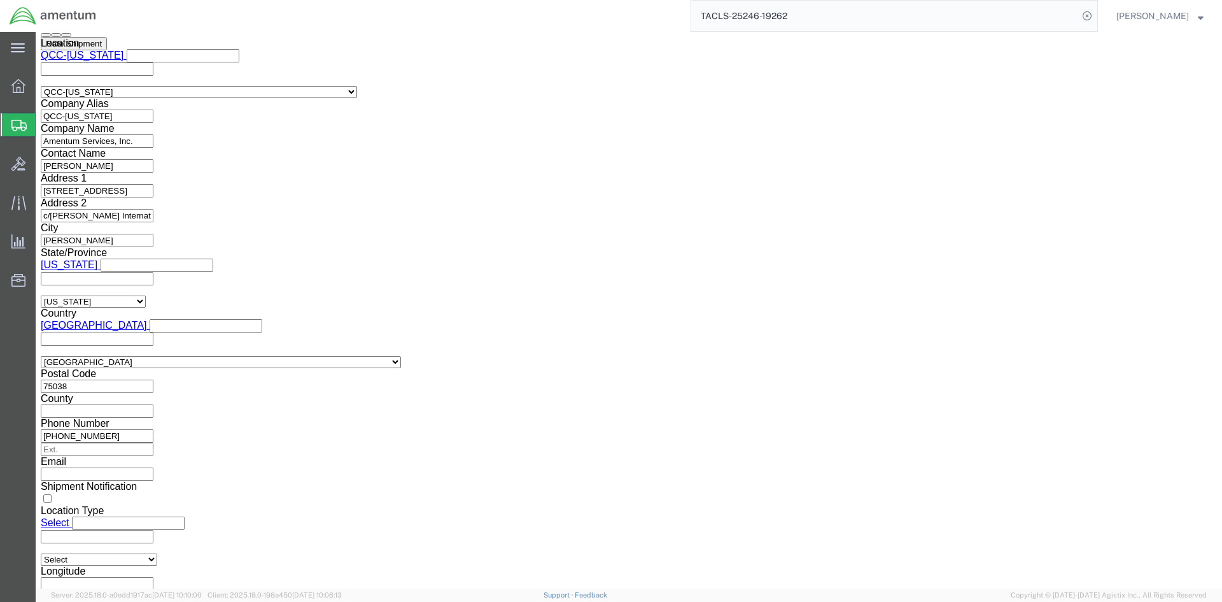
scroll to position [955, 0]
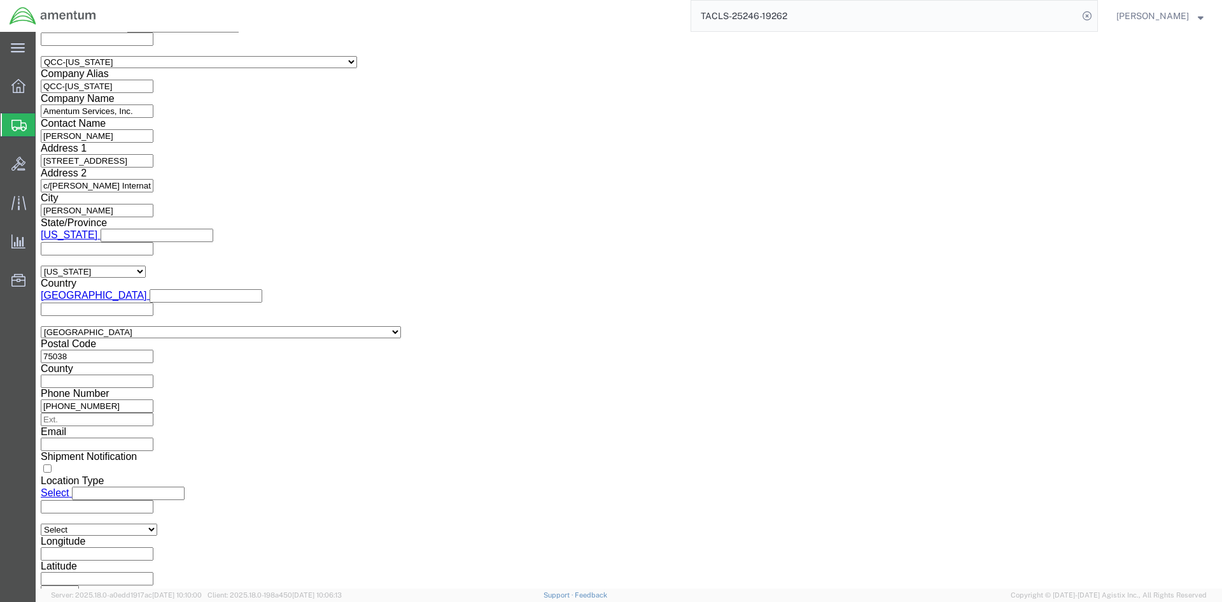
click select "Select AES-Direct EEI Carrier File EEI EEI Exempt"
select select "AESD"
click select "Select AES-Direct EEI Carrier File EEI EEI Exempt"
click button "Rate Shipment"
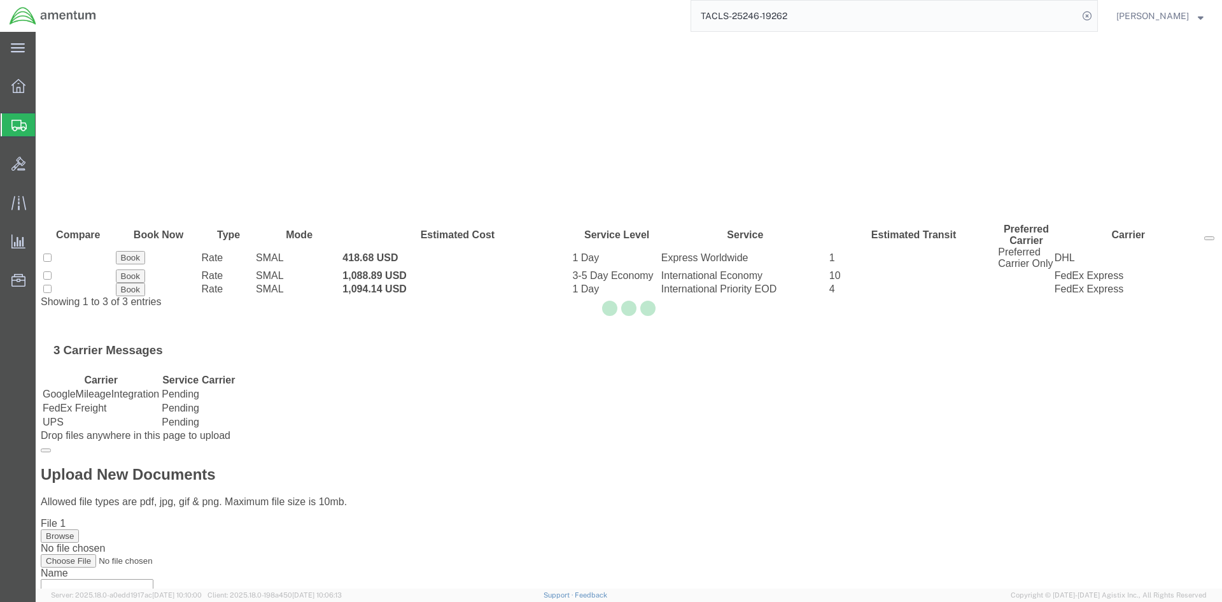
scroll to position [0, 0]
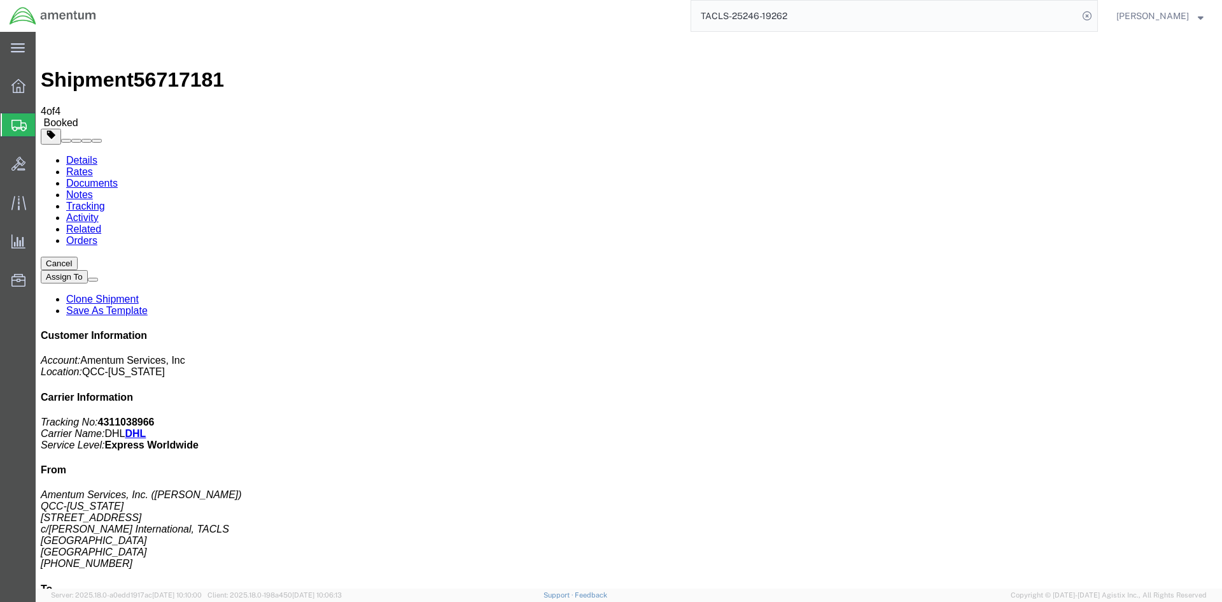
drag, startPoint x: 537, startPoint y: 250, endPoint x: 55, endPoint y: 318, distance: 486.1
click at [44, 87] on span "Overview" at bounding box center [39, 85] width 9 height 25
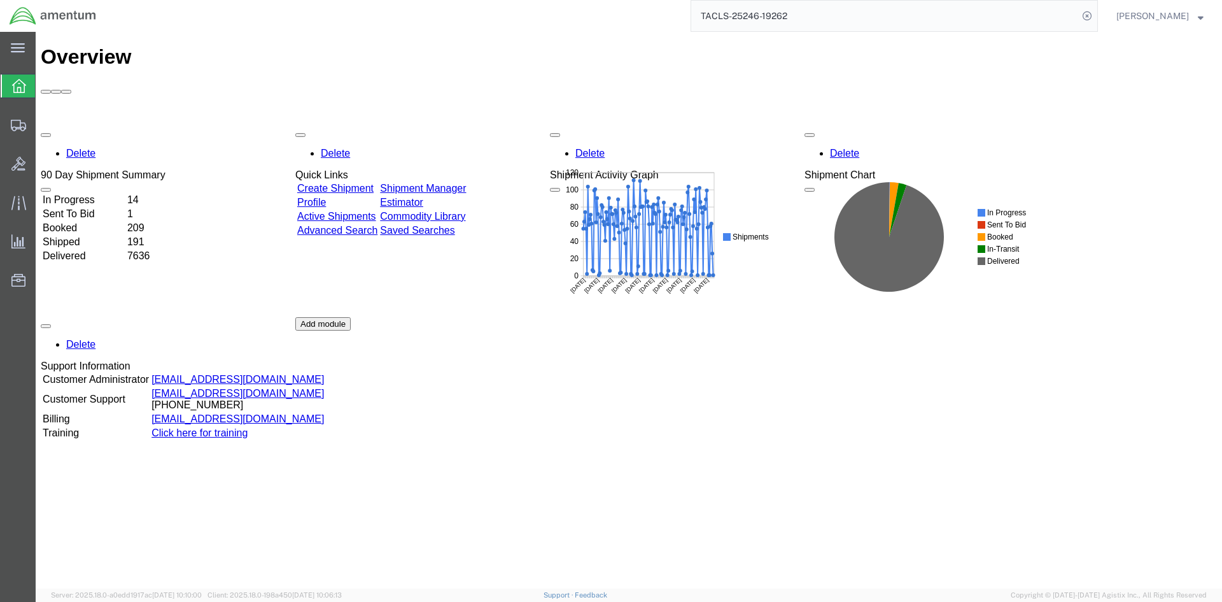
drag, startPoint x: 469, startPoint y: 117, endPoint x: 488, endPoint y: 198, distance: 83.1
click at [466, 183] on link "Shipment Manager" at bounding box center [423, 188] width 86 height 11
